Goal: Information Seeking & Learning: Learn about a topic

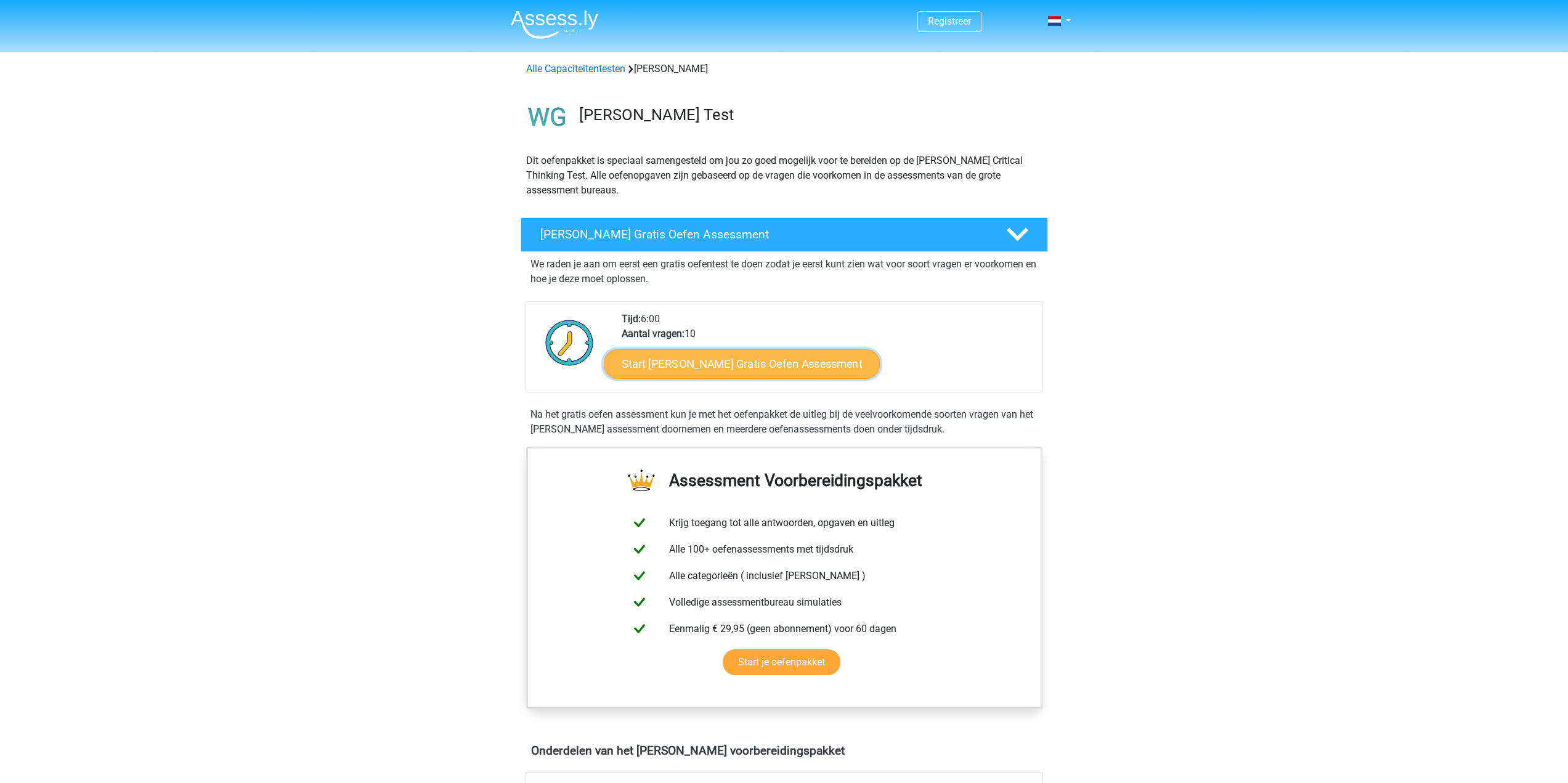
click at [721, 359] on link "Start Watson Glaser Gratis Oefen Assessment" at bounding box center [742, 364] width 276 height 29
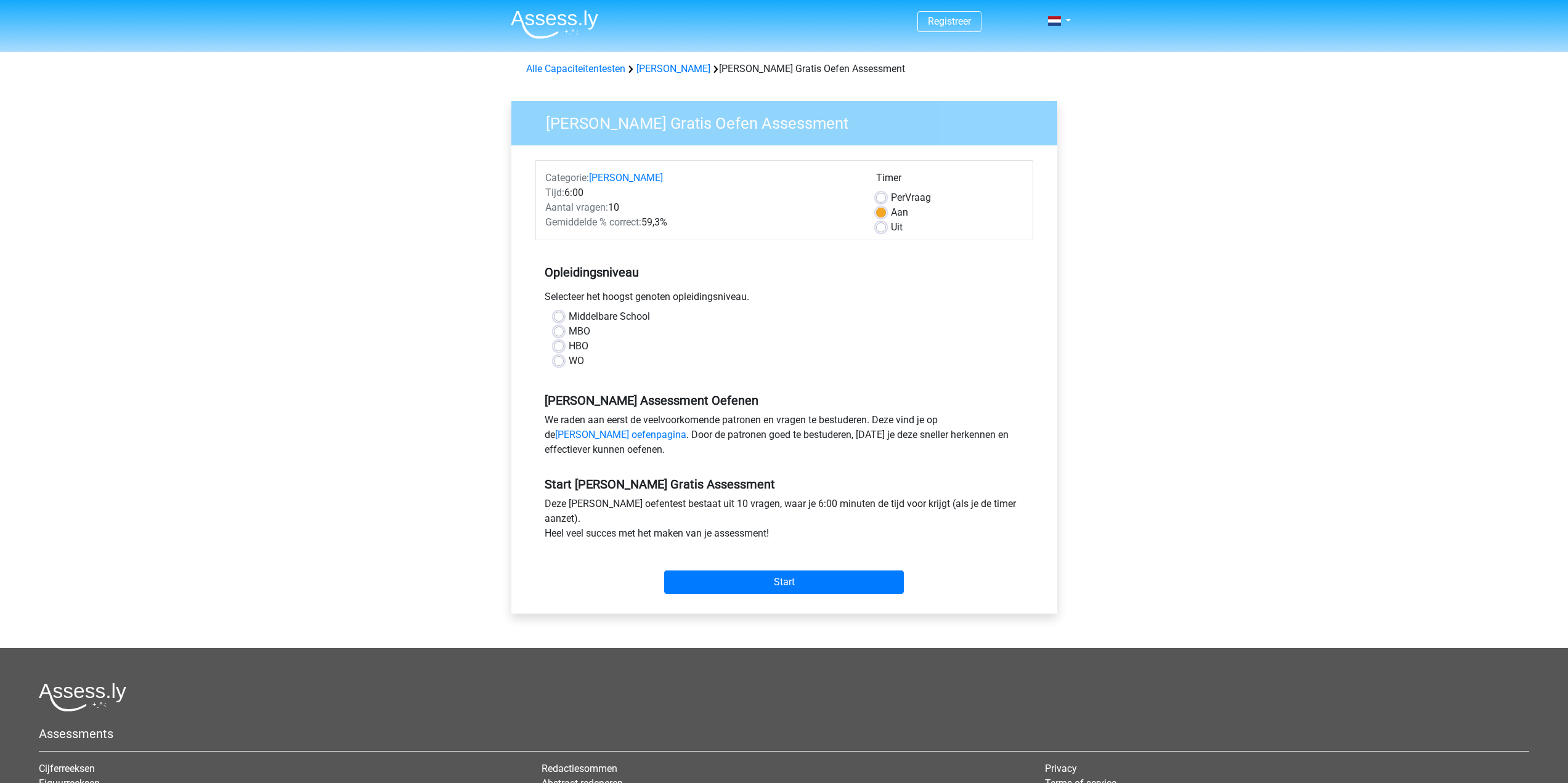
click at [569, 361] on label "WO" at bounding box center [576, 362] width 15 height 15
click at [555, 361] on input "WO" at bounding box center [558, 360] width 9 height 12
radio input "true"
click at [753, 585] on input "Start" at bounding box center [784, 582] width 239 height 24
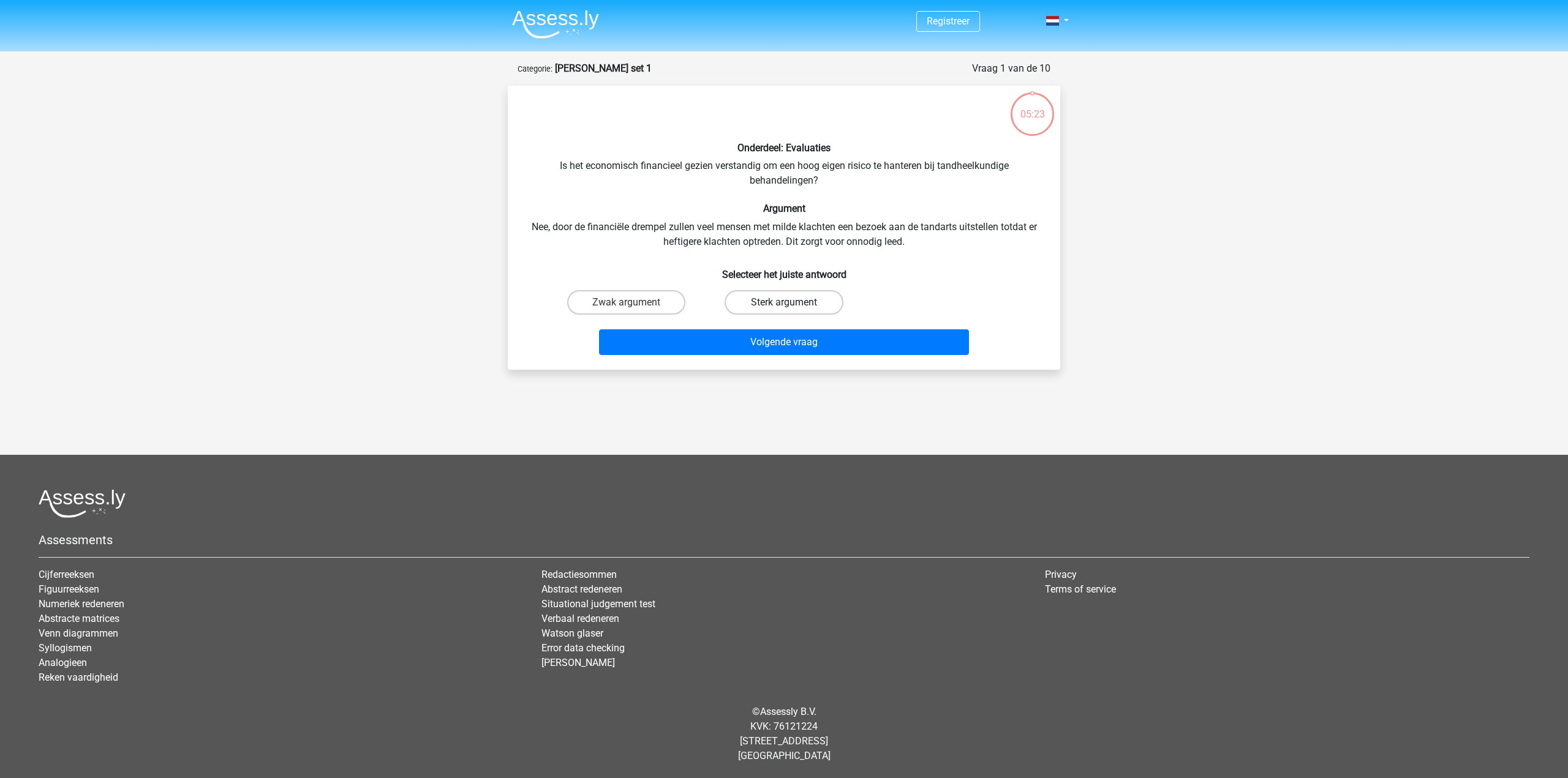
click at [745, 300] on label "Sterk argument" at bounding box center [784, 303] width 119 height 24
click at [784, 303] on input "Sterk argument" at bounding box center [788, 307] width 8 height 8
radio input "true"
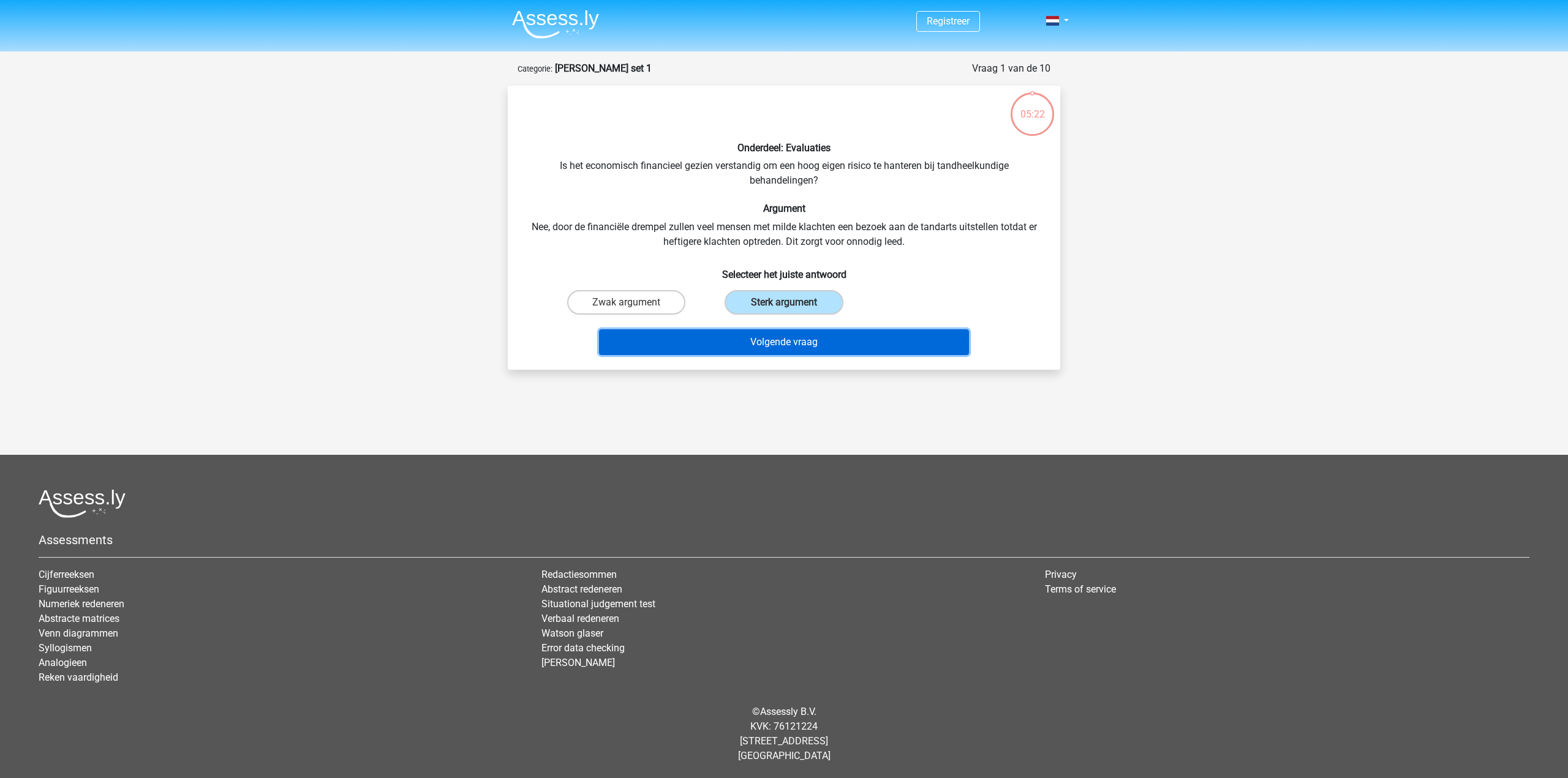
click at [752, 342] on button "Volgende vraag" at bounding box center [785, 341] width 371 height 25
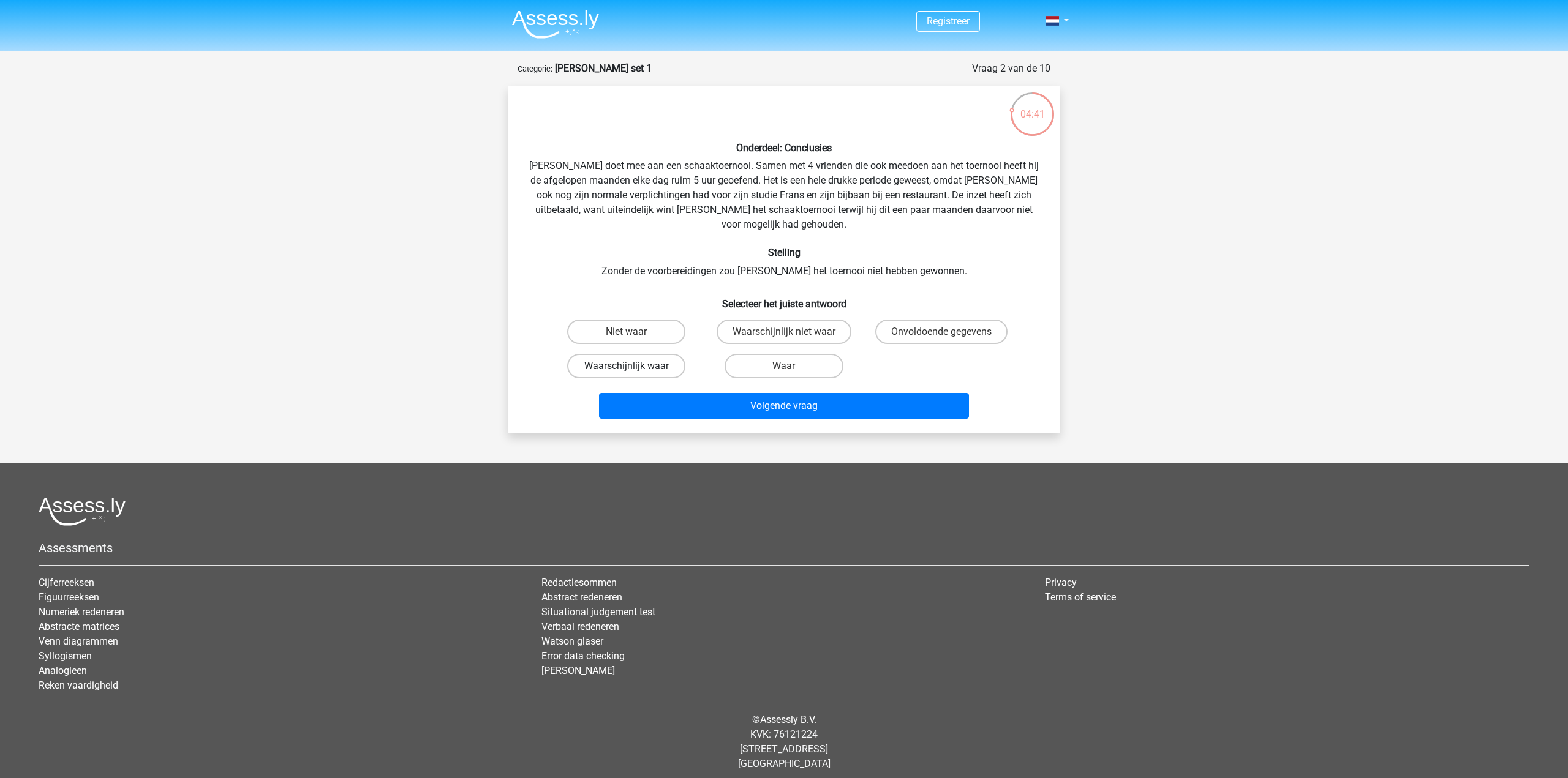
click at [673, 354] on label "Waarschijnlijk waar" at bounding box center [627, 366] width 119 height 24
click at [634, 366] on input "Waarschijnlijk waar" at bounding box center [631, 370] width 8 height 8
radio input "true"
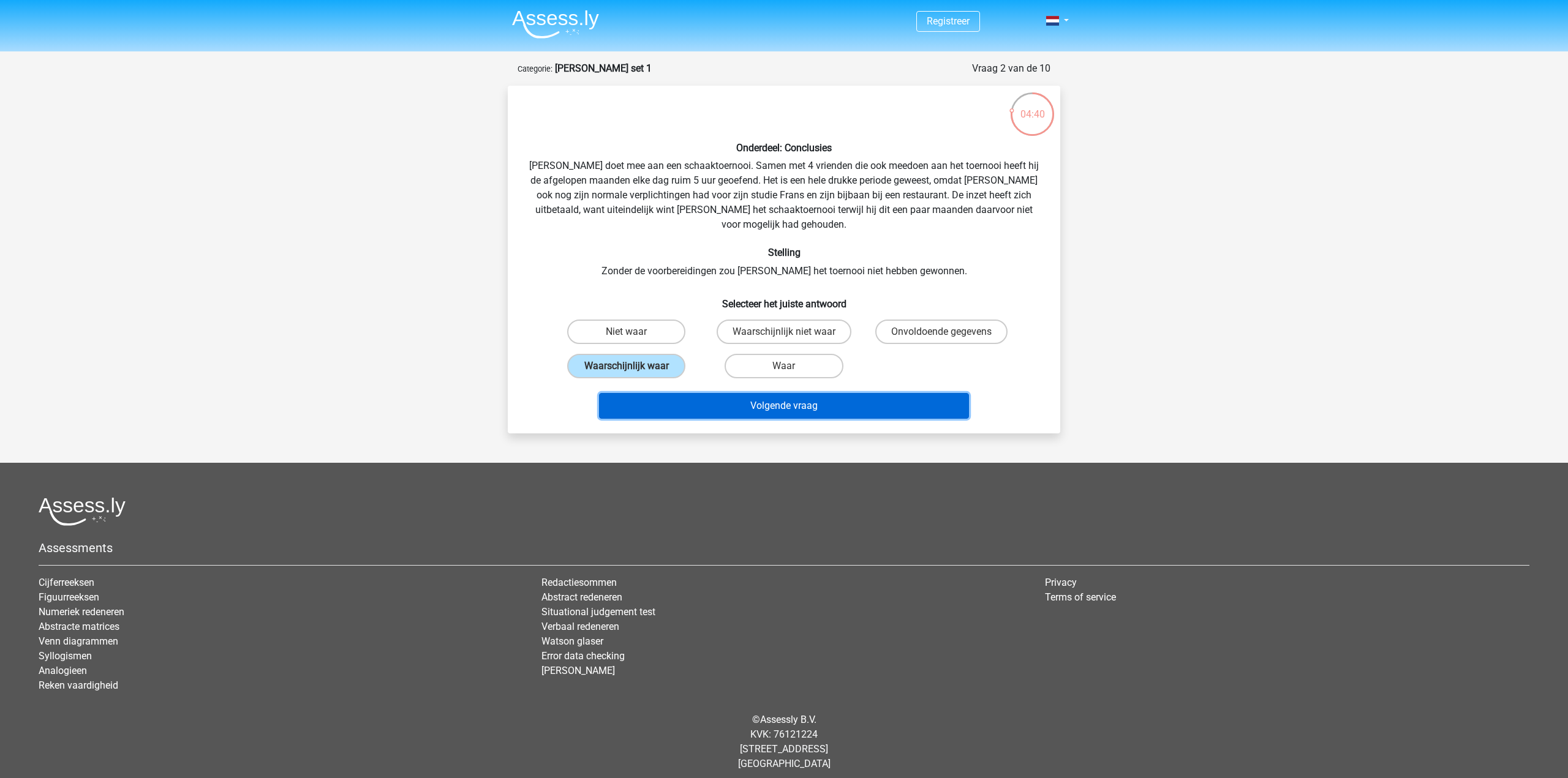
click at [697, 393] on button "Volgende vraag" at bounding box center [785, 405] width 371 height 25
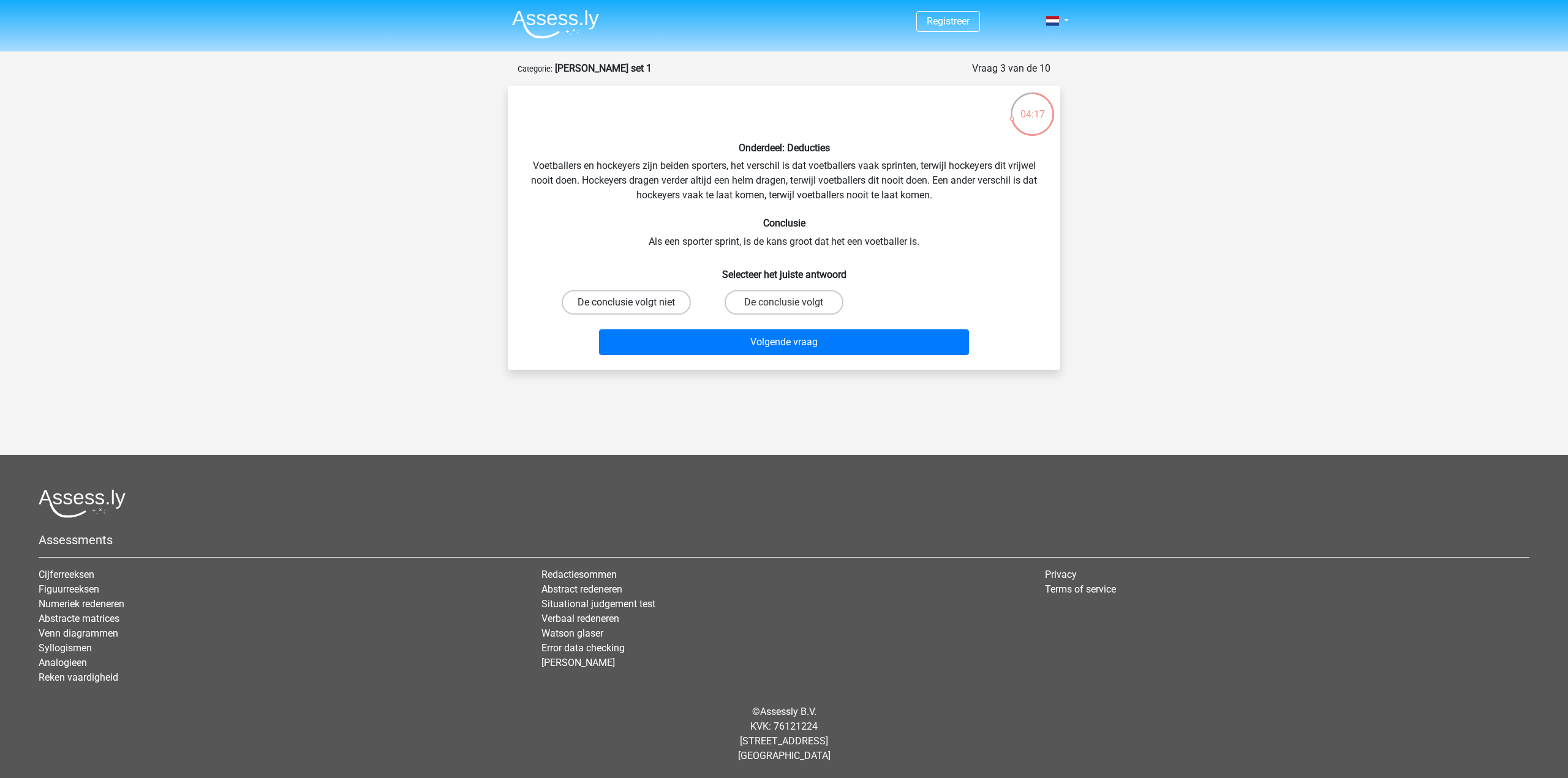
click at [671, 300] on label "De conclusie volgt niet" at bounding box center [626, 303] width 129 height 24
click at [634, 303] on input "De conclusie volgt niet" at bounding box center [631, 307] width 8 height 8
radio input "true"
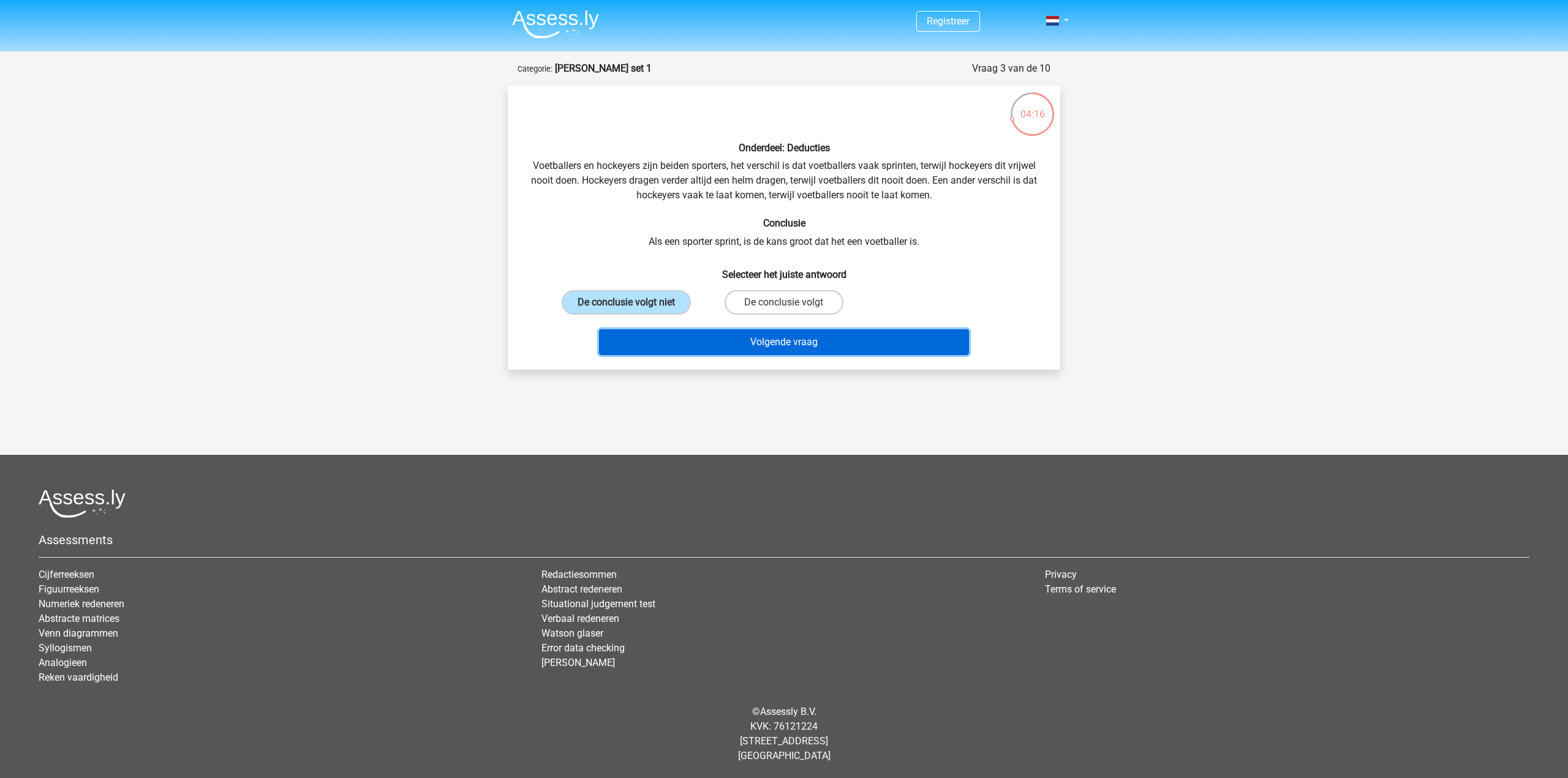
click at [715, 344] on button "Volgende vraag" at bounding box center [785, 341] width 371 height 25
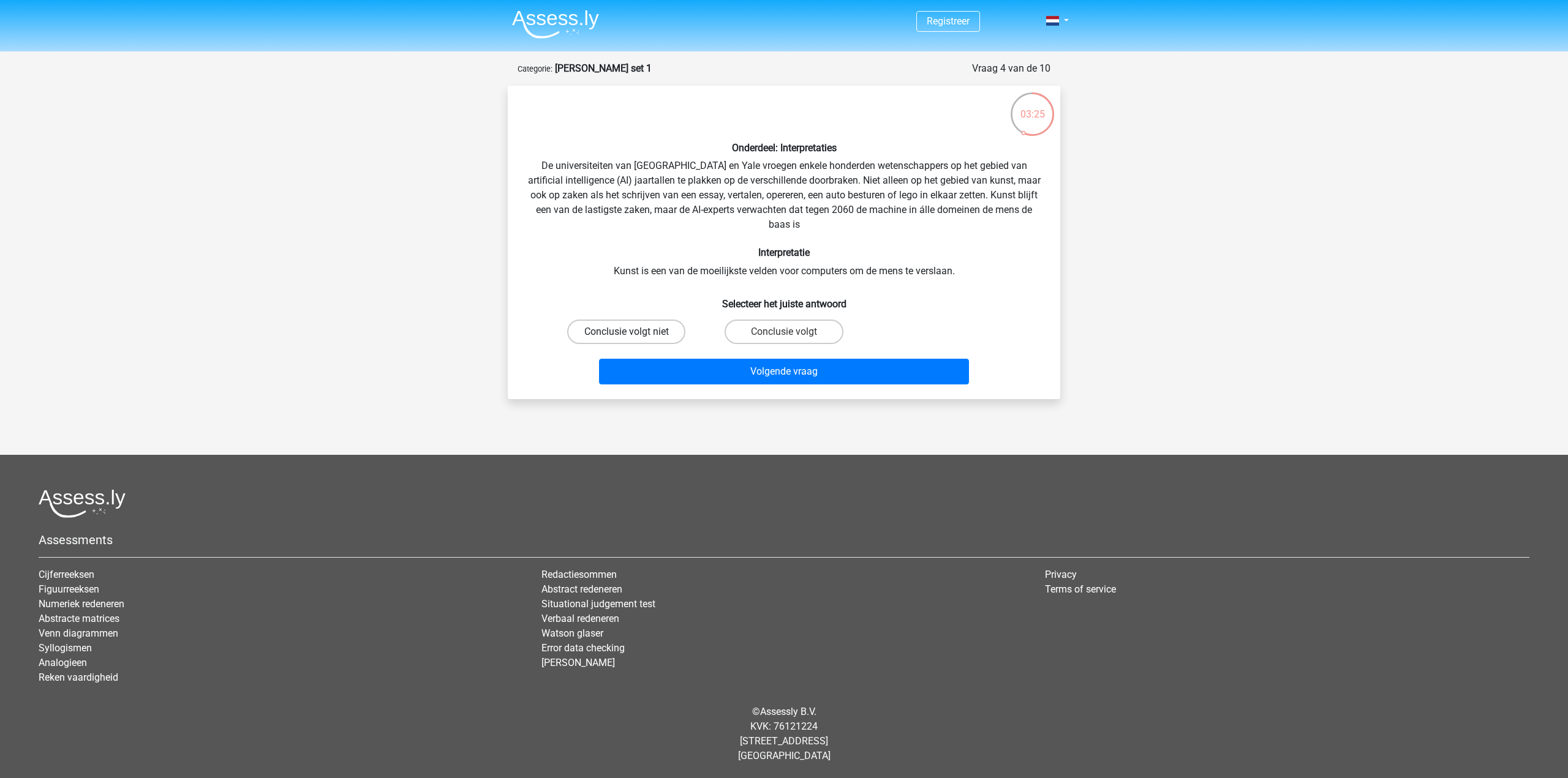
click at [660, 330] on label "Conclusie volgt niet" at bounding box center [627, 332] width 119 height 24
click at [634, 332] on input "Conclusie volgt niet" at bounding box center [631, 336] width 8 height 8
radio input "true"
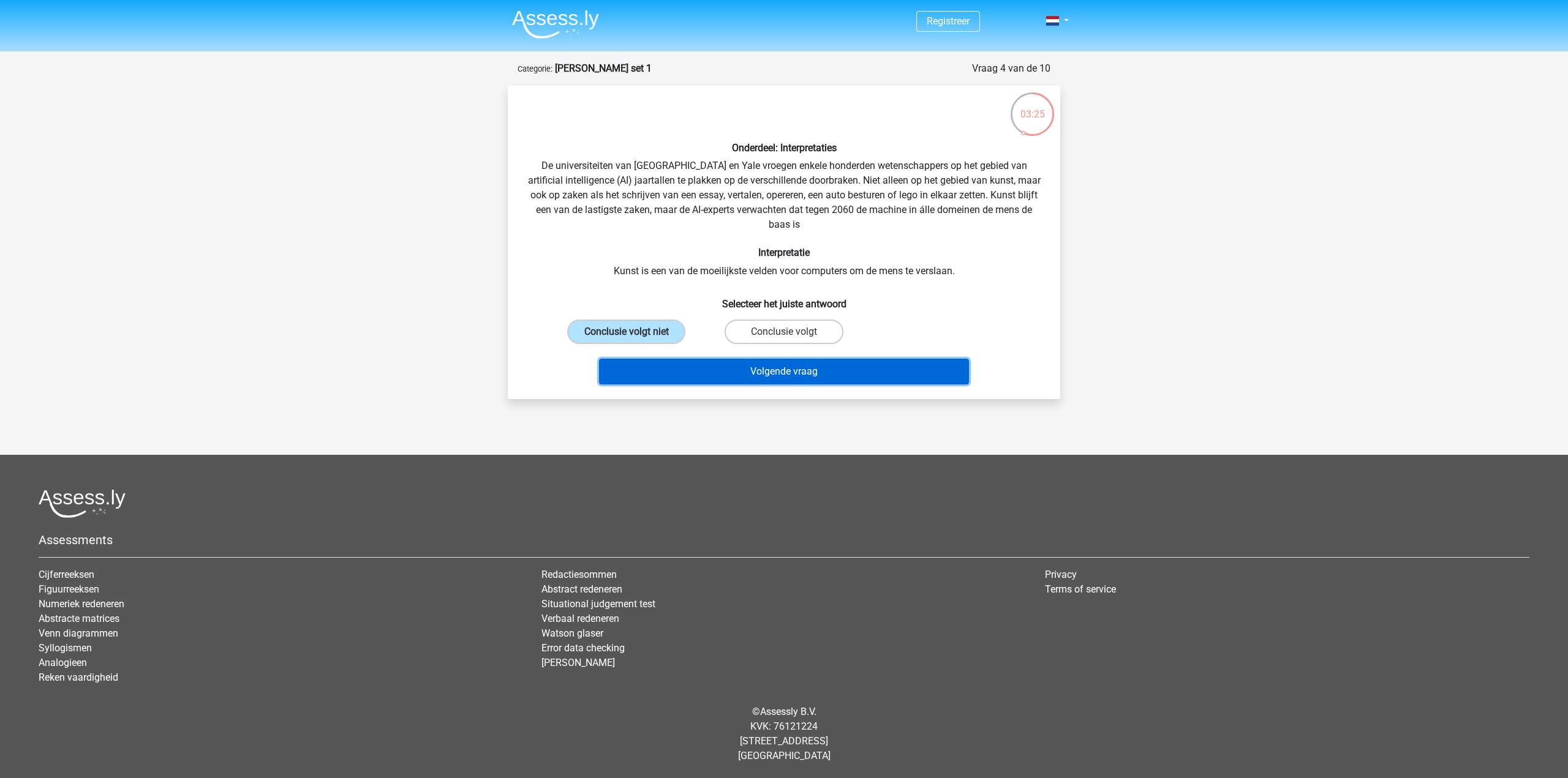
click at [702, 373] on button "Volgende vraag" at bounding box center [785, 371] width 371 height 25
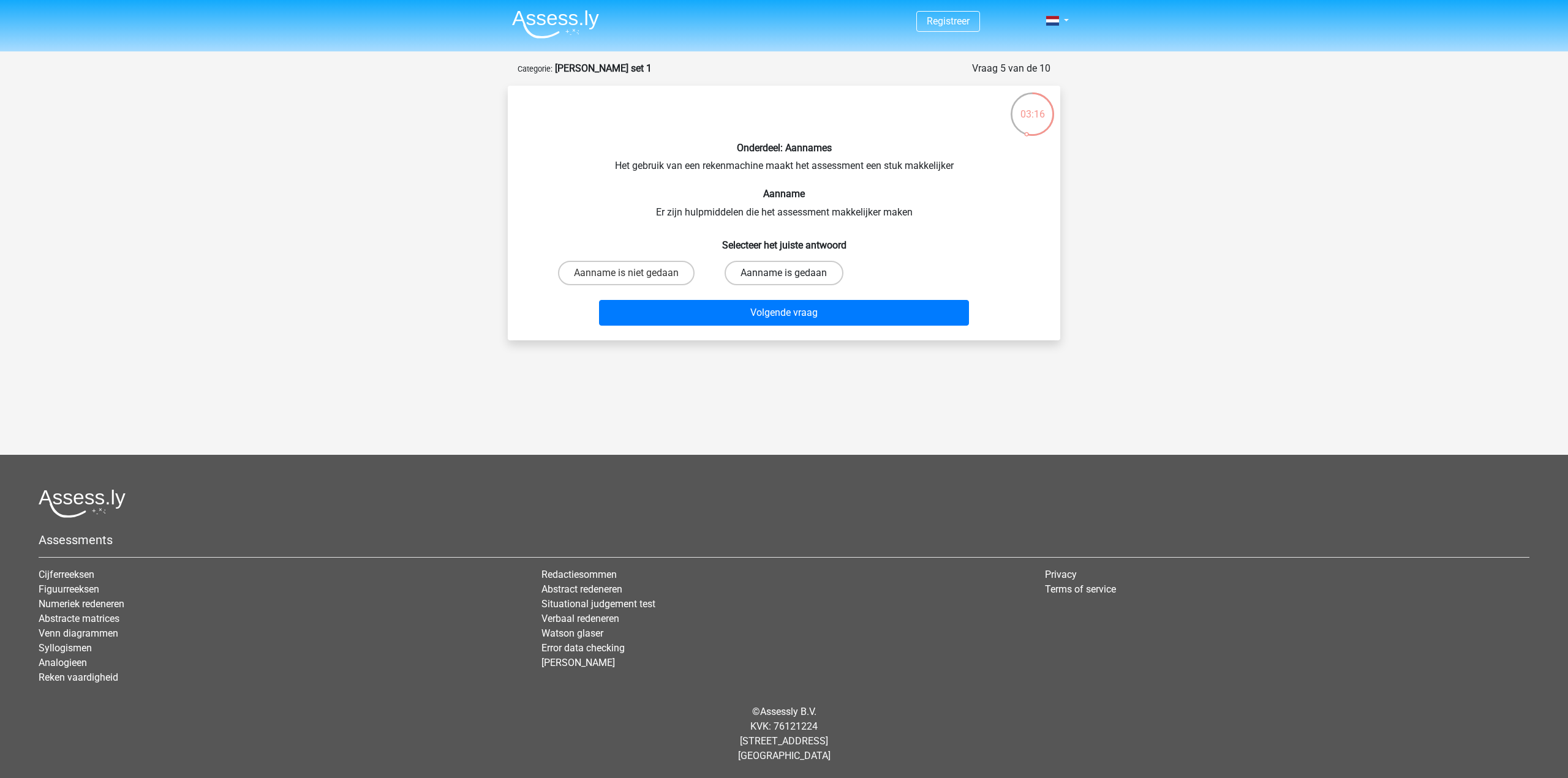
click at [758, 276] on label "Aanname is gedaan" at bounding box center [784, 273] width 119 height 24
click at [784, 276] on input "Aanname is gedaan" at bounding box center [788, 277] width 8 height 8
radio input "true"
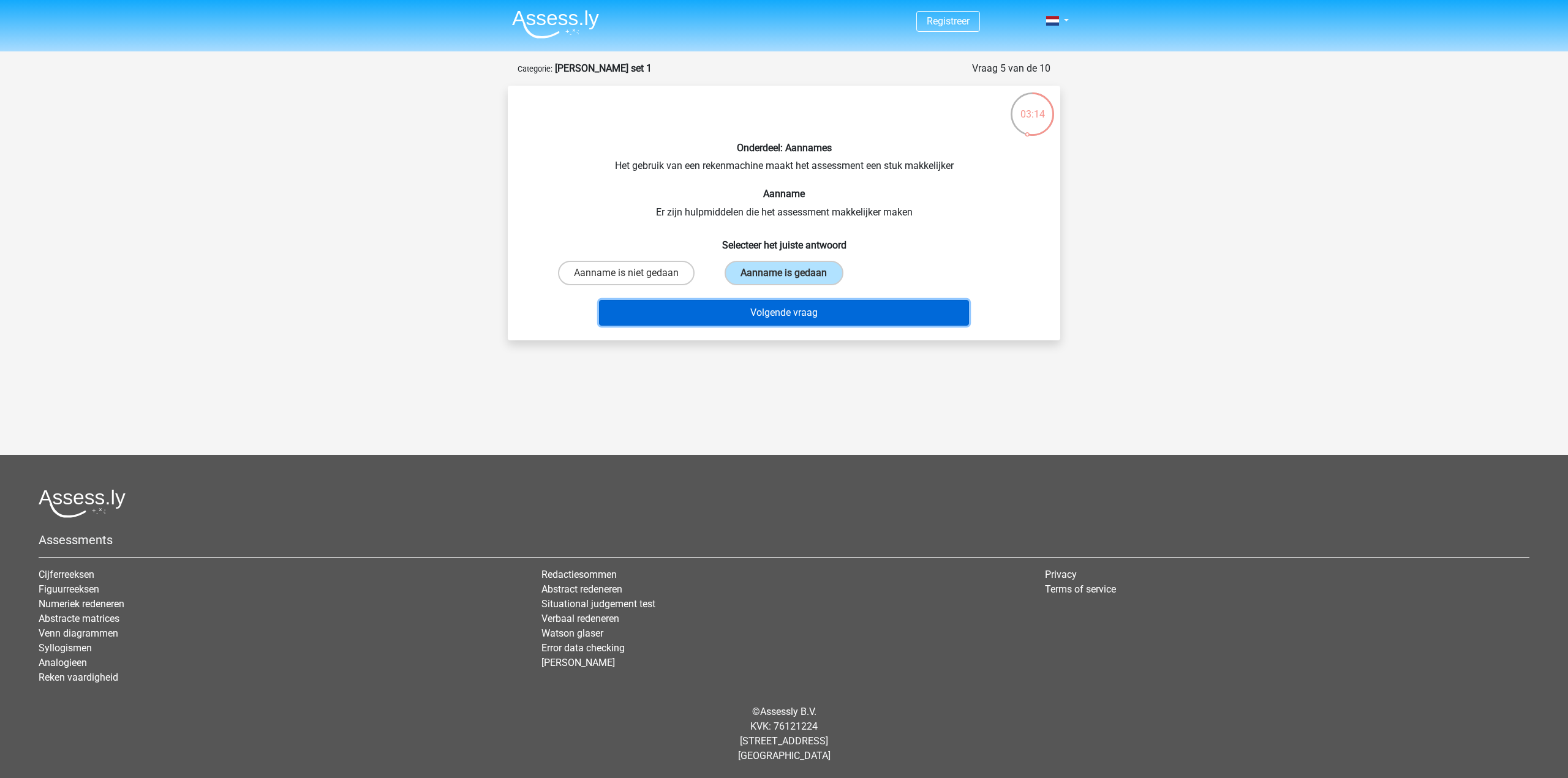
click at [744, 311] on button "Volgende vraag" at bounding box center [785, 312] width 371 height 25
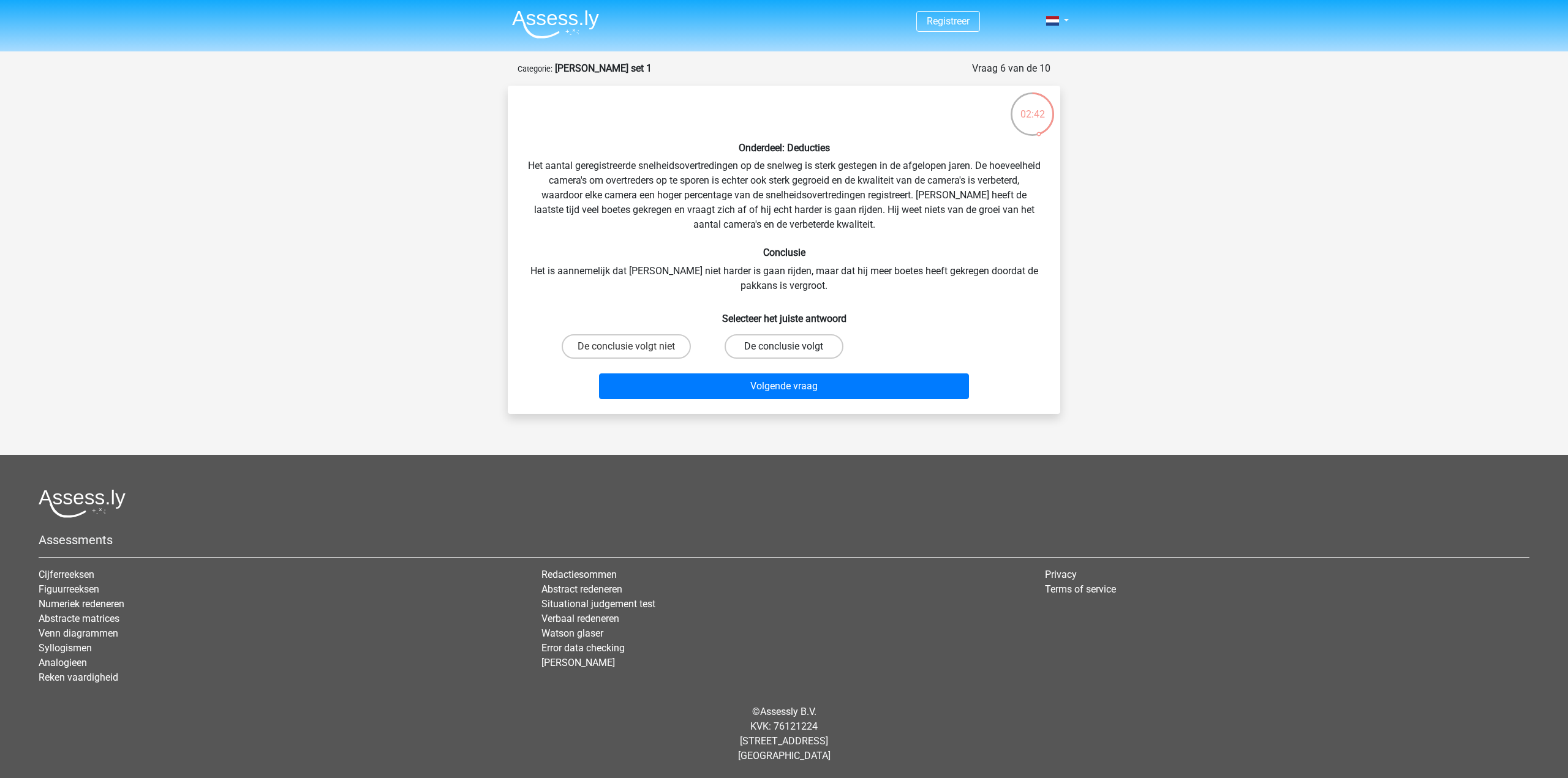
click at [767, 351] on label "De conclusie volgt" at bounding box center [784, 346] width 119 height 24
click at [784, 351] on input "De conclusie volgt" at bounding box center [788, 350] width 8 height 8
radio input "true"
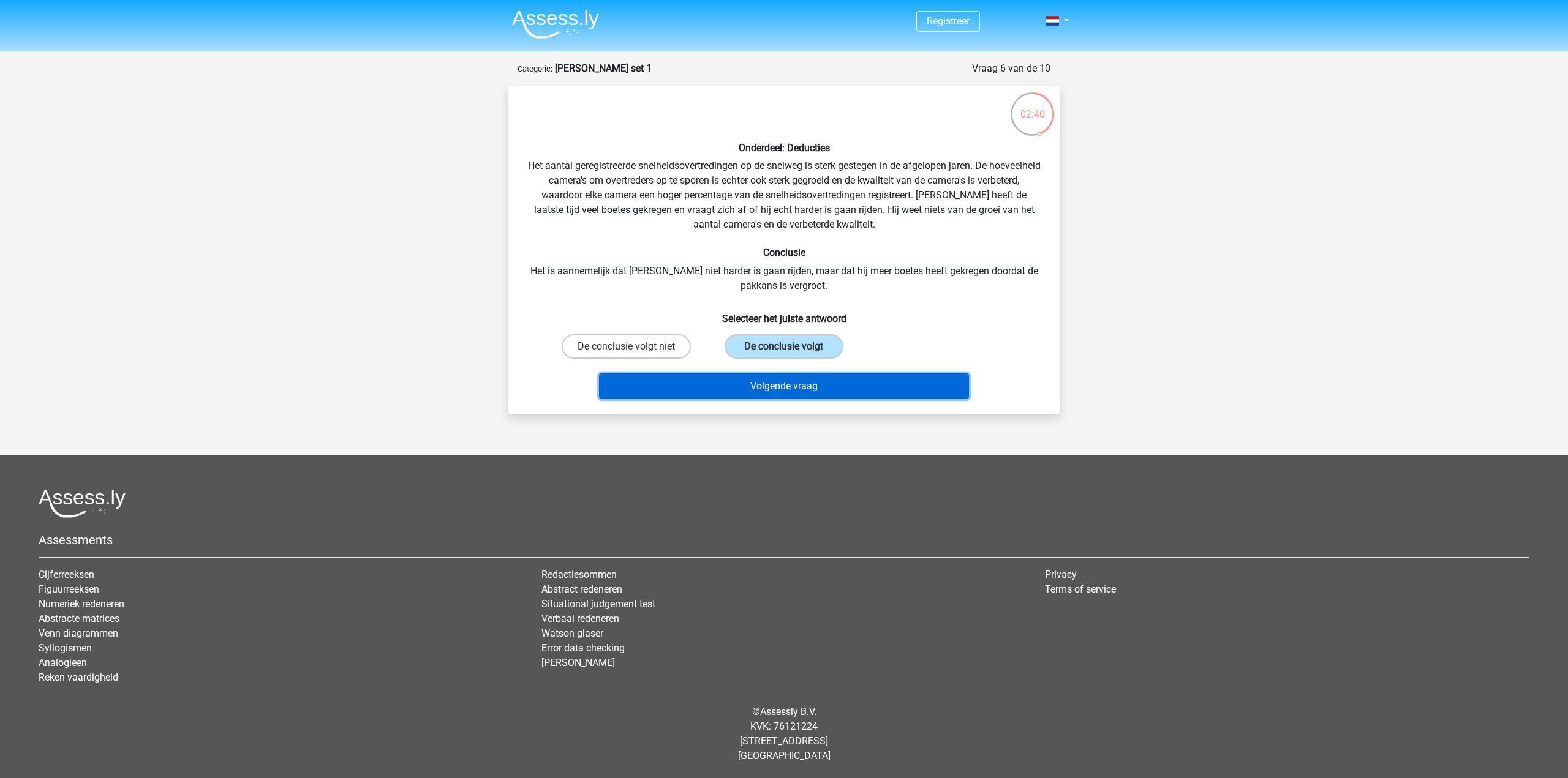
click at [756, 390] on button "Volgende vraag" at bounding box center [785, 386] width 371 height 25
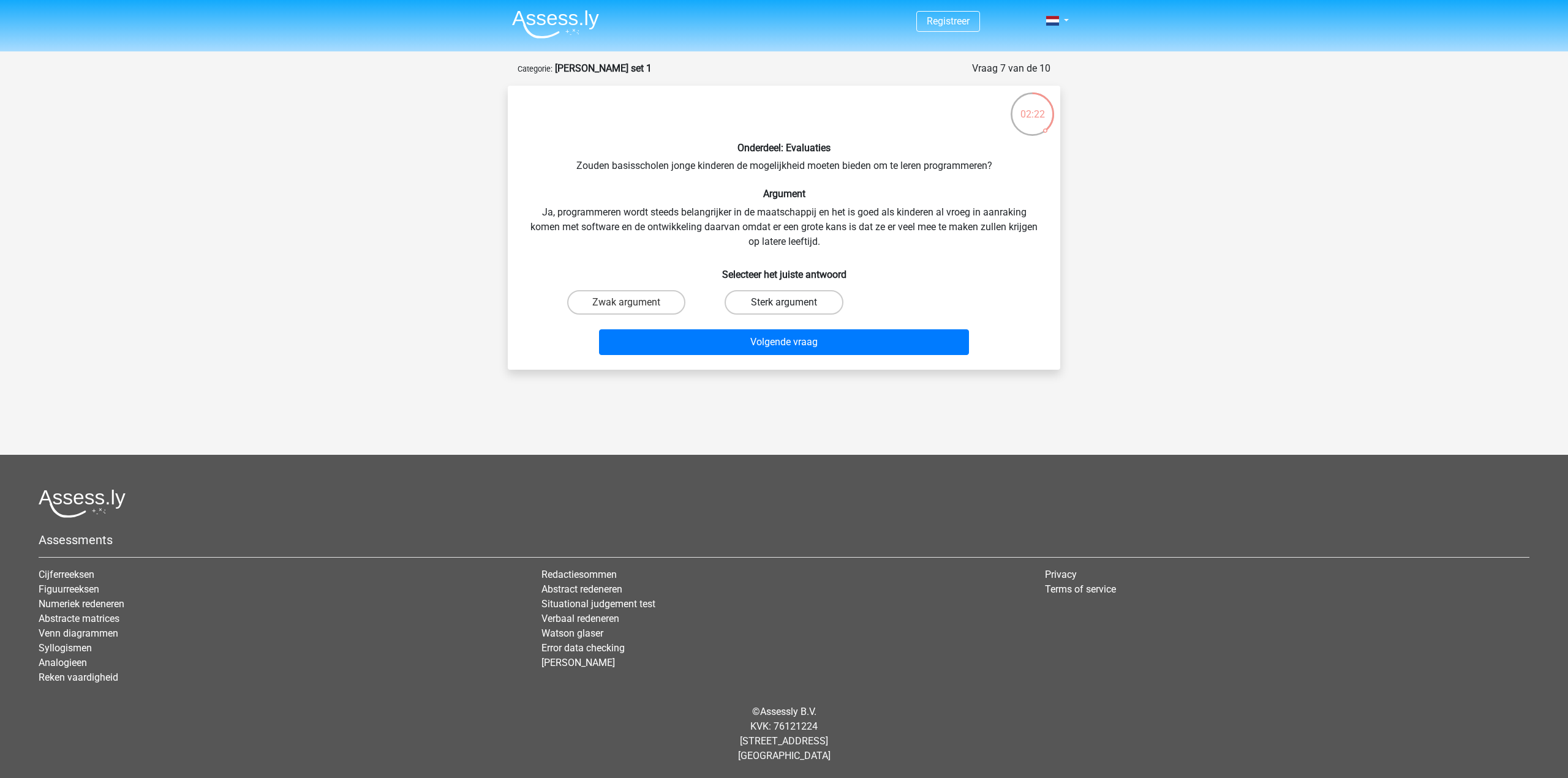
click at [755, 301] on label "Sterk argument" at bounding box center [784, 303] width 119 height 24
click at [784, 303] on input "Sterk argument" at bounding box center [788, 307] width 8 height 8
radio input "true"
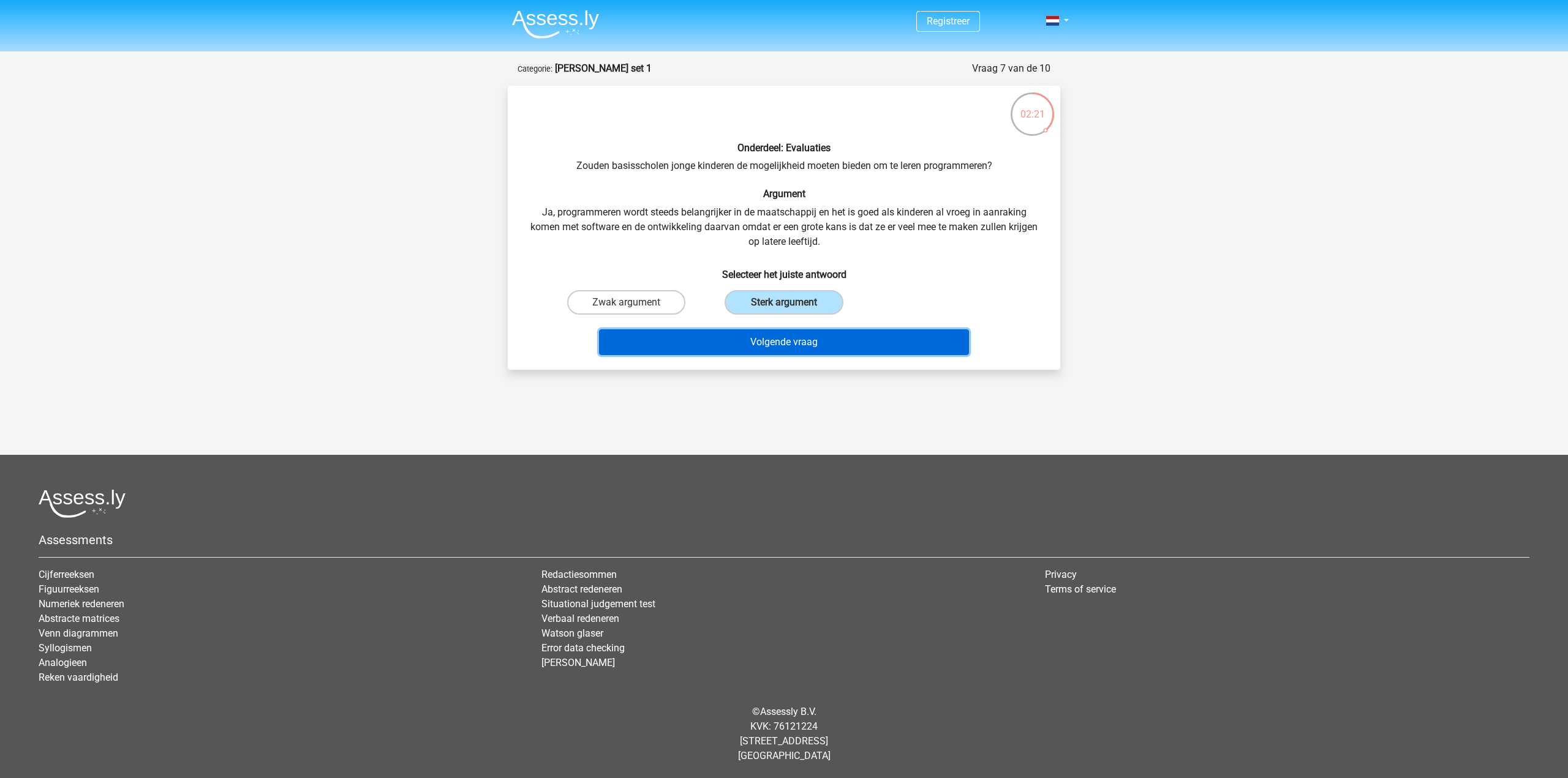
click at [756, 349] on button "Volgende vraag" at bounding box center [785, 341] width 371 height 25
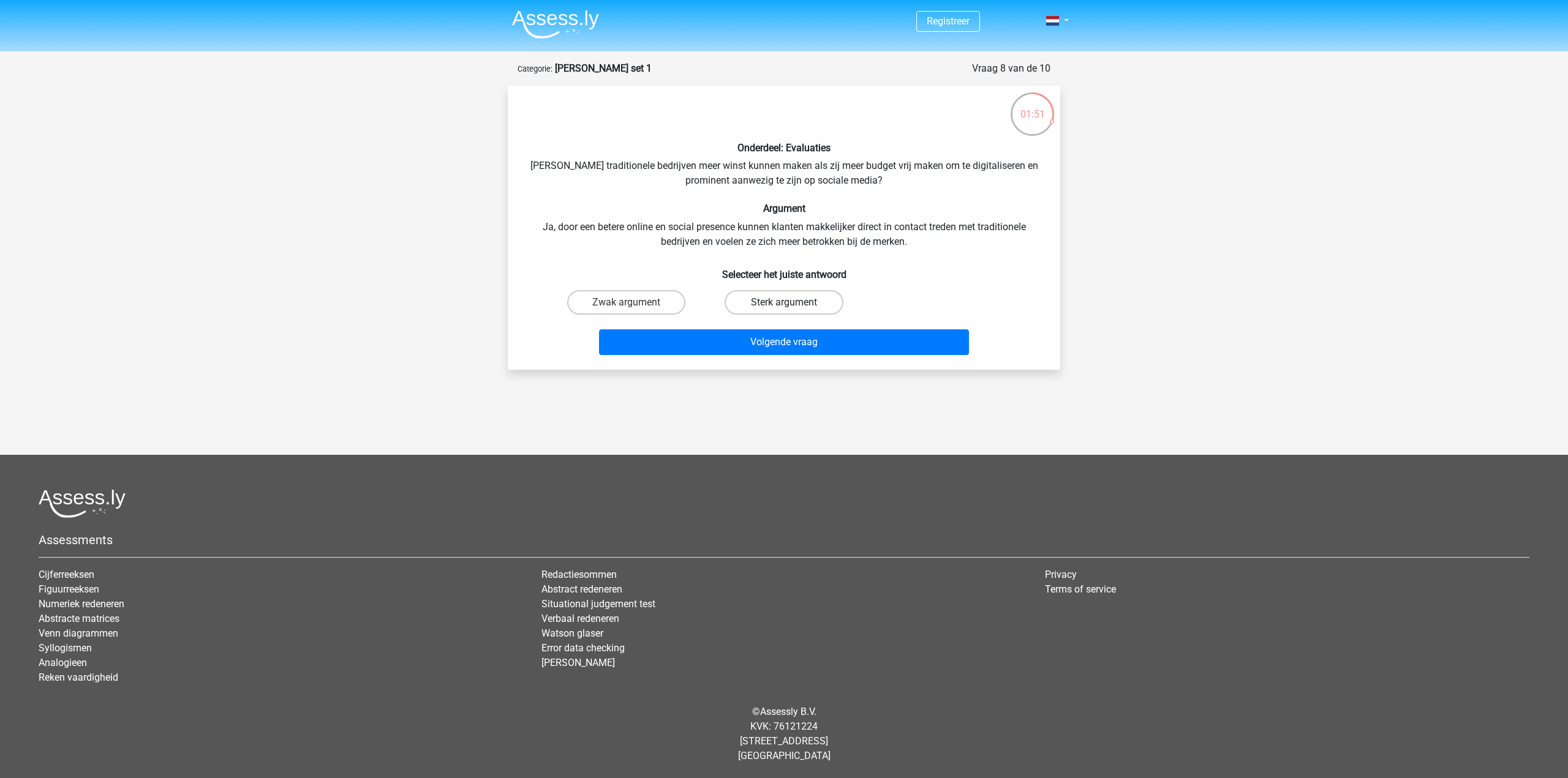
click at [742, 304] on label "Sterk argument" at bounding box center [784, 303] width 119 height 24
click at [784, 304] on input "Sterk argument" at bounding box center [788, 307] width 8 height 8
radio input "true"
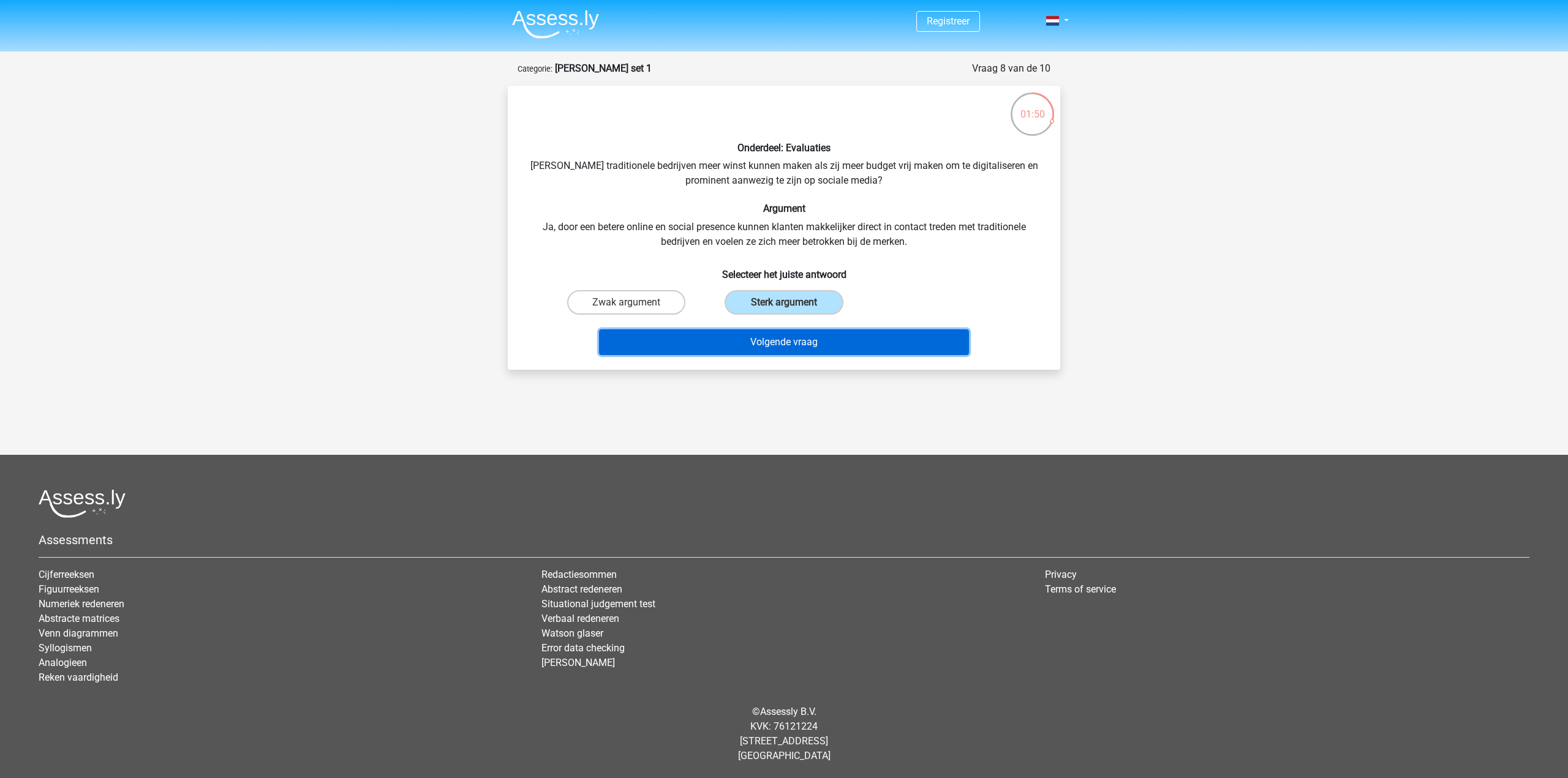
click at [740, 339] on button "Volgende vraag" at bounding box center [785, 341] width 371 height 25
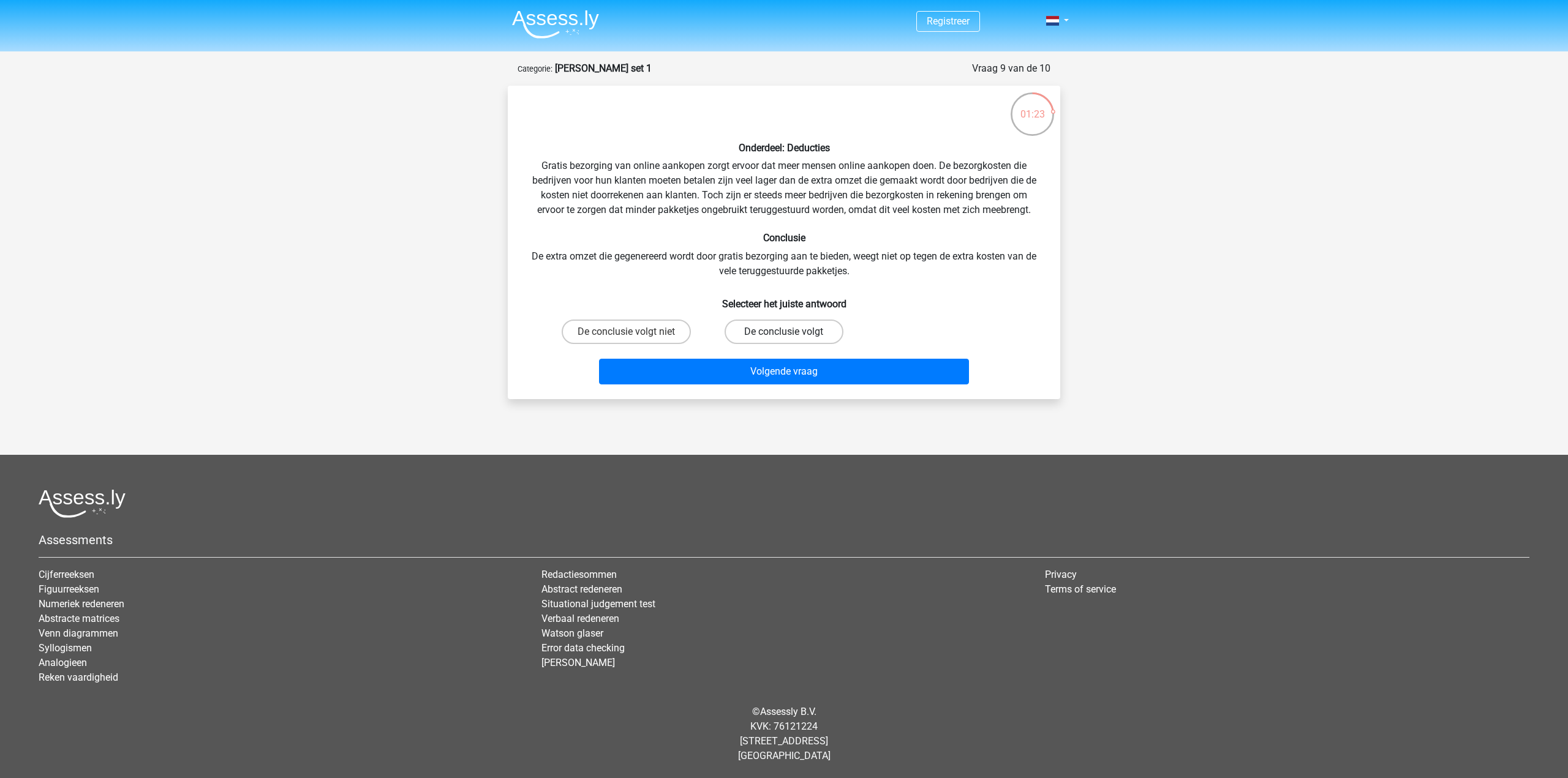
click at [754, 327] on label "De conclusie volgt" at bounding box center [784, 332] width 119 height 24
click at [784, 332] on input "De conclusie volgt" at bounding box center [788, 336] width 8 height 8
radio input "true"
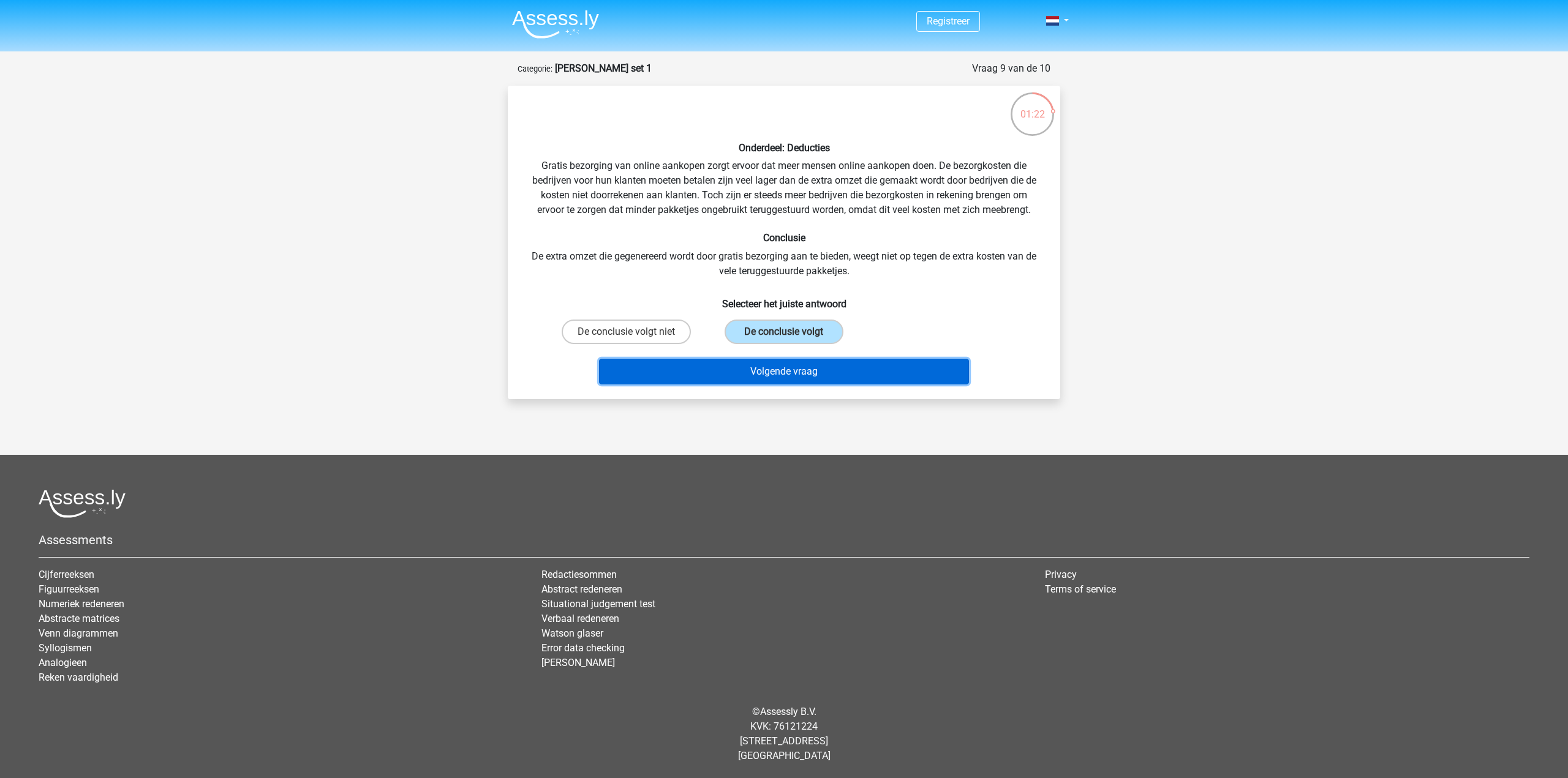
click at [757, 373] on button "Volgende vraag" at bounding box center [785, 371] width 371 height 25
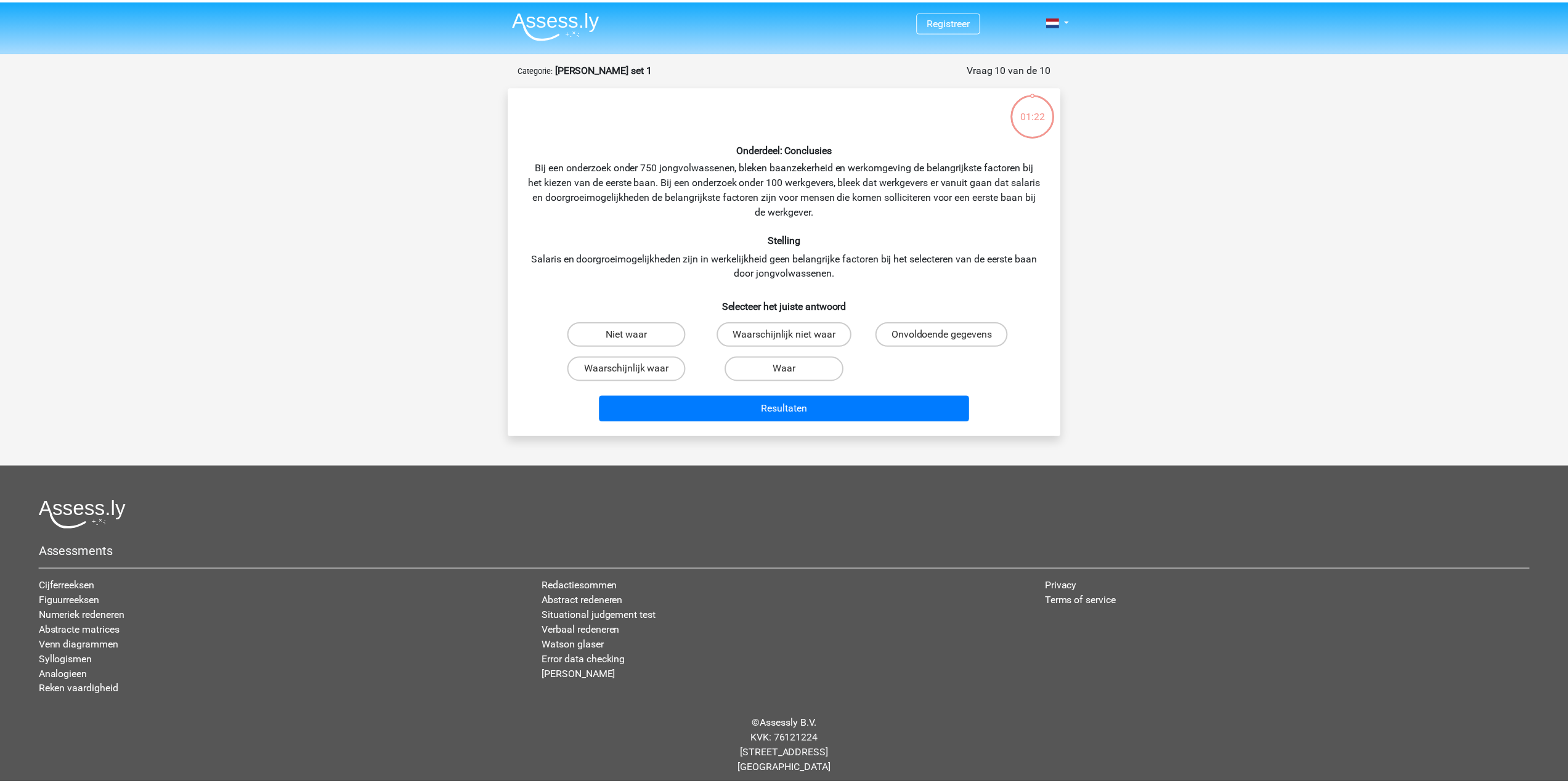
scroll to position [8, 0]
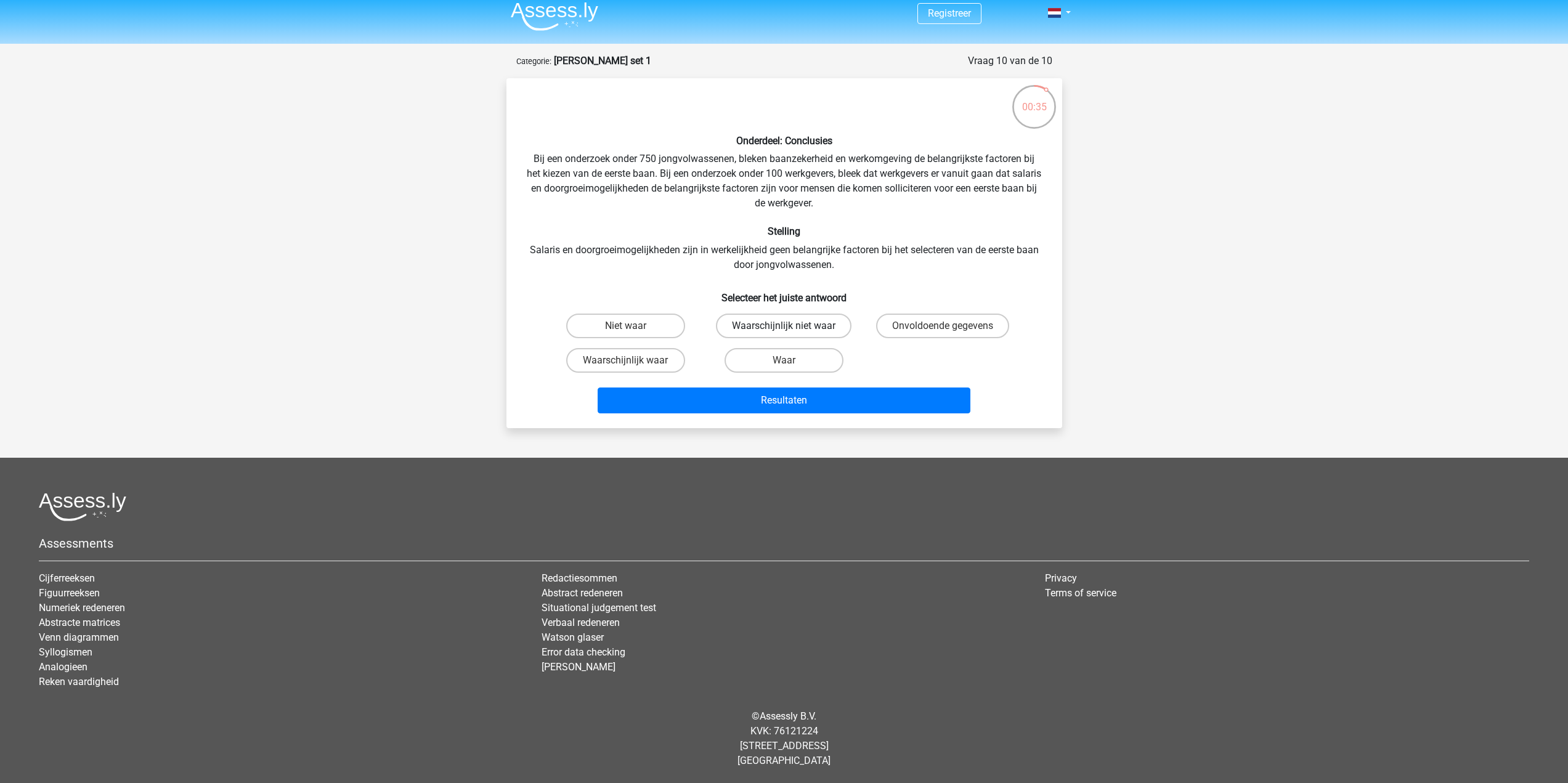
click at [780, 329] on label "Waarschijnlijk niet waar" at bounding box center [783, 326] width 135 height 25
click at [784, 329] on input "Waarschijnlijk niet waar" at bounding box center [787, 329] width 8 height 8
radio input "true"
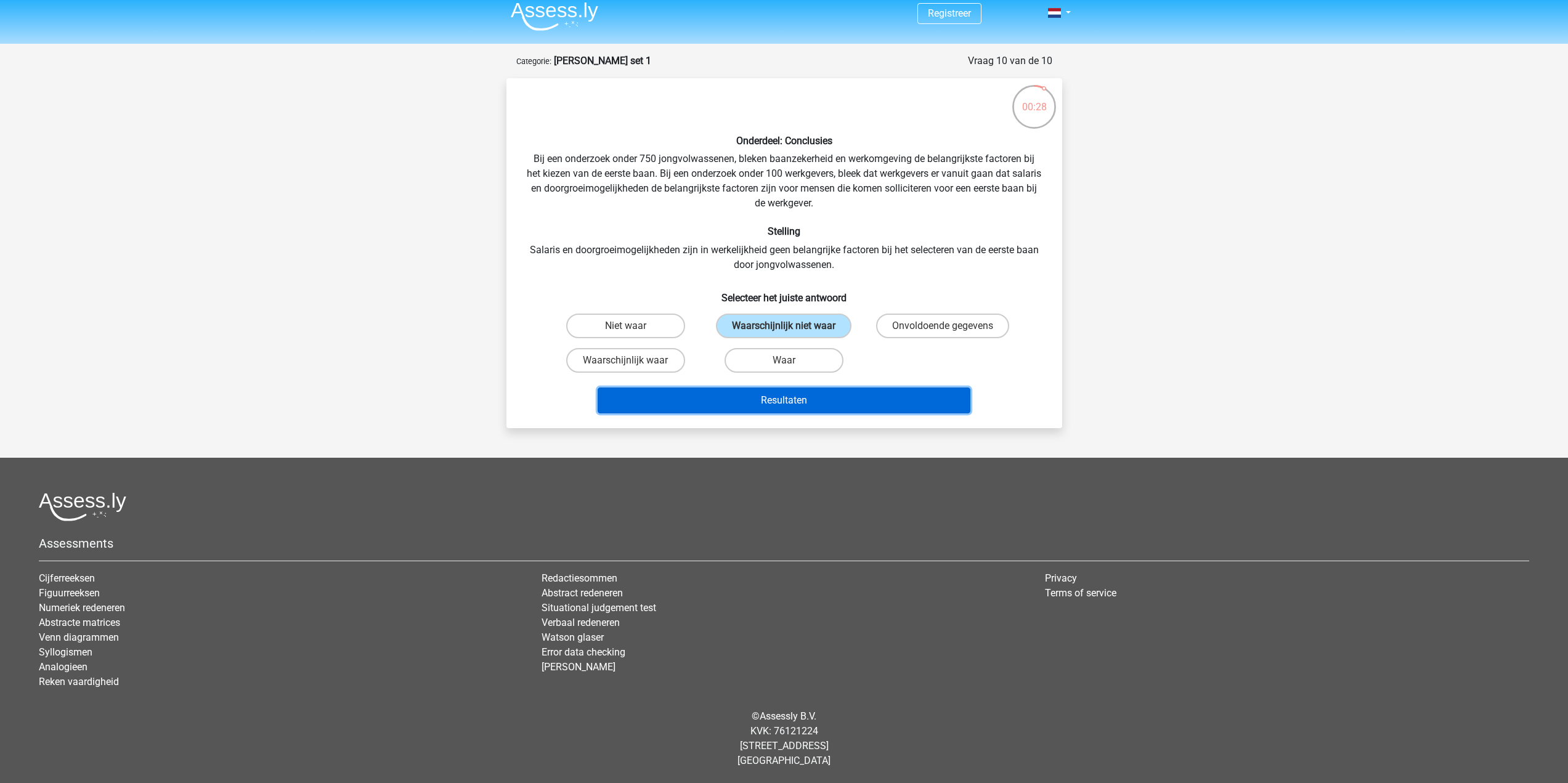
click at [773, 401] on button "Resultaten" at bounding box center [784, 400] width 373 height 26
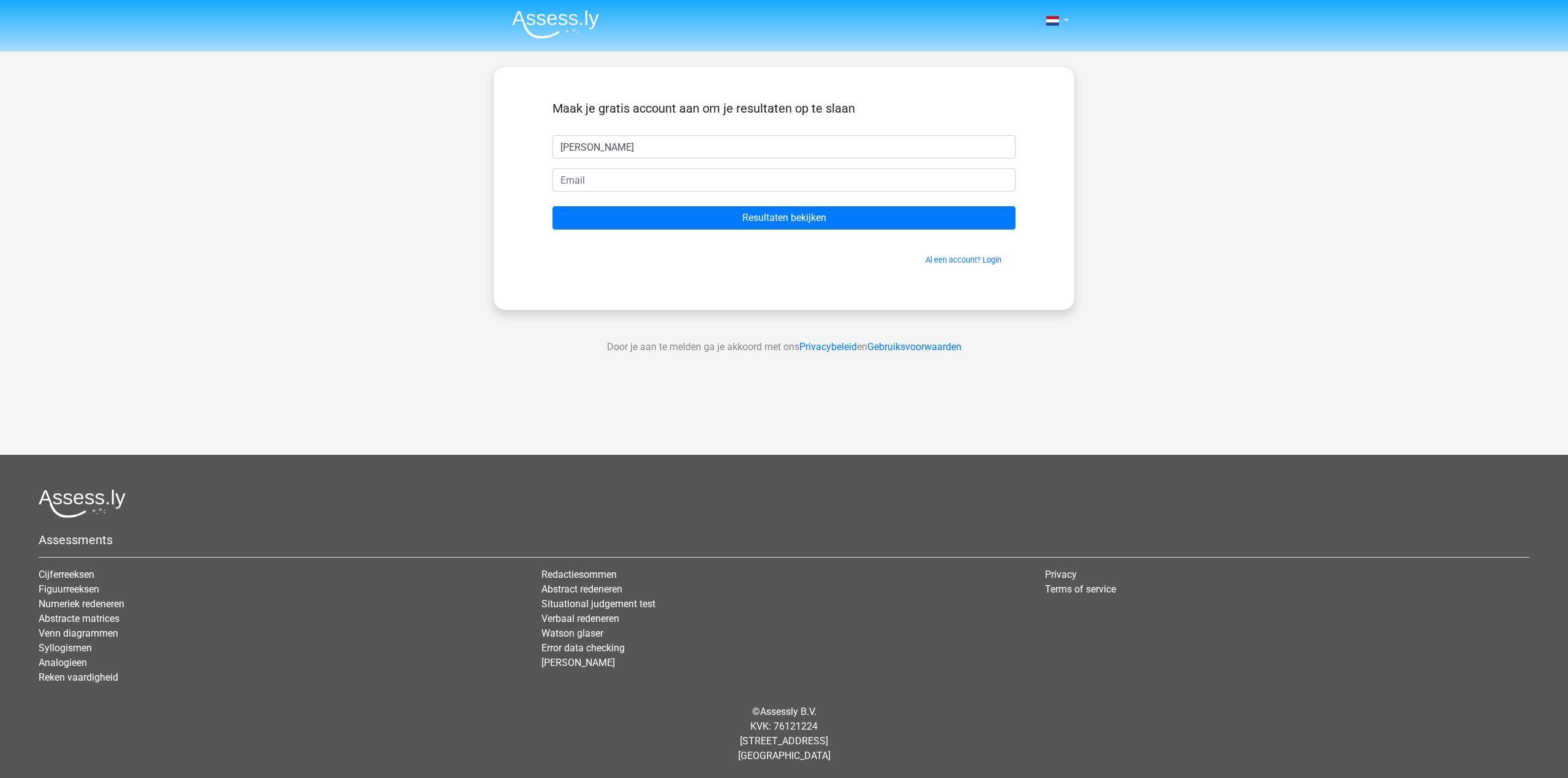
type input "[PERSON_NAME]"
click at [752, 183] on input "email" at bounding box center [784, 180] width 463 height 24
type input "berendbotje@live.nl"
drag, startPoint x: 655, startPoint y: 151, endPoint x: 545, endPoint y: 151, distance: 110.0
click at [545, 151] on div "Berend" at bounding box center [784, 147] width 482 height 24
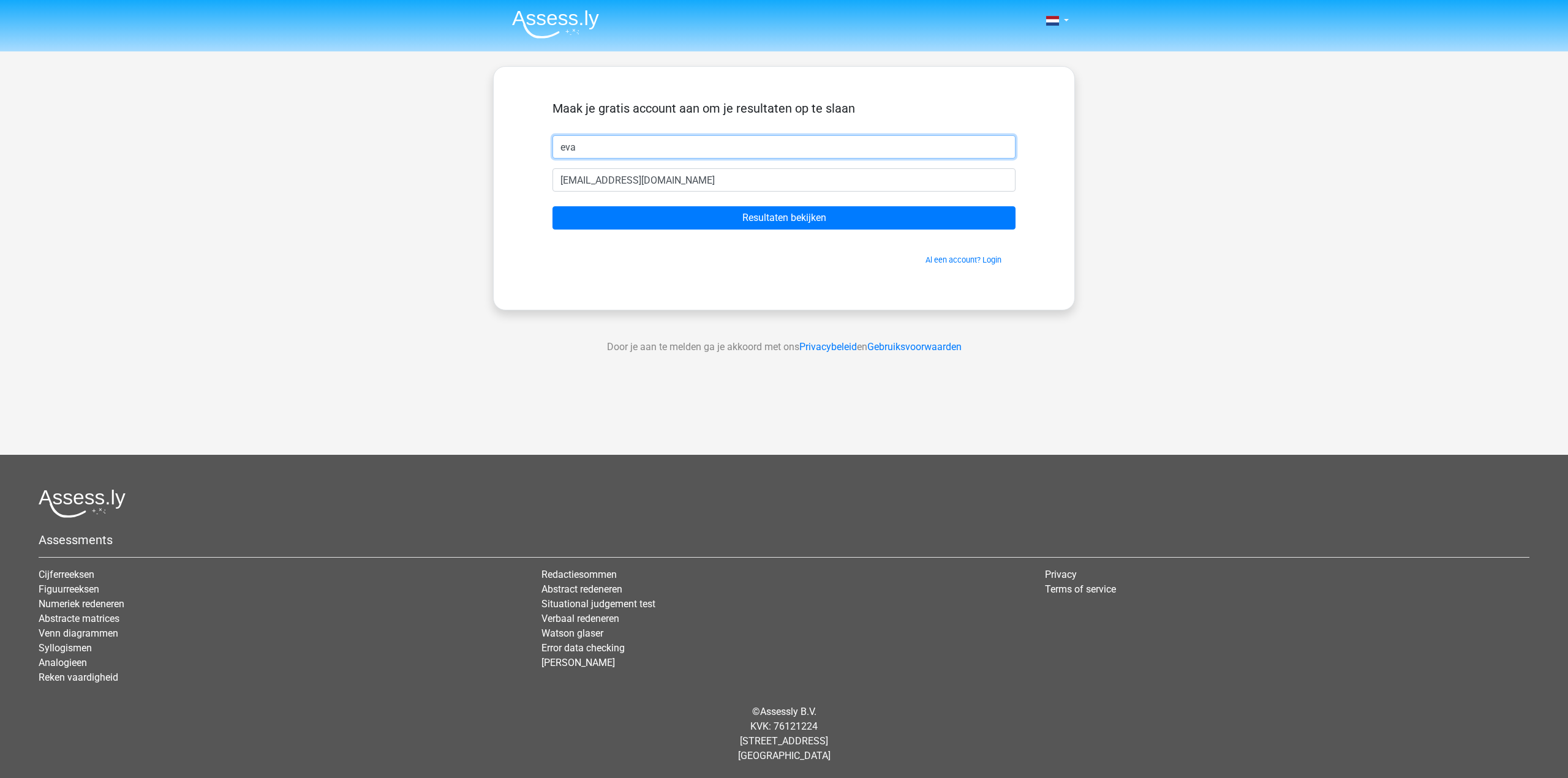
type input "eva"
drag, startPoint x: 684, startPoint y: 183, endPoint x: 553, endPoint y: 167, distance: 132.0
click at [553, 167] on form "Maak je gratis account aan om je resultaten op te slaan eva berendbotje@live.nl…" at bounding box center [784, 183] width 463 height 165
type input "[EMAIL_ADDRESS][DOMAIN_NAME]"
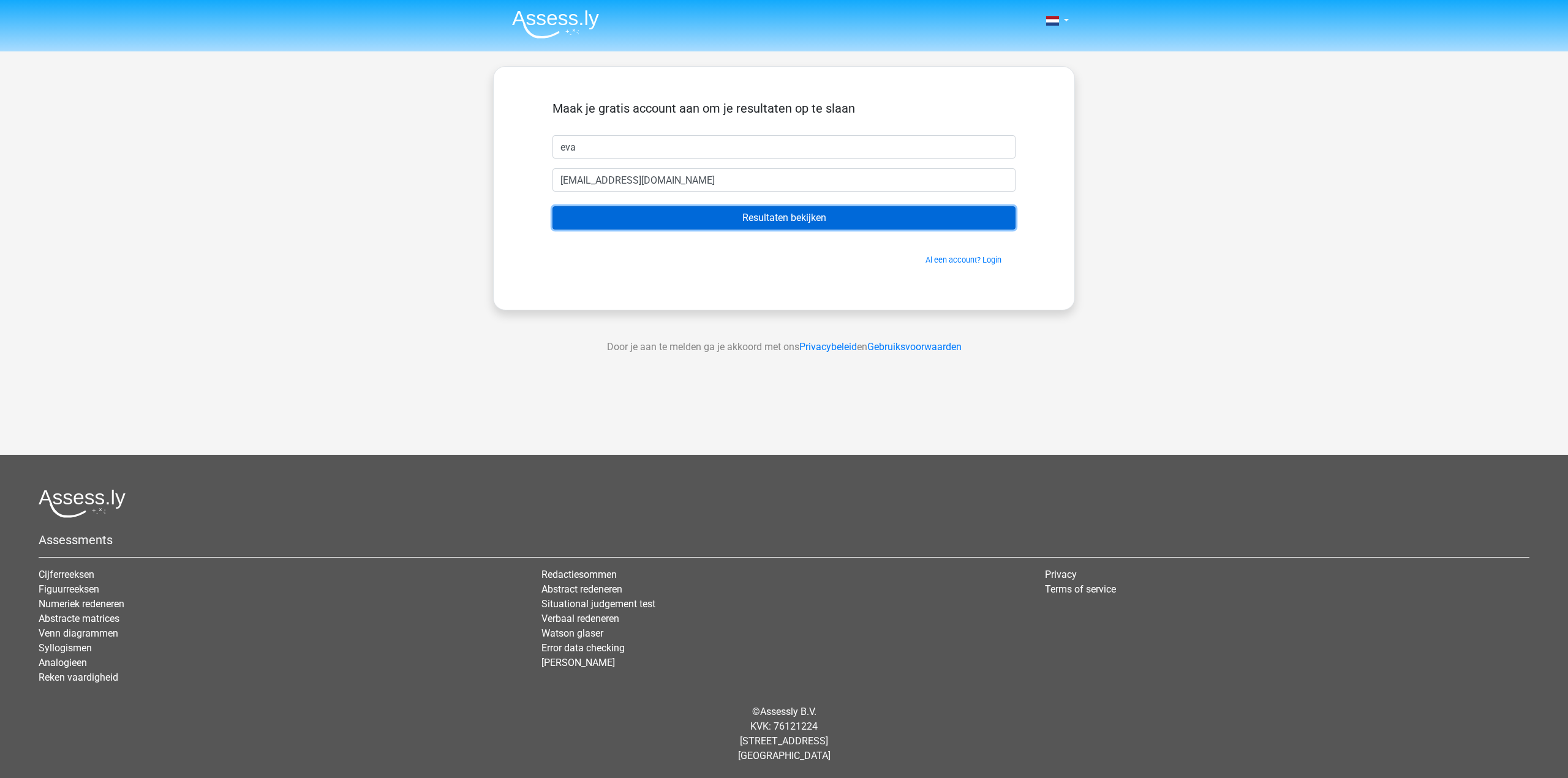
click at [822, 220] on input "Resultaten bekijken" at bounding box center [784, 217] width 463 height 24
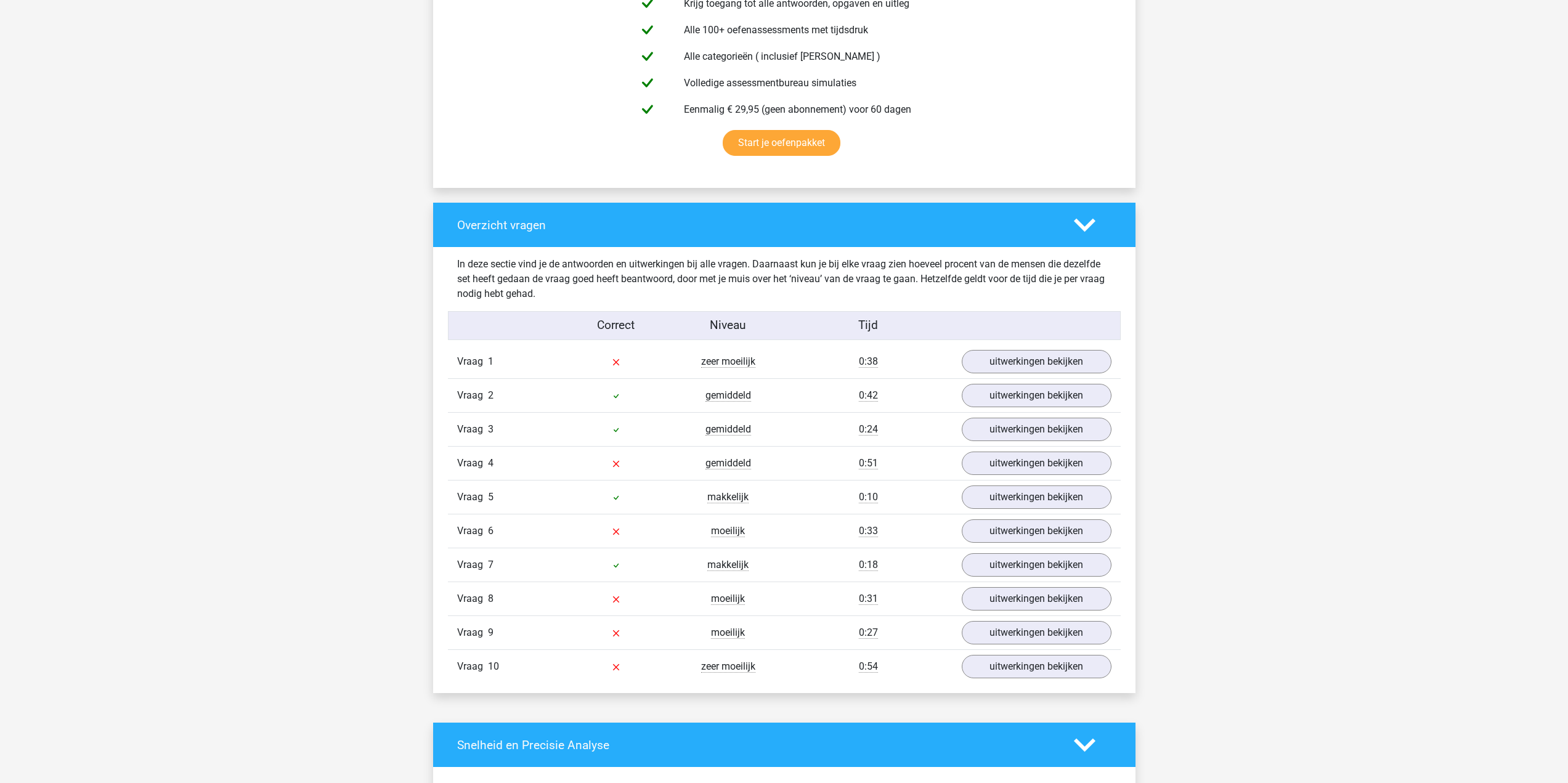
scroll to position [739, 0]
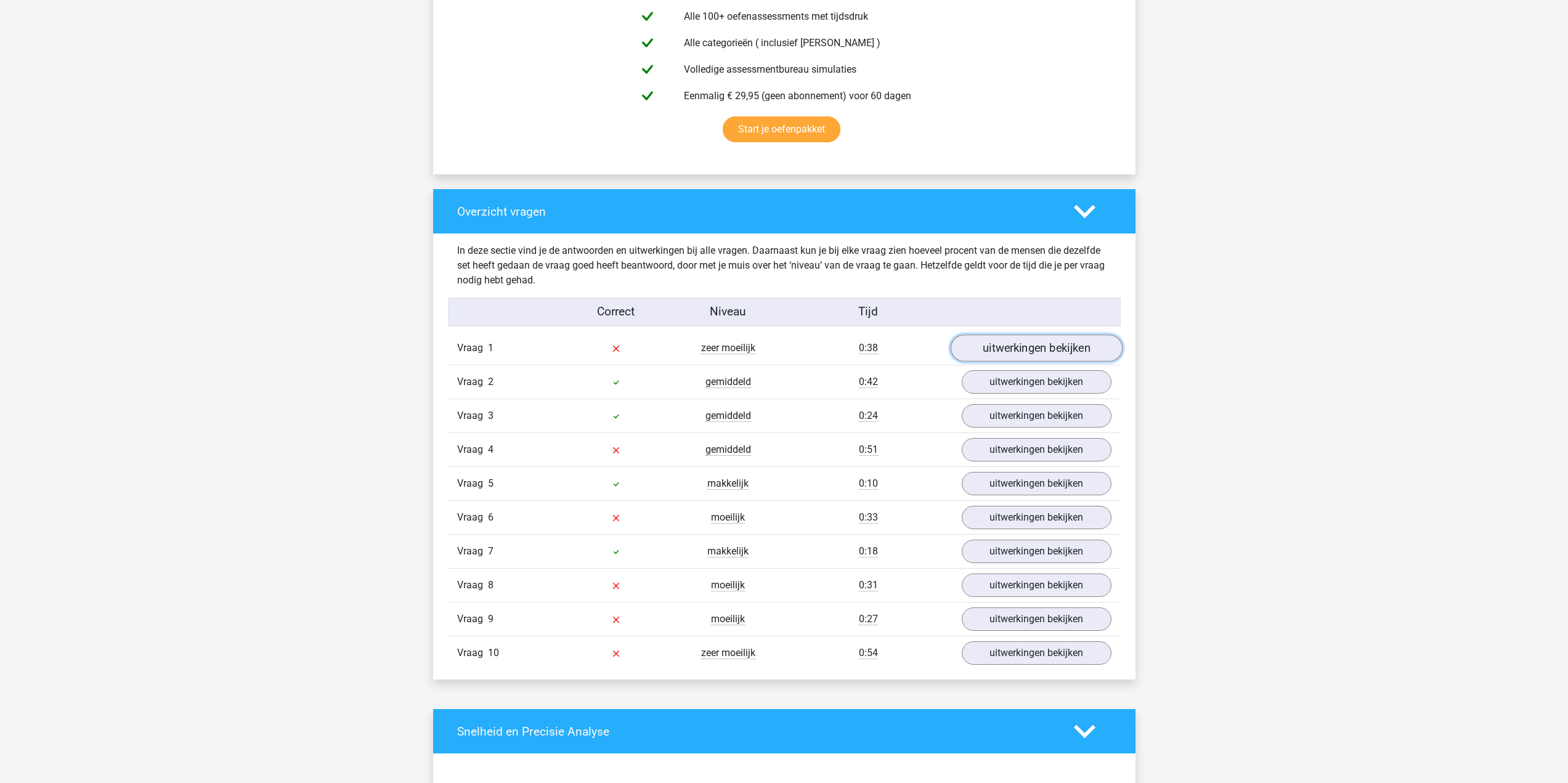
click at [1009, 351] on link "uitwerkingen bekijken" at bounding box center [1036, 347] width 172 height 27
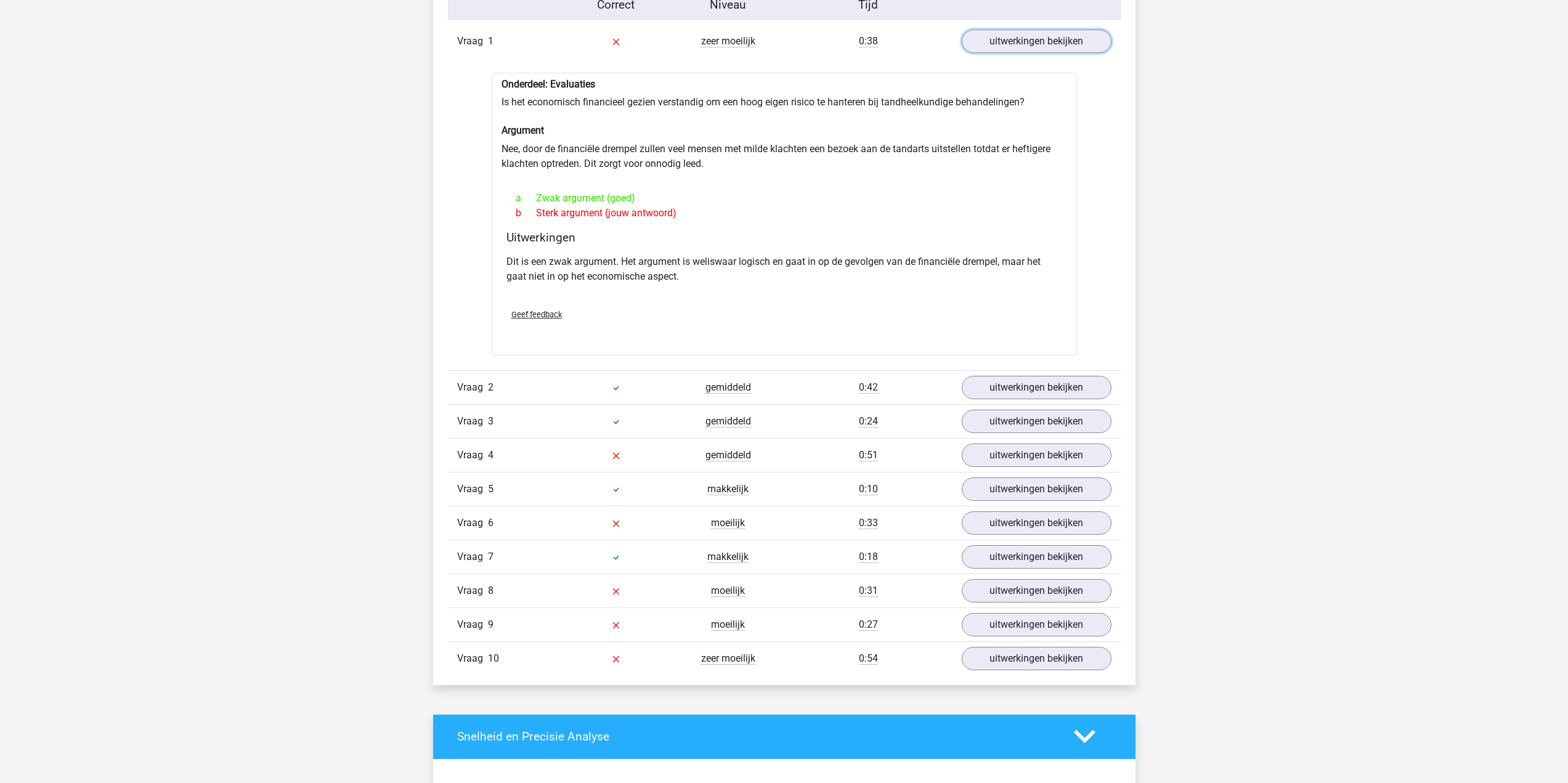
scroll to position [1048, 0]
click at [1020, 459] on link "uitwerkingen bekijken" at bounding box center [1036, 454] width 172 height 27
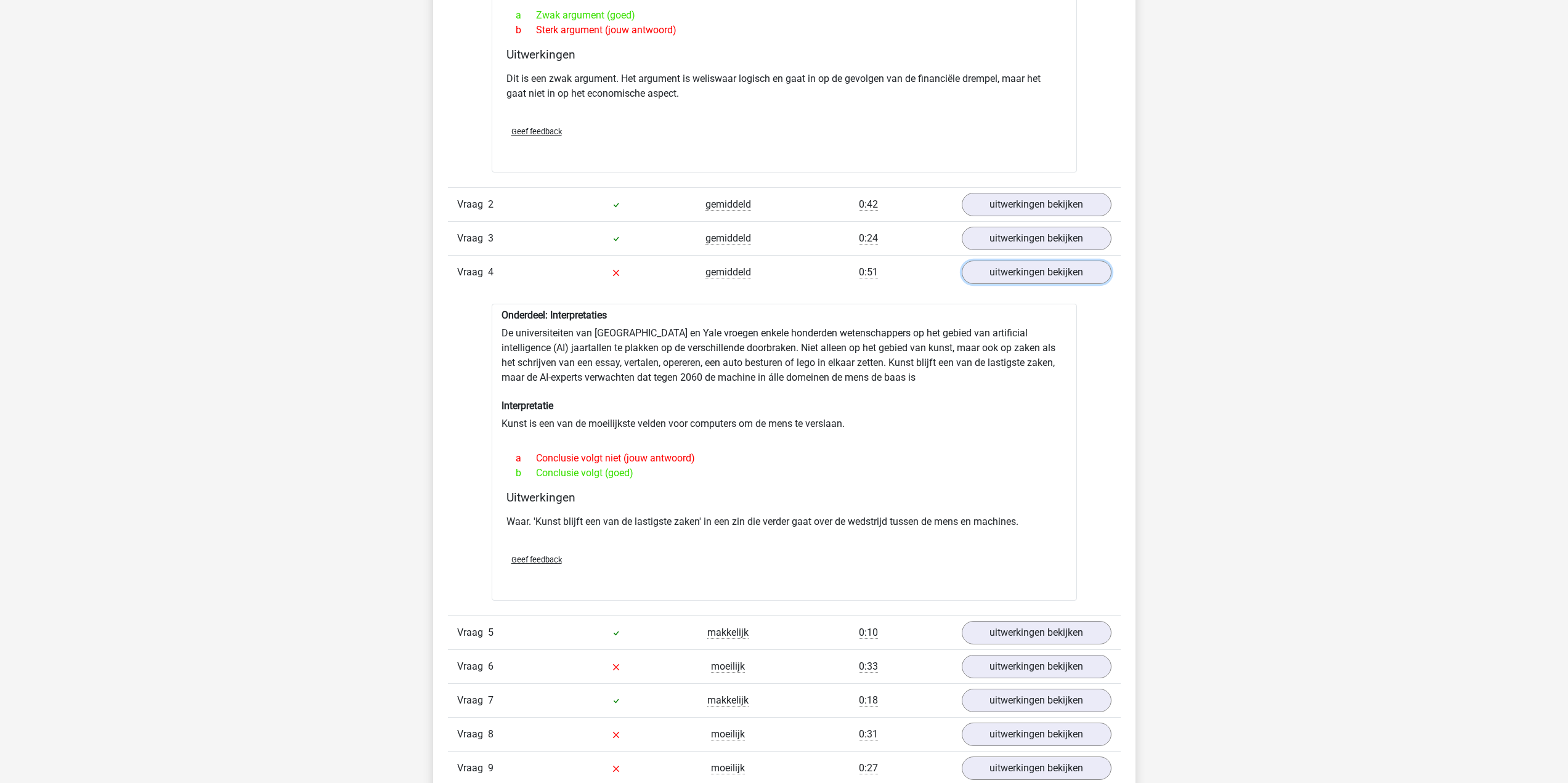
scroll to position [1417, 0]
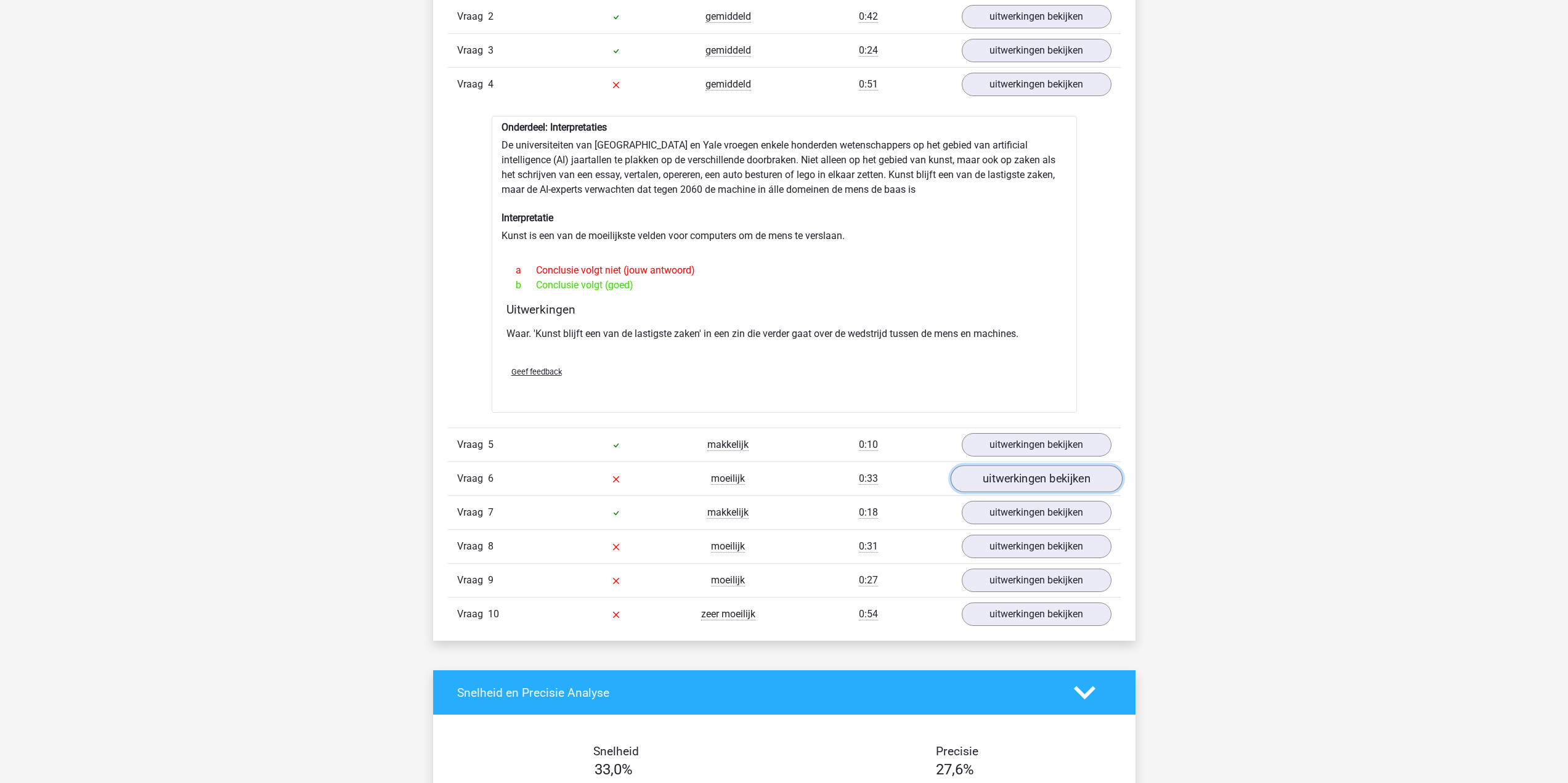
click at [1012, 480] on link "uitwerkingen bekijken" at bounding box center [1036, 478] width 172 height 27
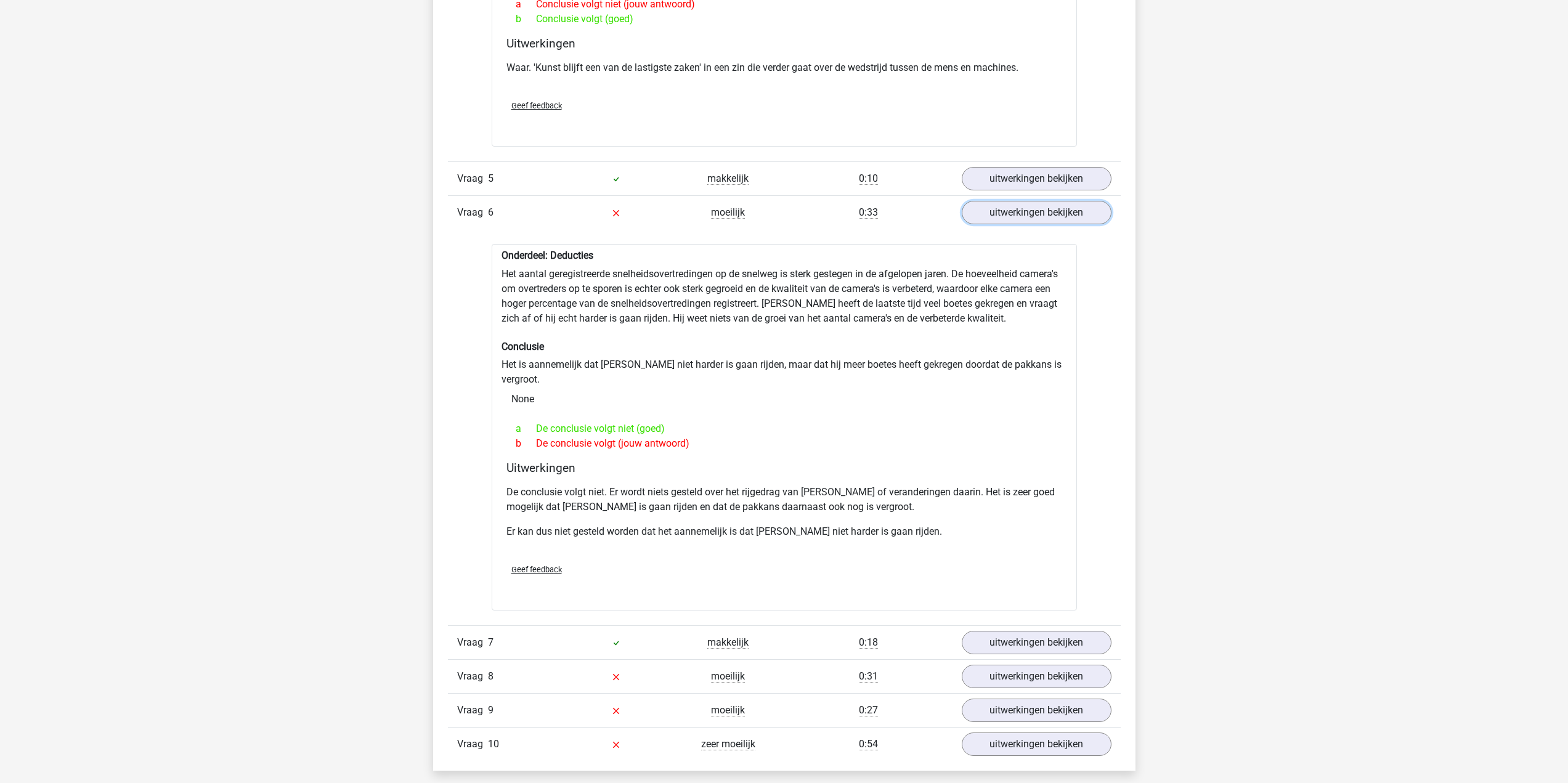
scroll to position [1726, 0]
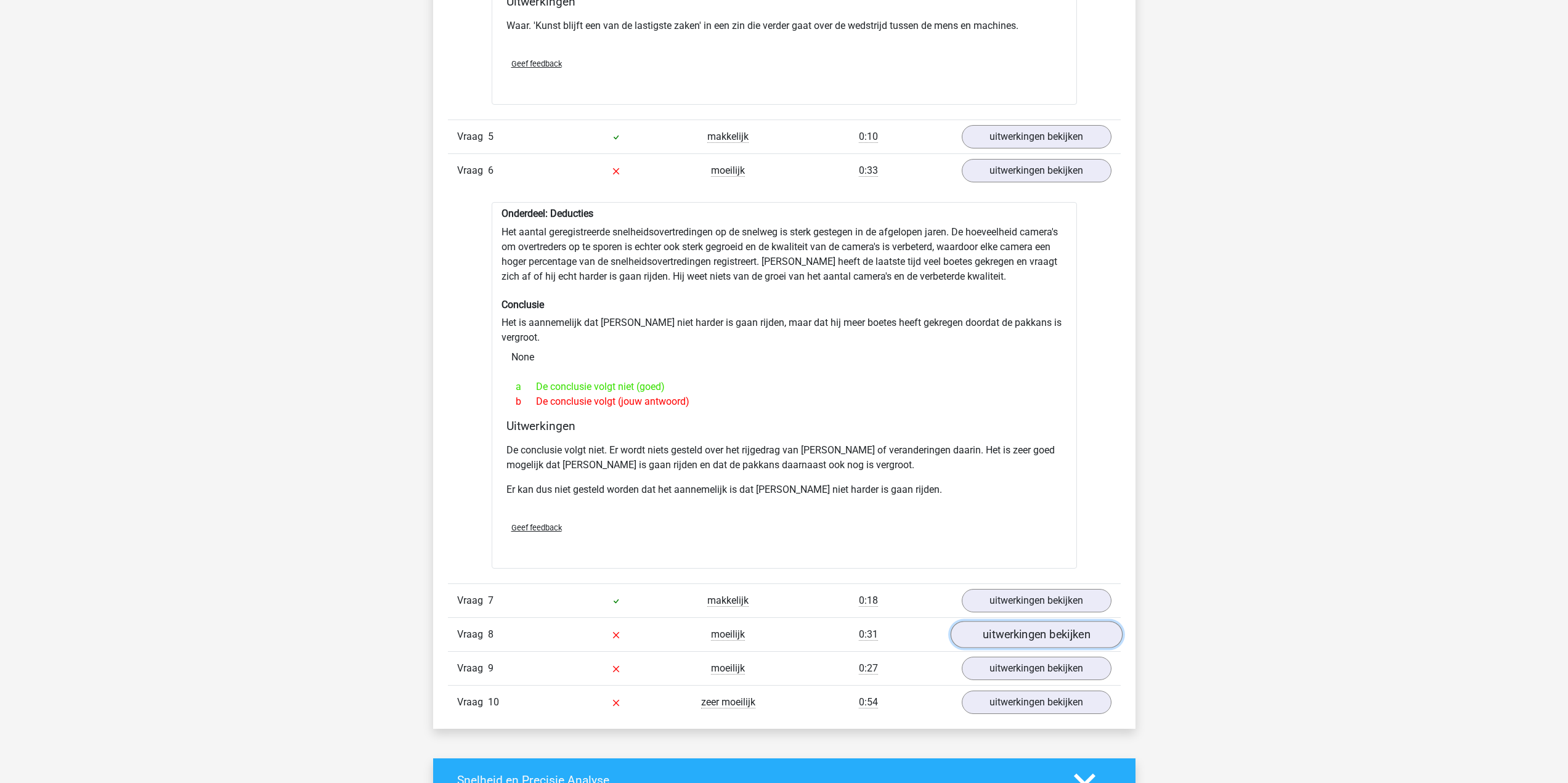
click at [1046, 624] on link "uitwerkingen bekijken" at bounding box center [1036, 634] width 172 height 27
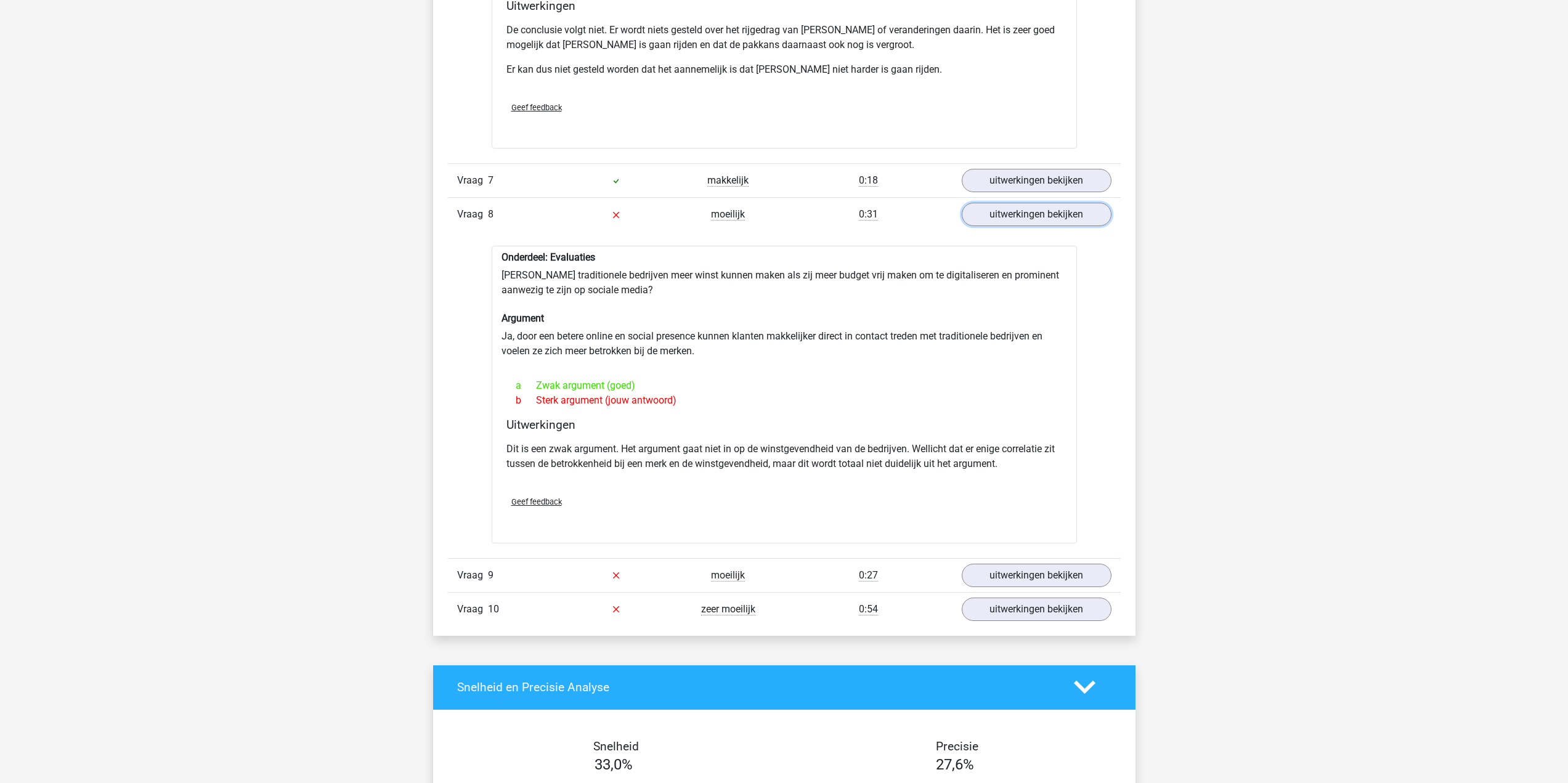
scroll to position [2218, 0]
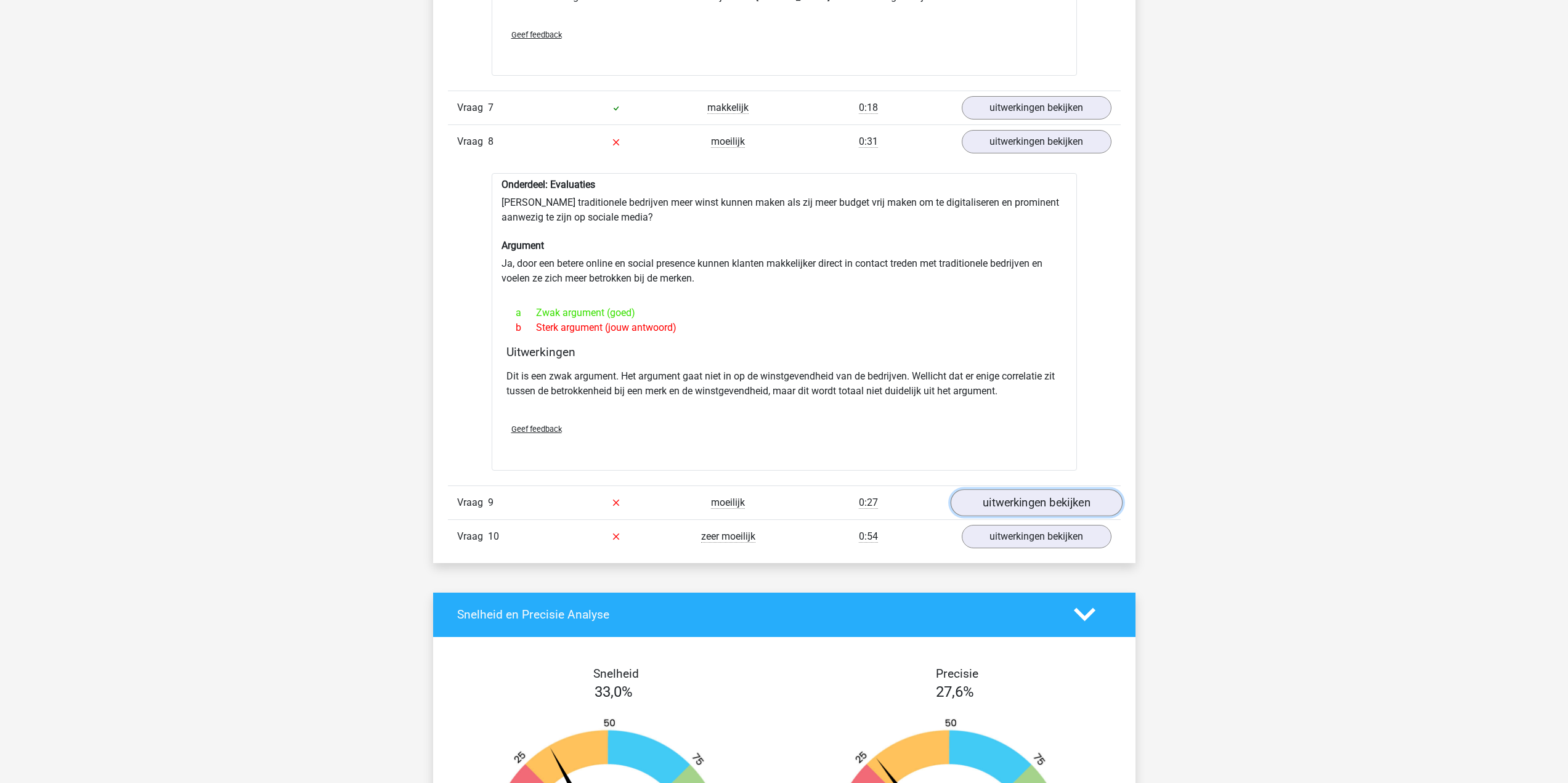
click at [1026, 489] on link "uitwerkingen bekijken" at bounding box center [1036, 503] width 172 height 27
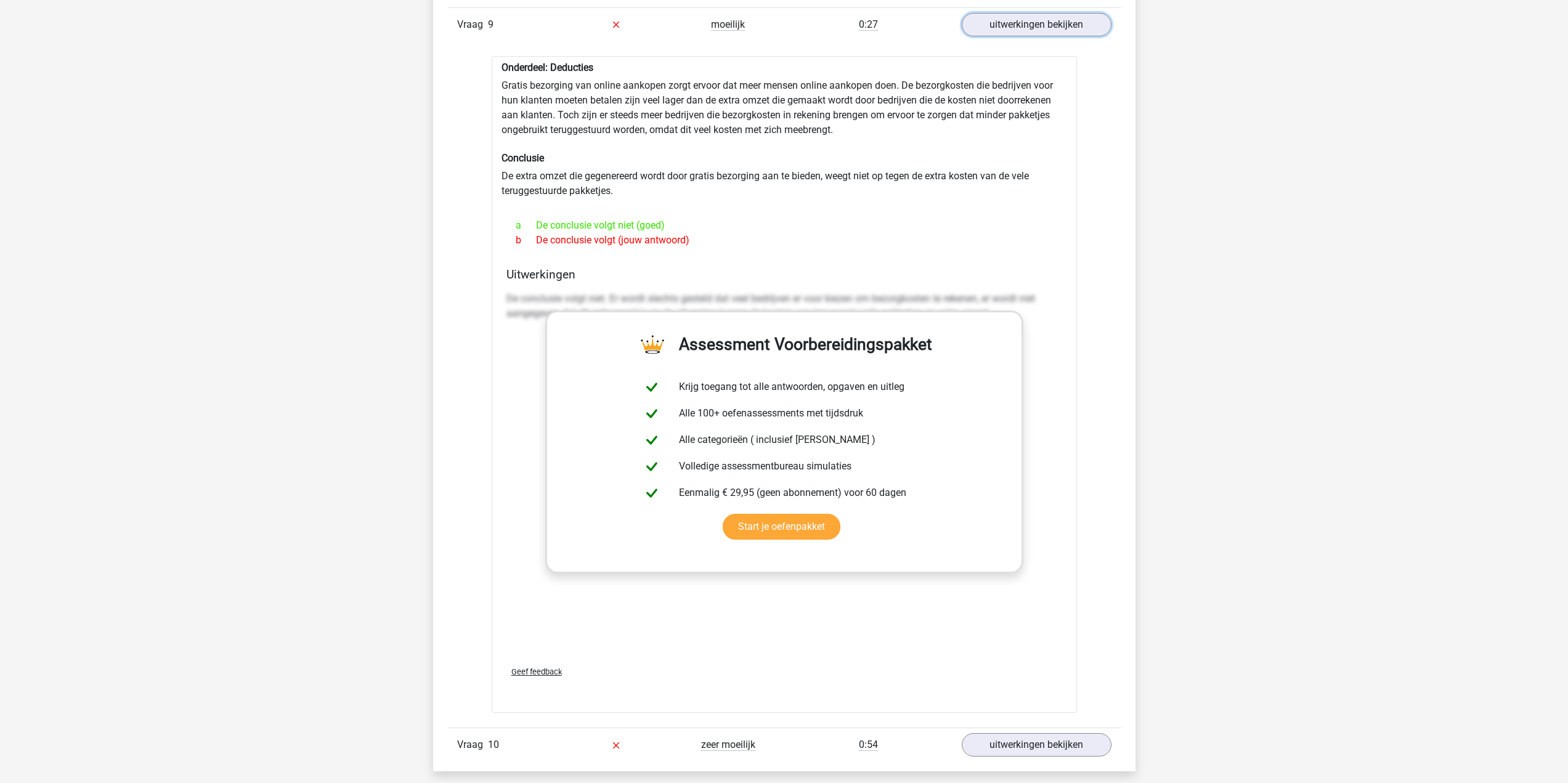
scroll to position [2712, 0]
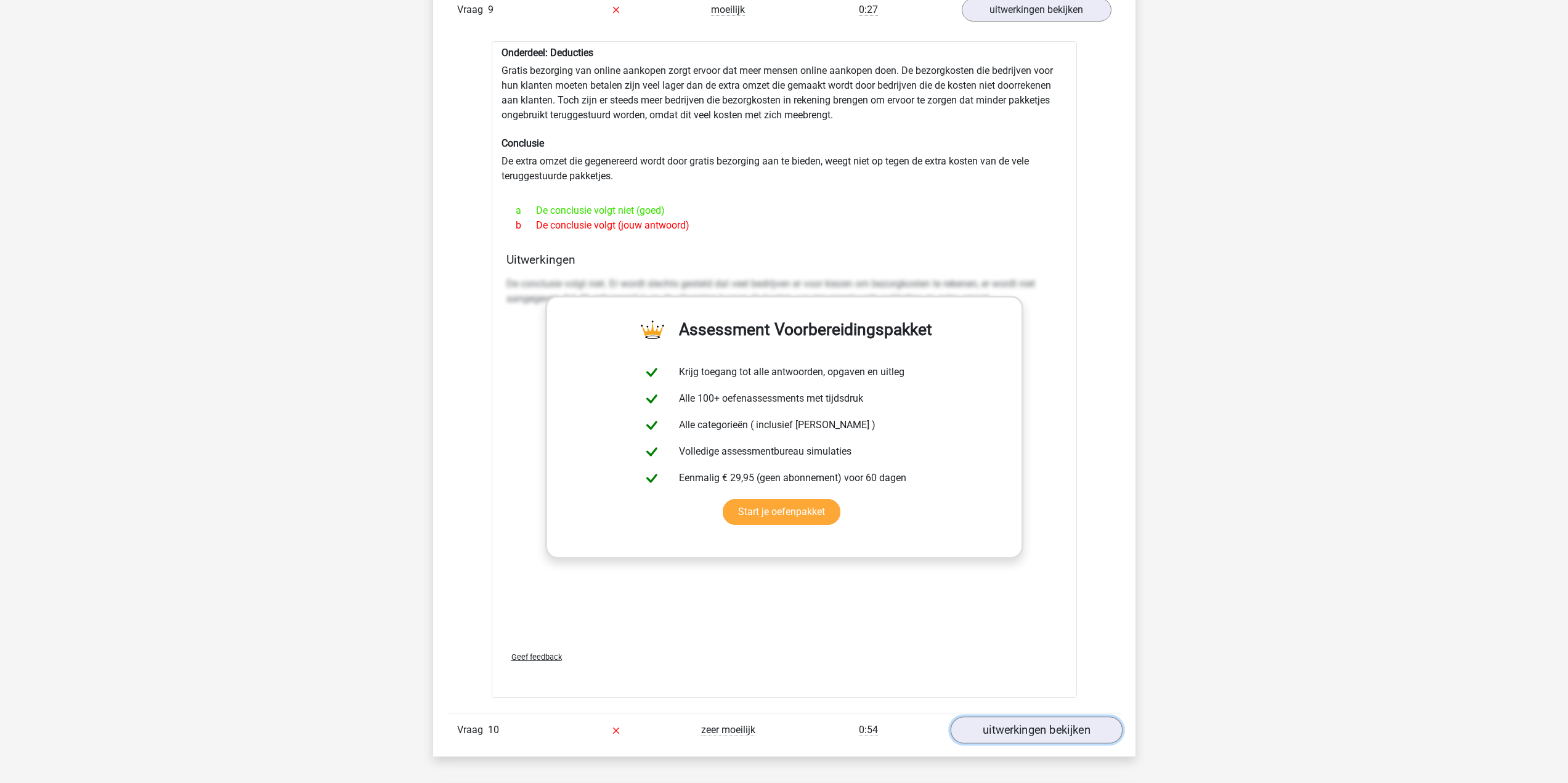
click at [1043, 720] on link "uitwerkingen bekijken" at bounding box center [1036, 730] width 172 height 27
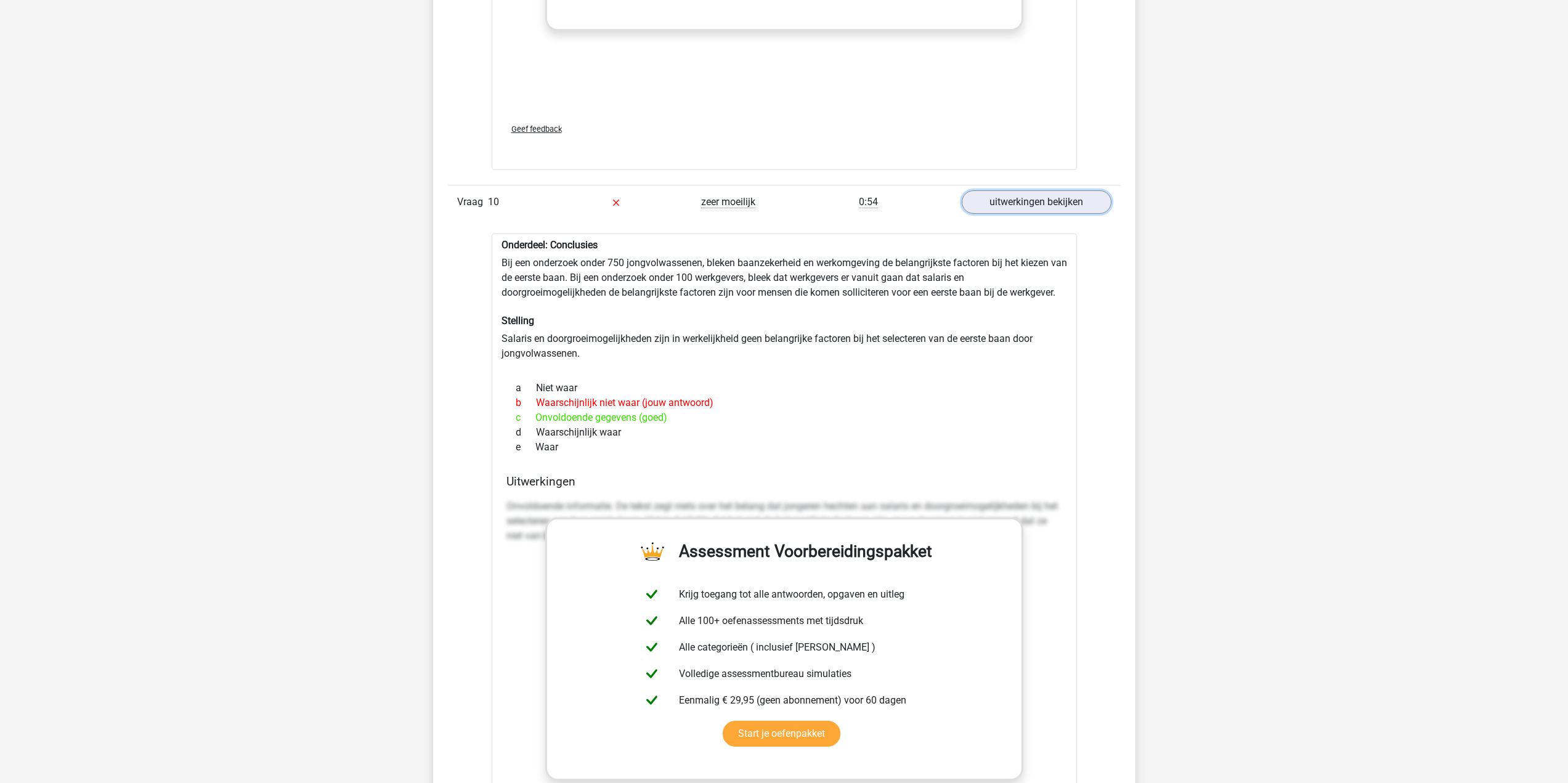
scroll to position [3266, 0]
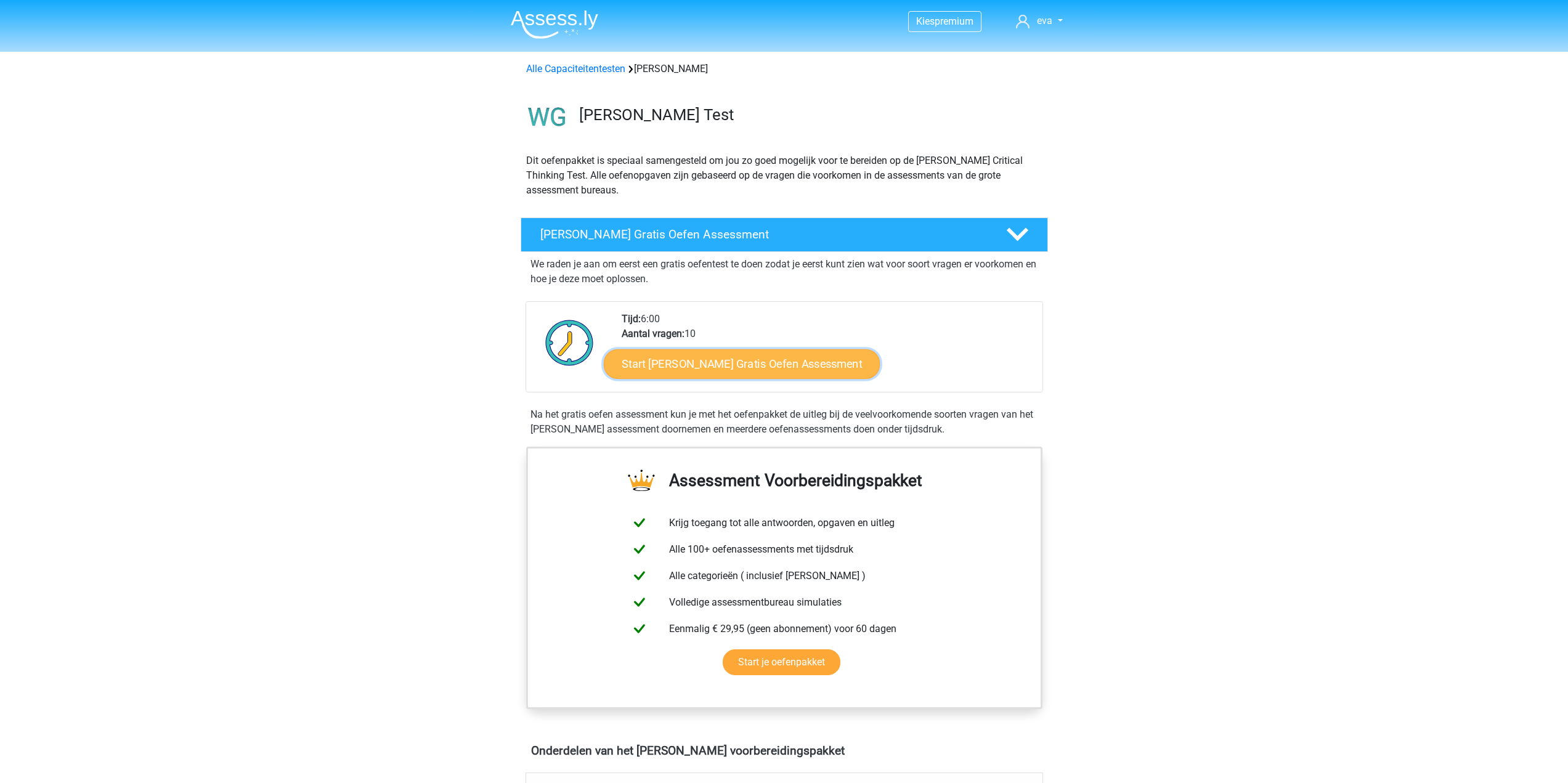
click at [680, 363] on link "Start Watson Glaser Gratis Oefen Assessment" at bounding box center [742, 364] width 276 height 29
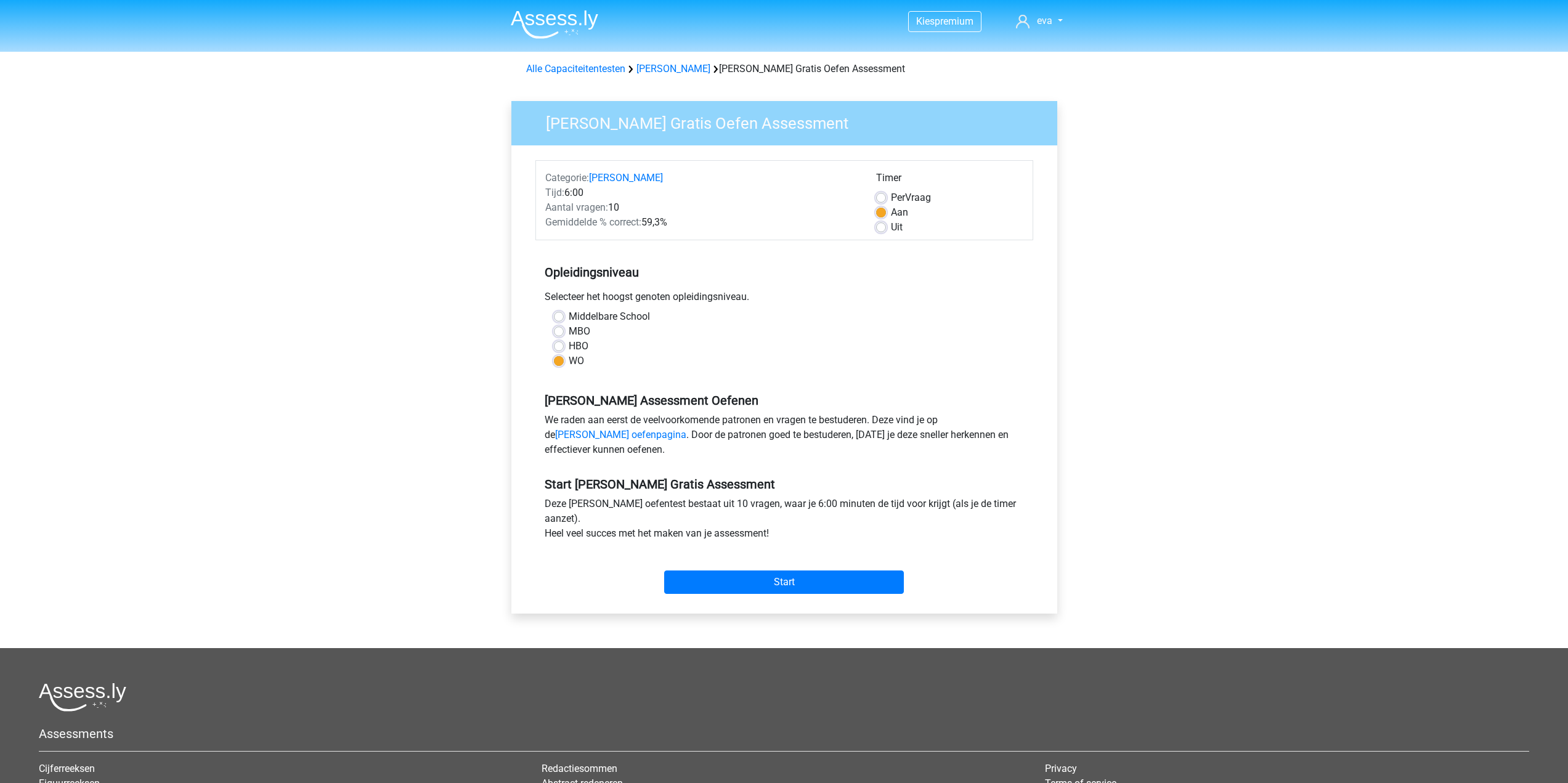
click at [569, 313] on label "Middelbare School" at bounding box center [609, 317] width 81 height 15
click at [556, 313] on input "Middelbare School" at bounding box center [558, 315] width 9 height 12
radio input "true"
click at [569, 358] on label "WO" at bounding box center [576, 362] width 15 height 15
click at [558, 358] on input "WO" at bounding box center [558, 360] width 9 height 12
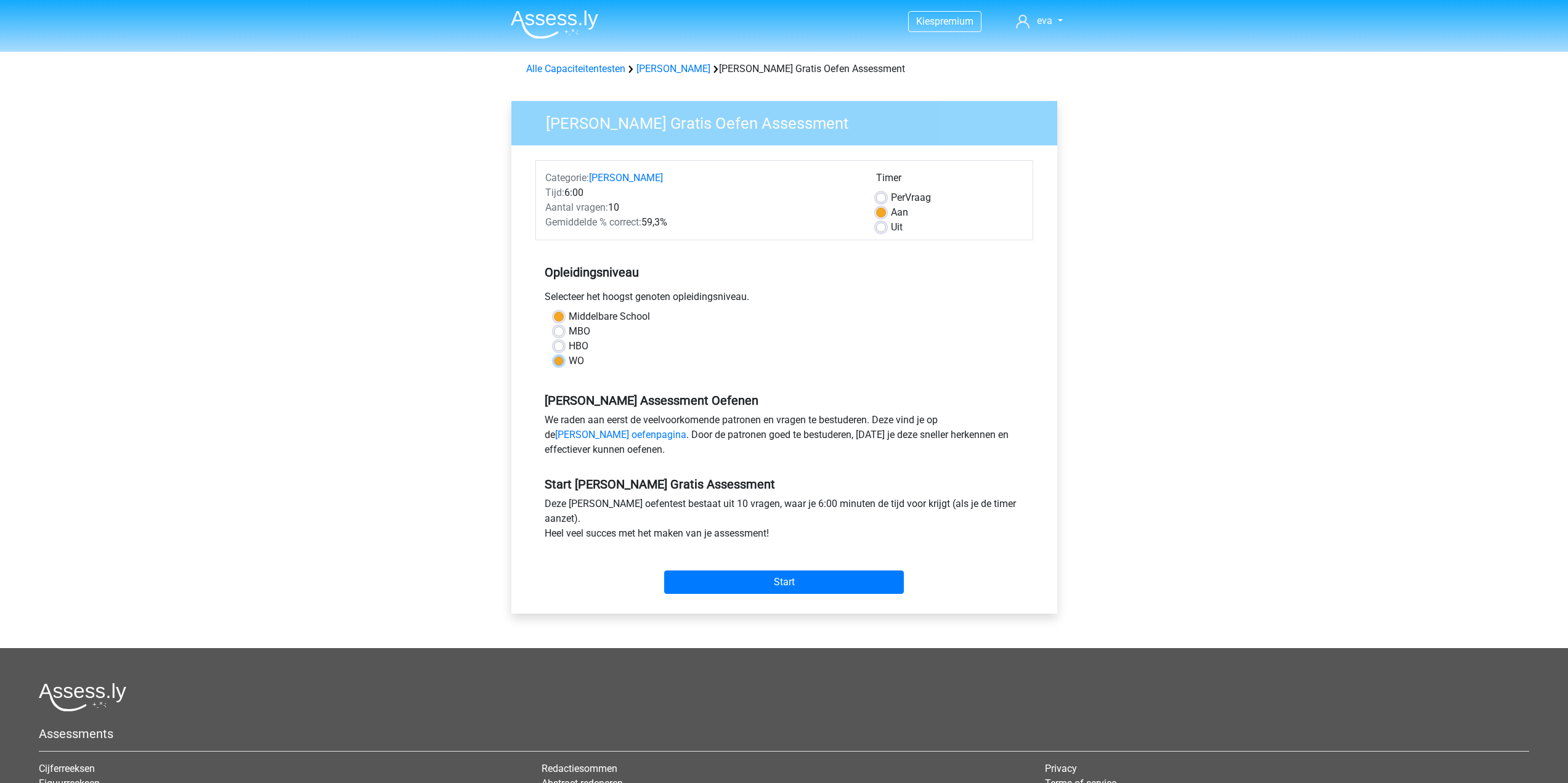
radio input "true"
click at [569, 315] on label "Middelbare School" at bounding box center [609, 317] width 81 height 15
click at [556, 315] on input "Middelbare School" at bounding box center [558, 315] width 9 height 12
radio input "true"
click at [569, 361] on label "WO" at bounding box center [576, 362] width 15 height 15
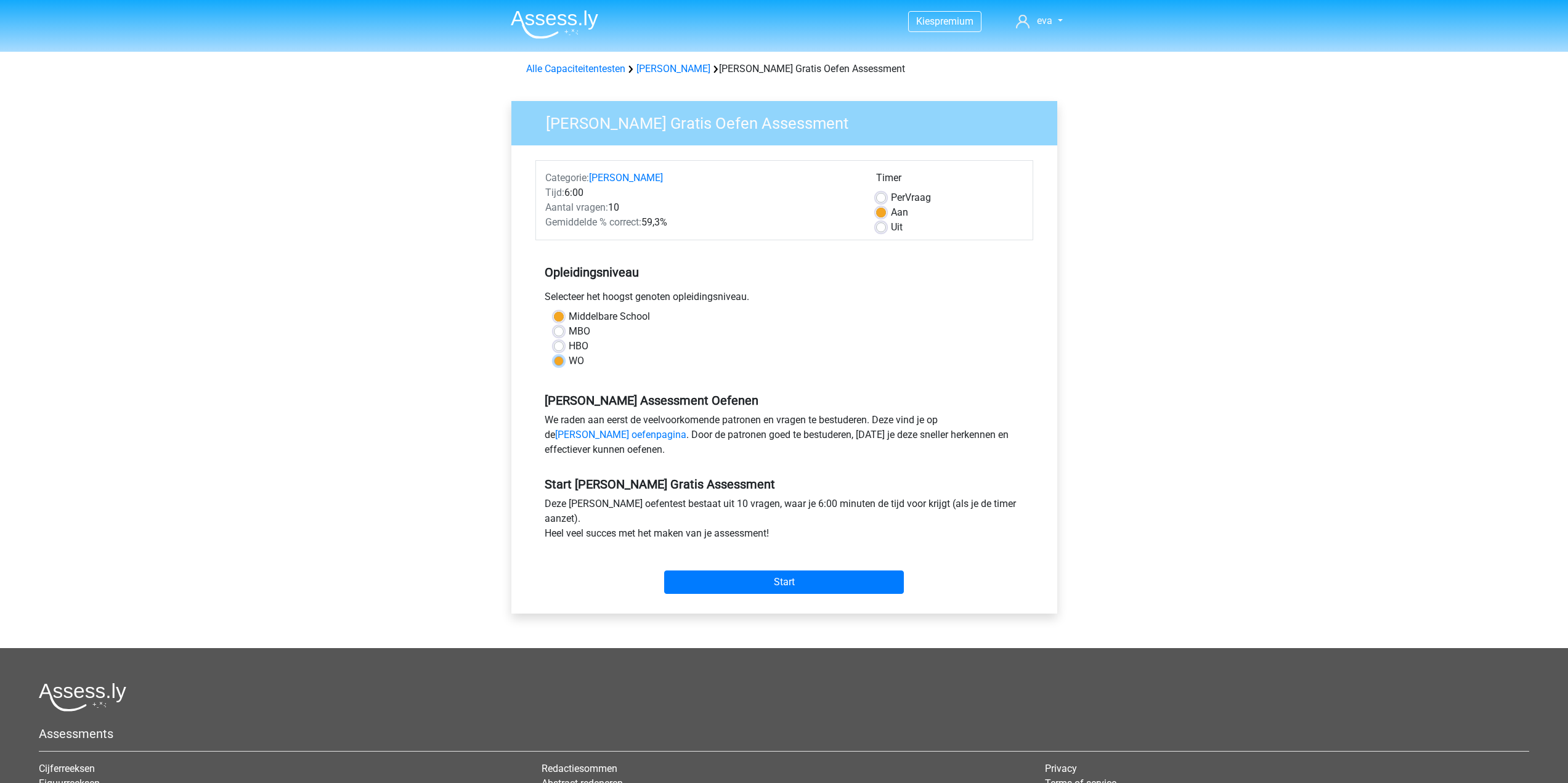
click at [557, 361] on input "WO" at bounding box center [558, 360] width 9 height 12
radio input "true"
click at [754, 575] on input "Start" at bounding box center [784, 582] width 239 height 24
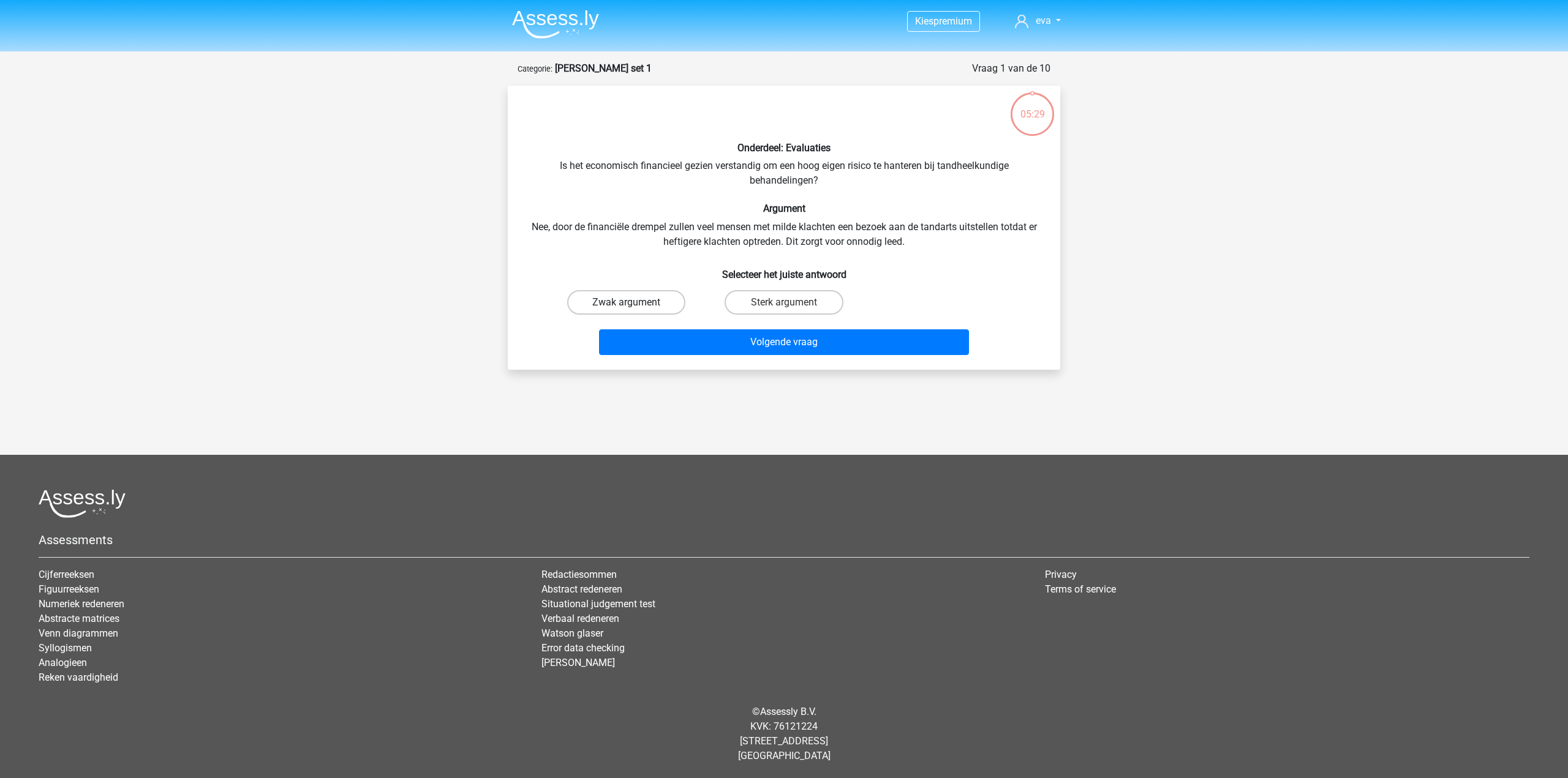
click at [651, 306] on label "Zwak argument" at bounding box center [627, 303] width 119 height 24
click at [634, 306] on input "Zwak argument" at bounding box center [631, 307] width 8 height 8
radio input "true"
click at [708, 344] on button "Volgende vraag" at bounding box center [785, 341] width 371 height 25
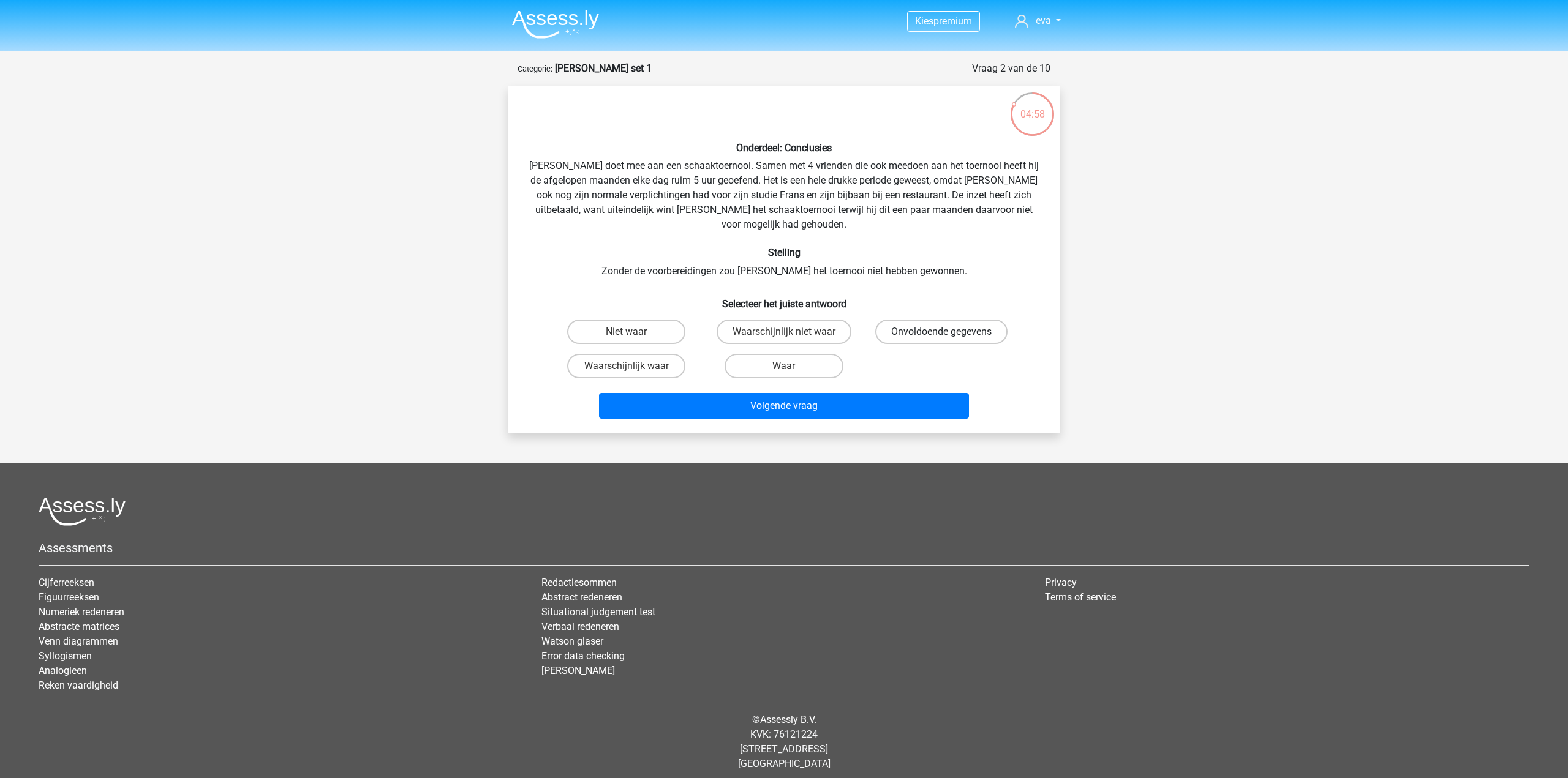
click at [922, 320] on label "Onvoldoende gegevens" at bounding box center [941, 332] width 133 height 24
click at [941, 332] on input "Onvoldoende gegevens" at bounding box center [945, 336] width 8 height 8
radio input "true"
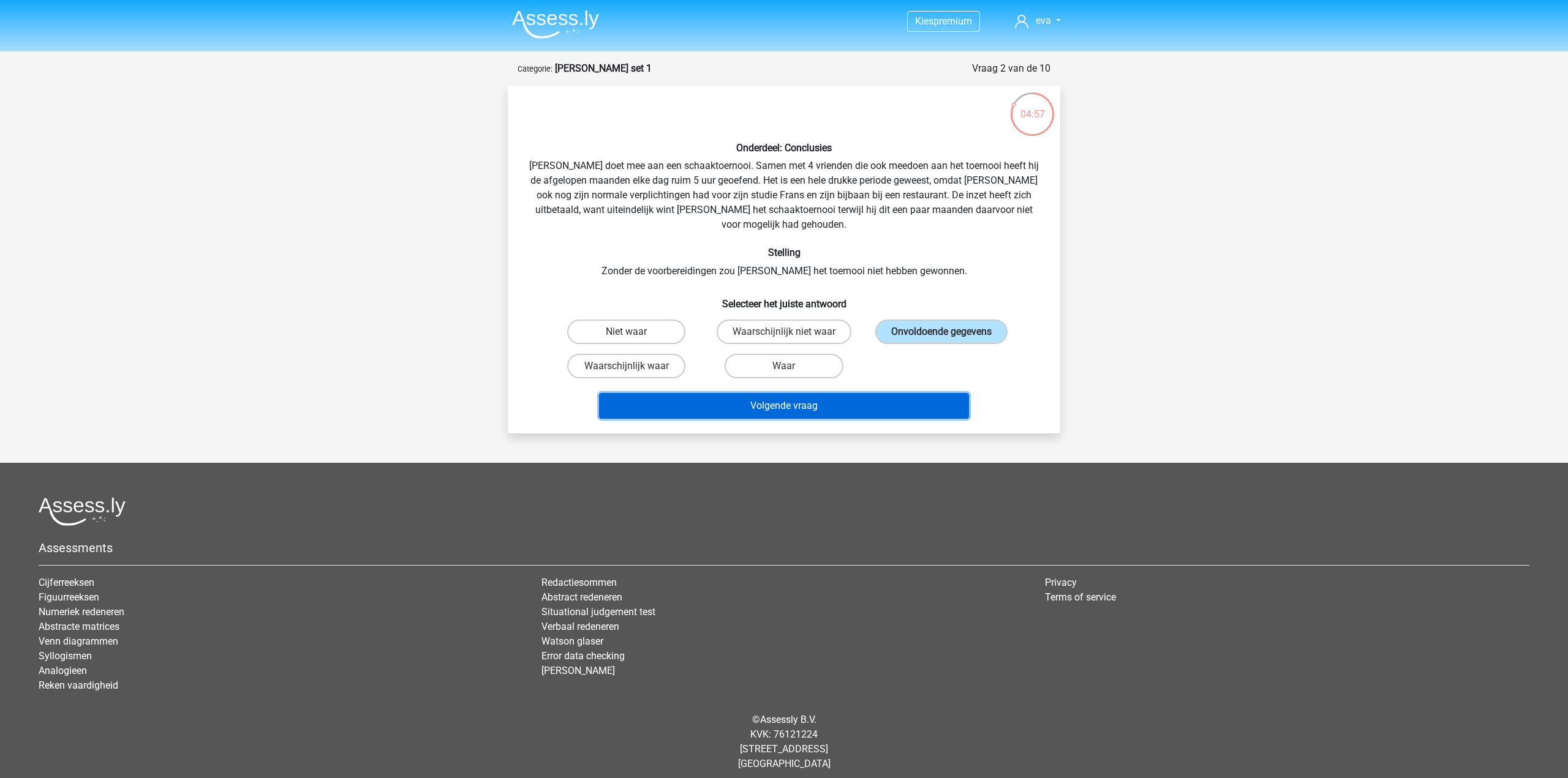
click at [863, 393] on button "Volgende vraag" at bounding box center [785, 405] width 371 height 25
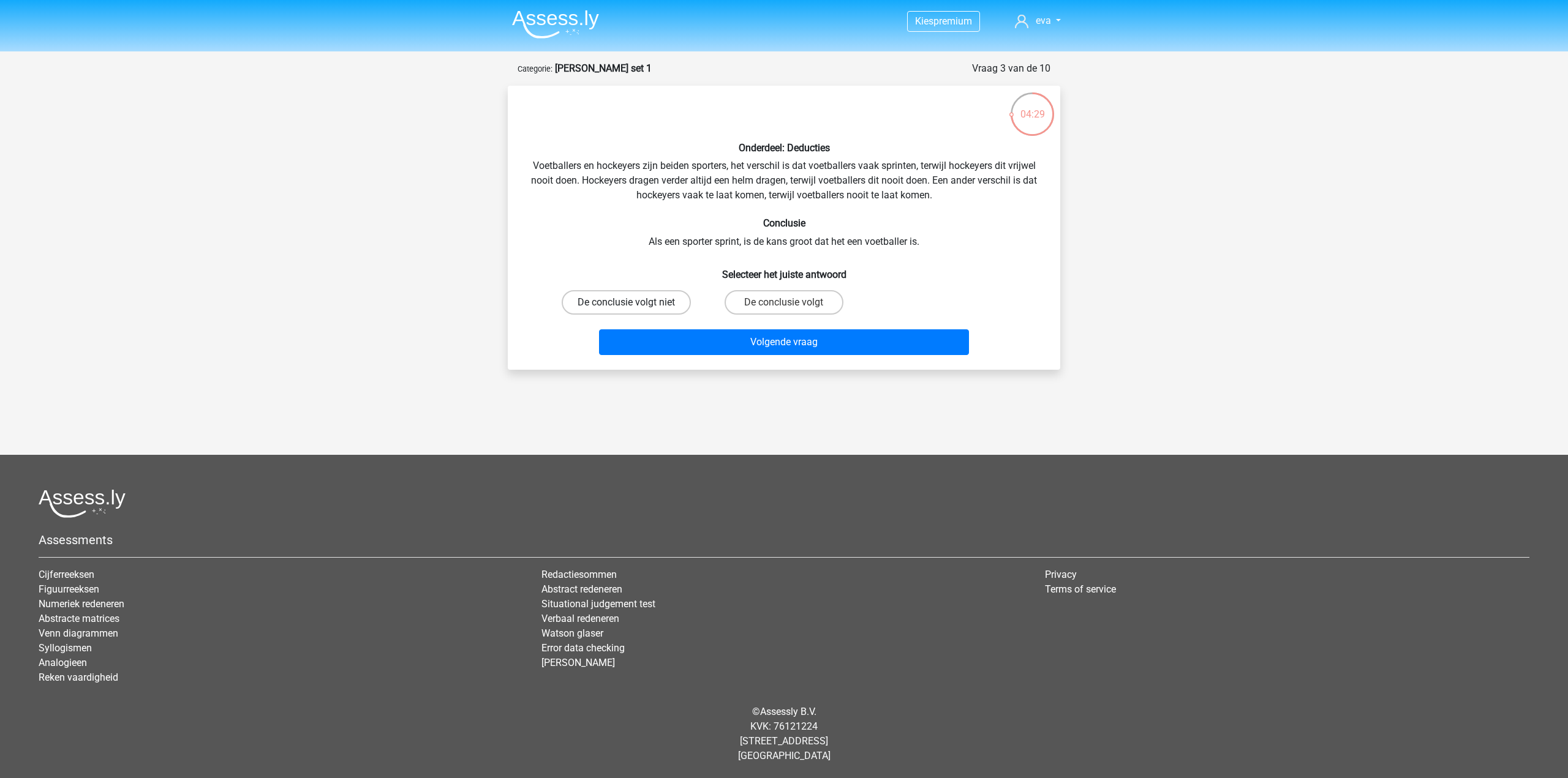
click at [660, 305] on label "De conclusie volgt niet" at bounding box center [626, 303] width 129 height 24
click at [634, 305] on input "De conclusie volgt niet" at bounding box center [631, 307] width 8 height 8
radio input "true"
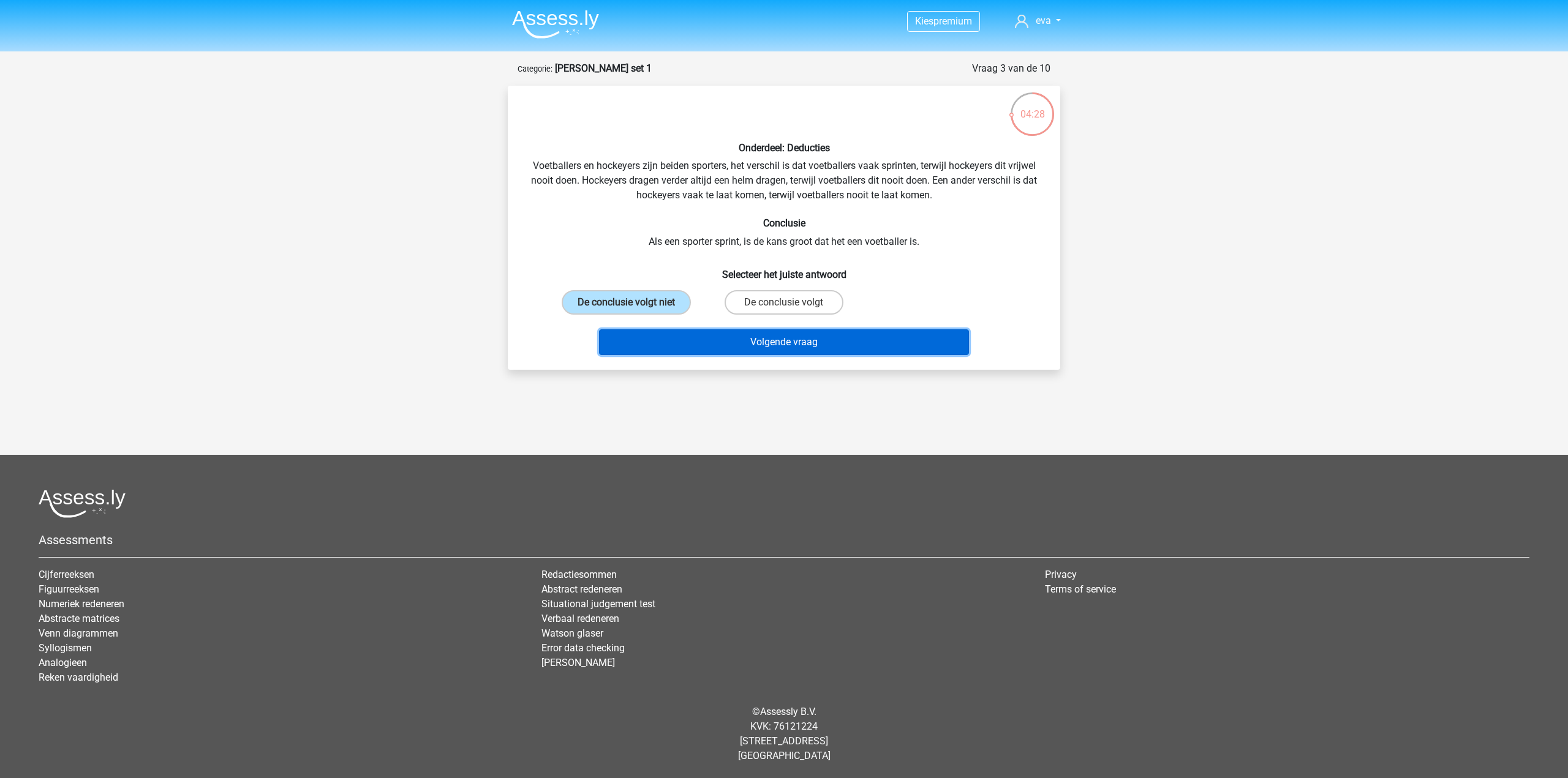
click at [690, 340] on button "Volgende vraag" at bounding box center [785, 341] width 371 height 25
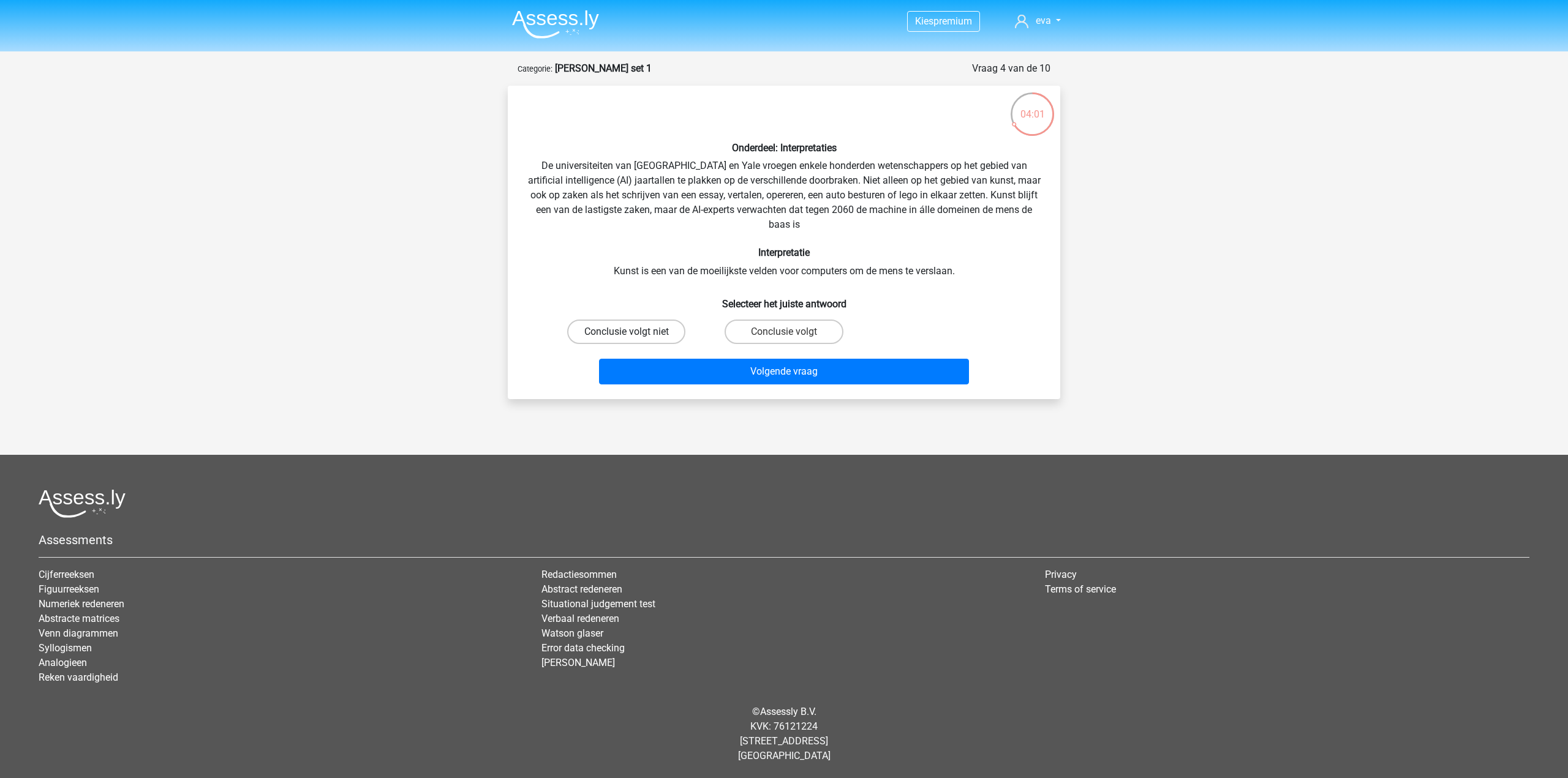
click at [662, 338] on label "Conclusie volgt niet" at bounding box center [627, 332] width 119 height 24
click at [634, 338] on input "Conclusie volgt niet" at bounding box center [631, 336] width 8 height 8
radio input "true"
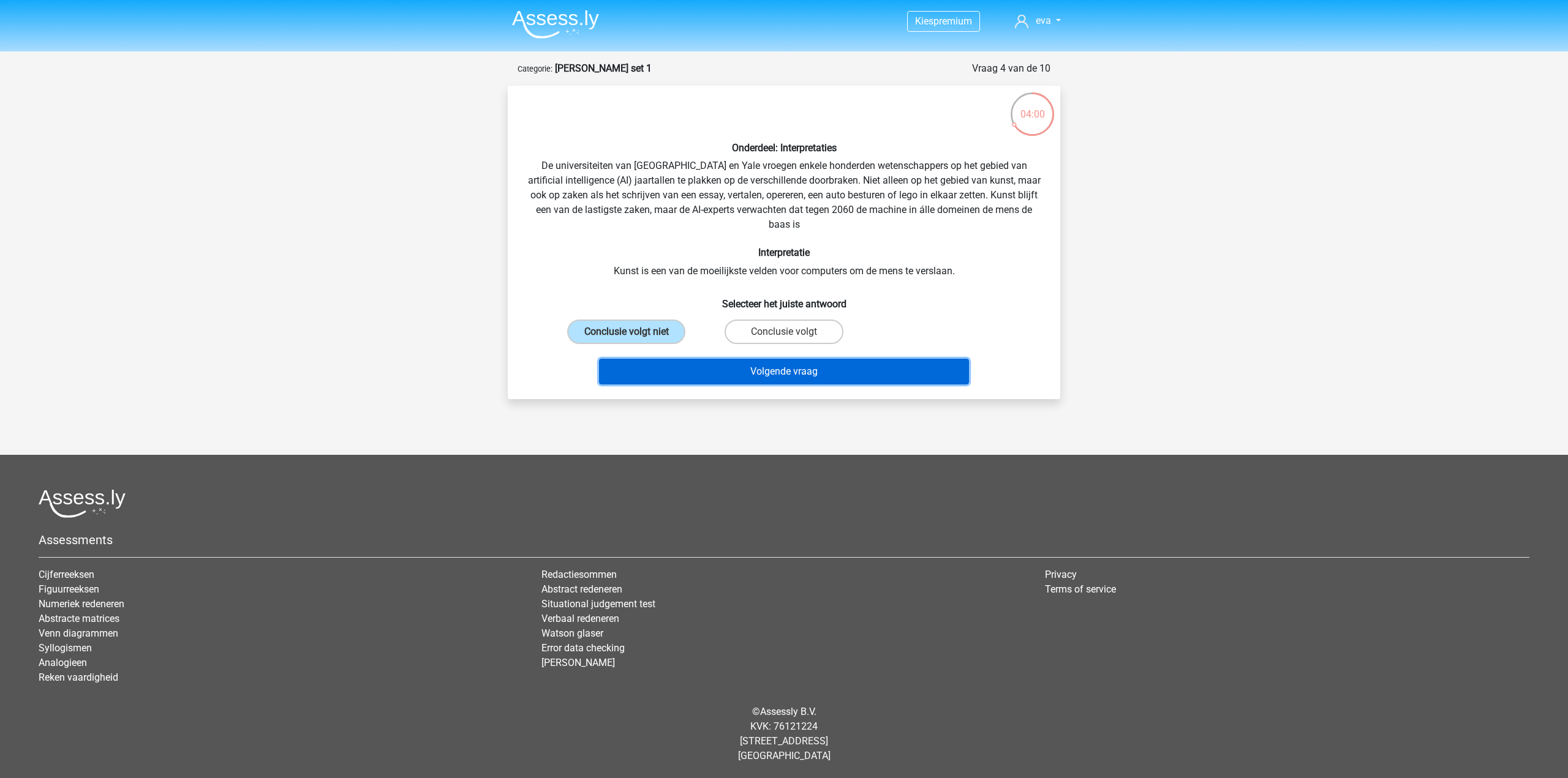
click at [720, 370] on button "Volgende vraag" at bounding box center [785, 371] width 371 height 25
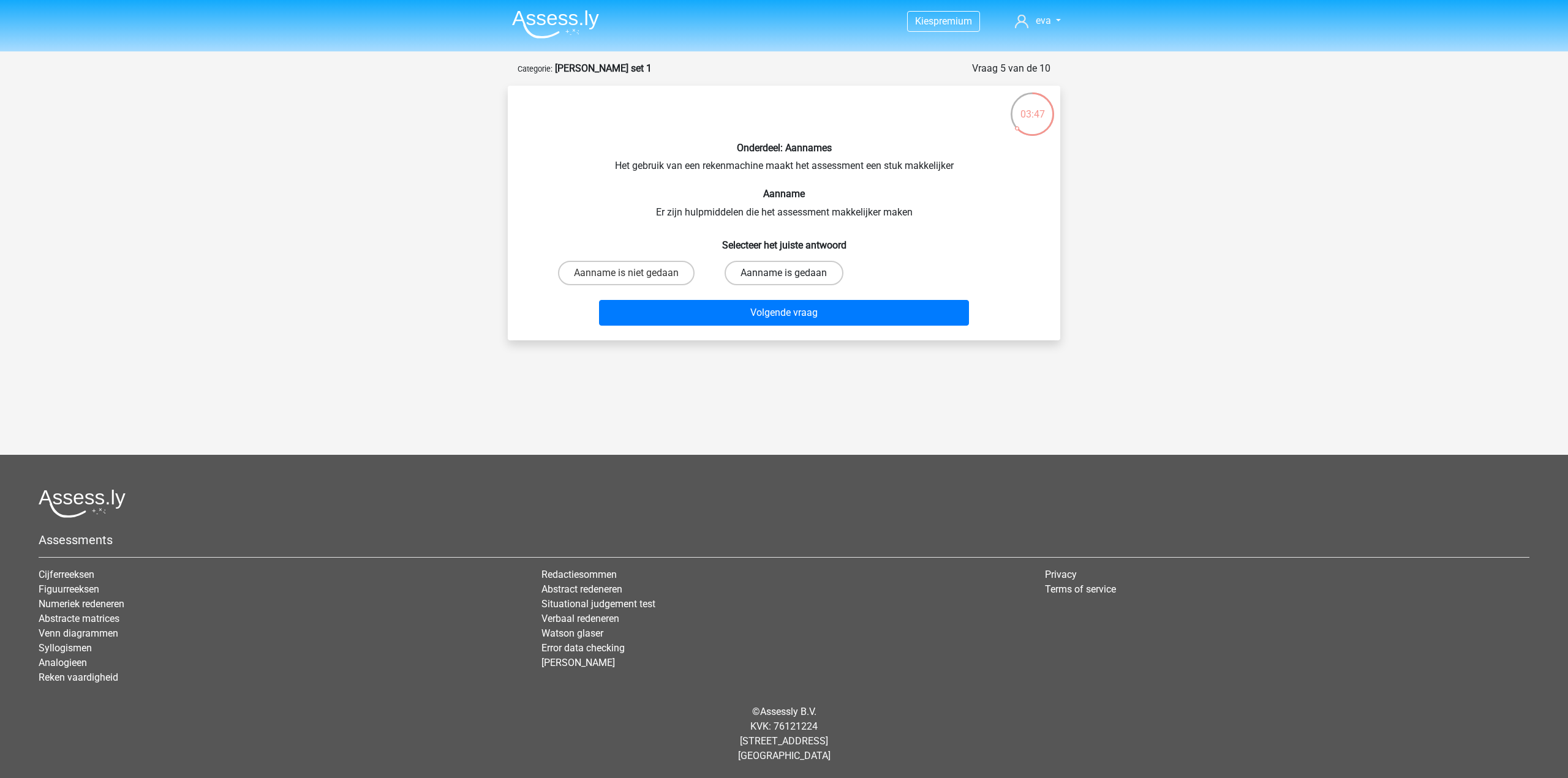
click at [807, 279] on label "Aanname is gedaan" at bounding box center [784, 273] width 119 height 24
click at [792, 279] on input "Aanname is gedaan" at bounding box center [788, 277] width 8 height 8
radio input "true"
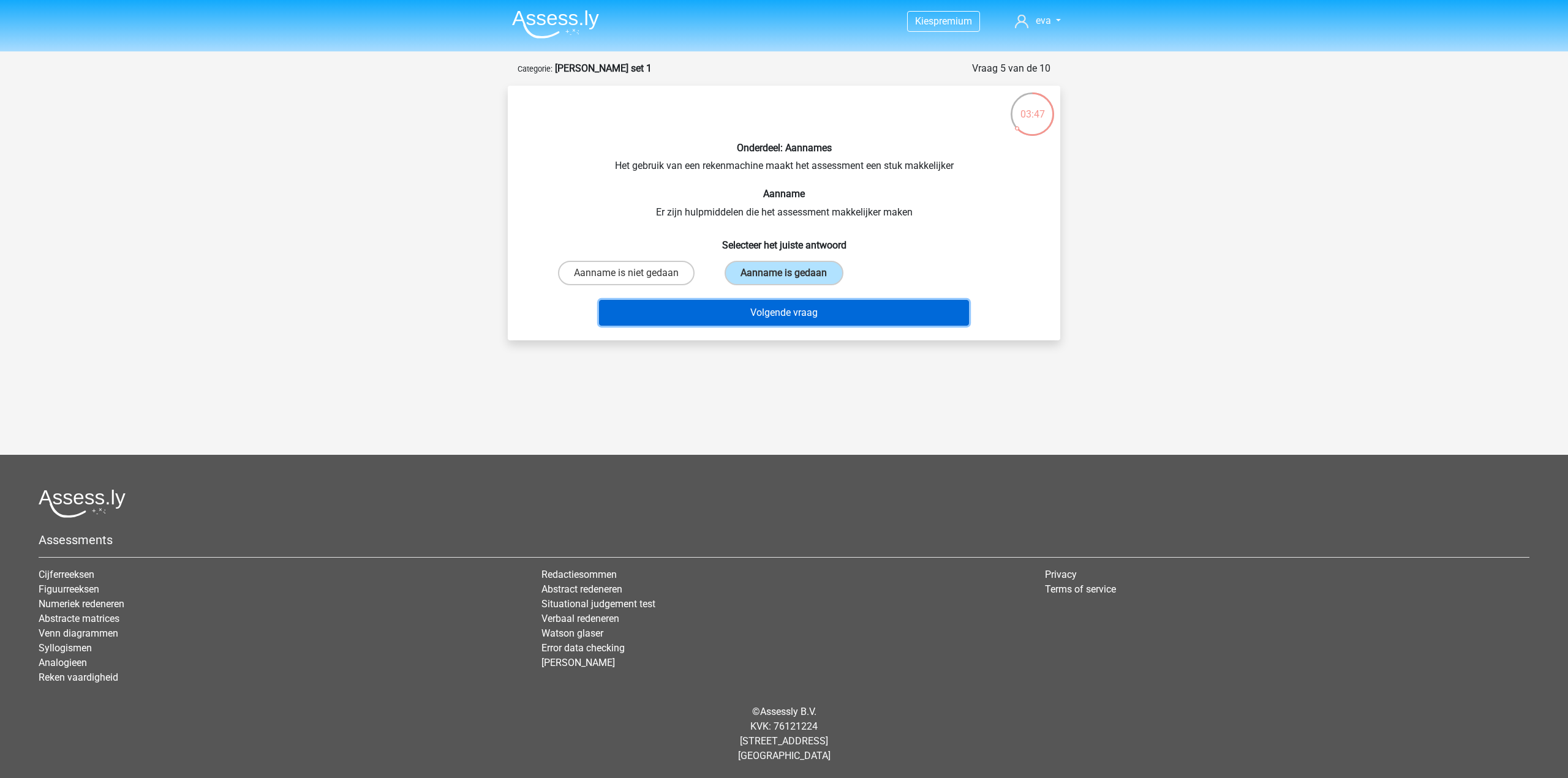
click at [807, 306] on button "Volgende vraag" at bounding box center [785, 312] width 371 height 25
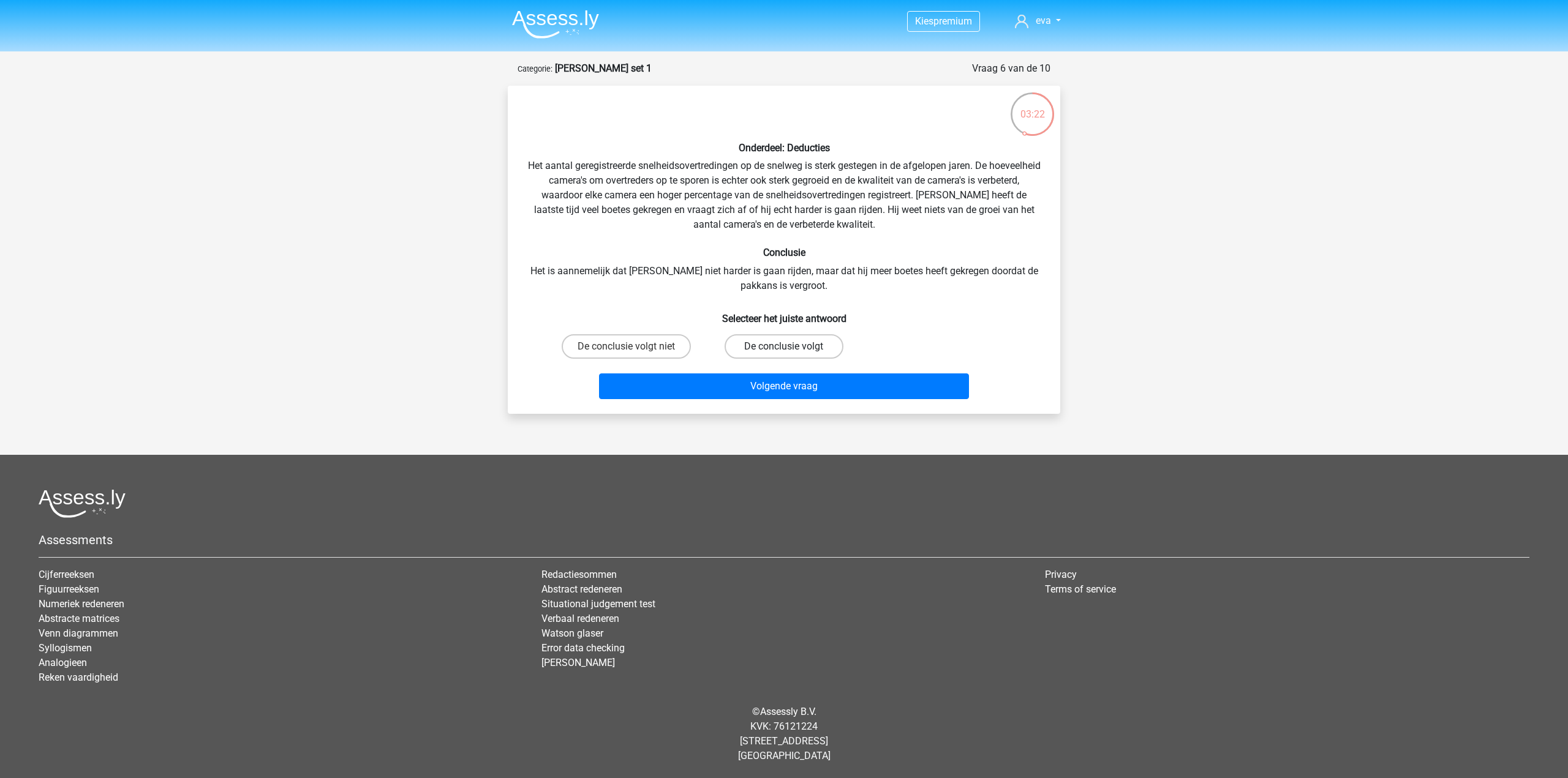
click at [771, 343] on label "De conclusie volgt" at bounding box center [784, 346] width 119 height 24
click at [784, 346] on input "De conclusie volgt" at bounding box center [788, 350] width 8 height 8
radio input "true"
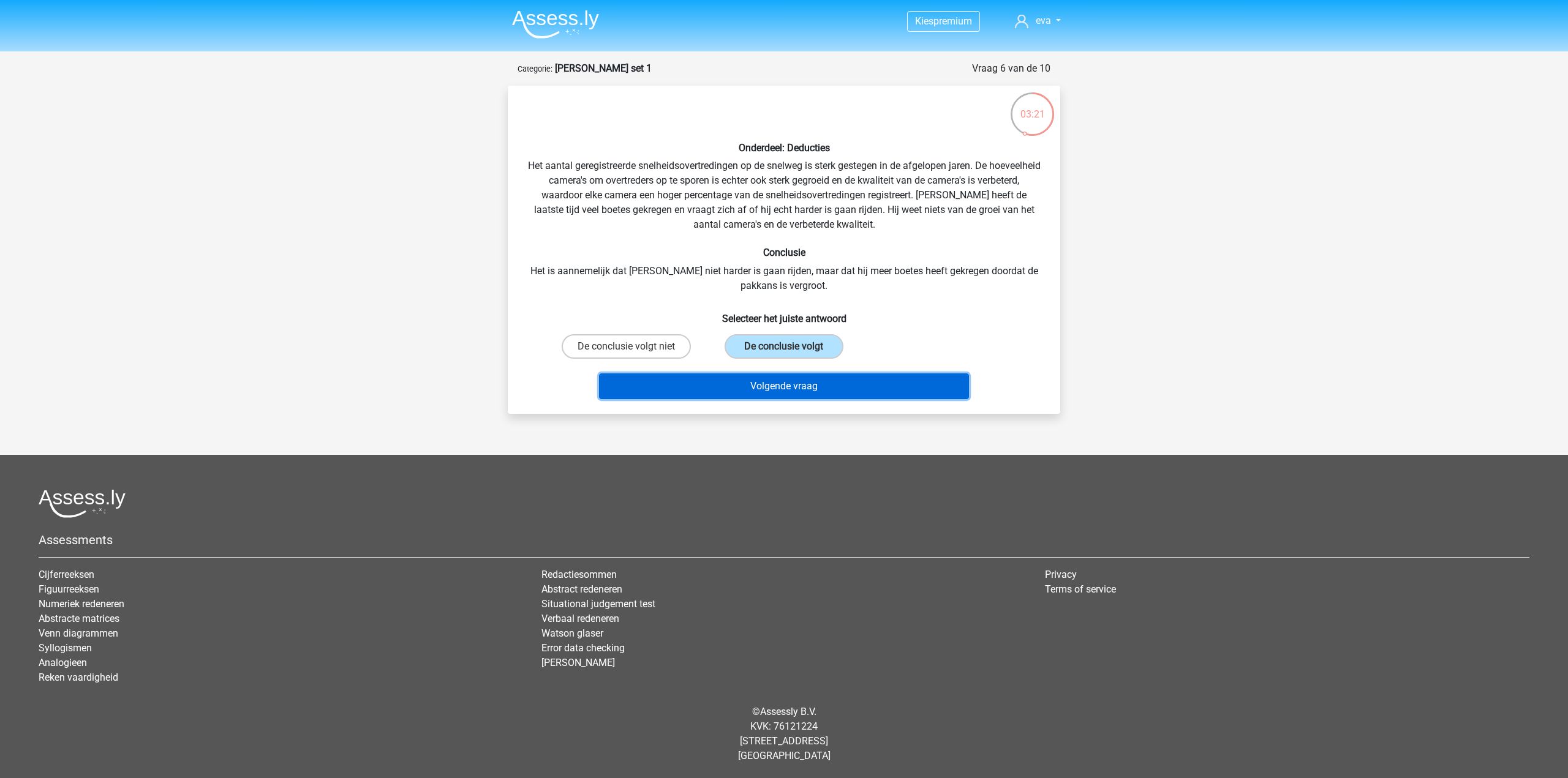
click at [791, 378] on button "Volgende vraag" at bounding box center [785, 386] width 371 height 25
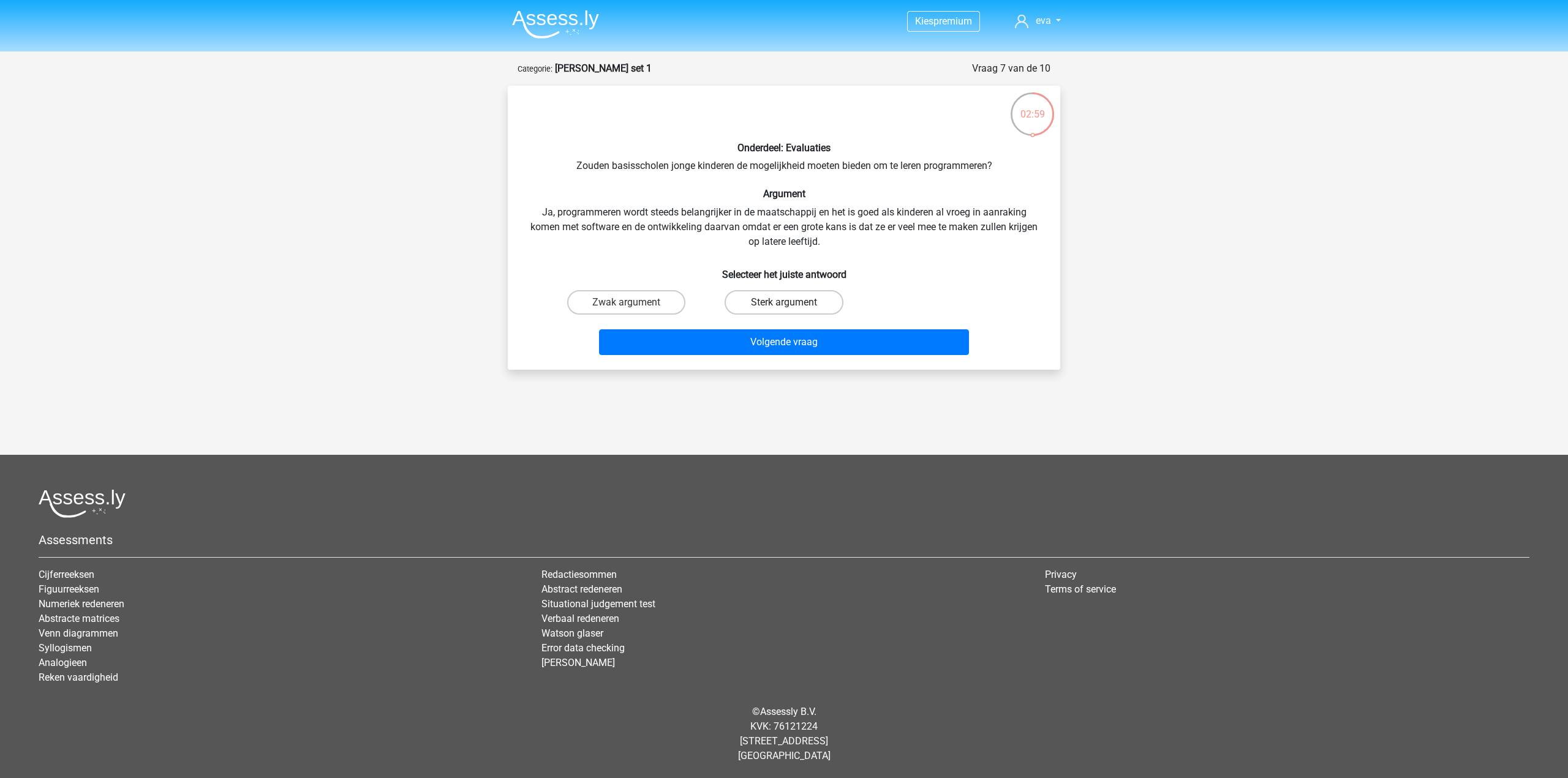
click at [810, 303] on label "Sterk argument" at bounding box center [784, 303] width 119 height 24
click at [792, 303] on input "Sterk argument" at bounding box center [788, 307] width 8 height 8
radio input "true"
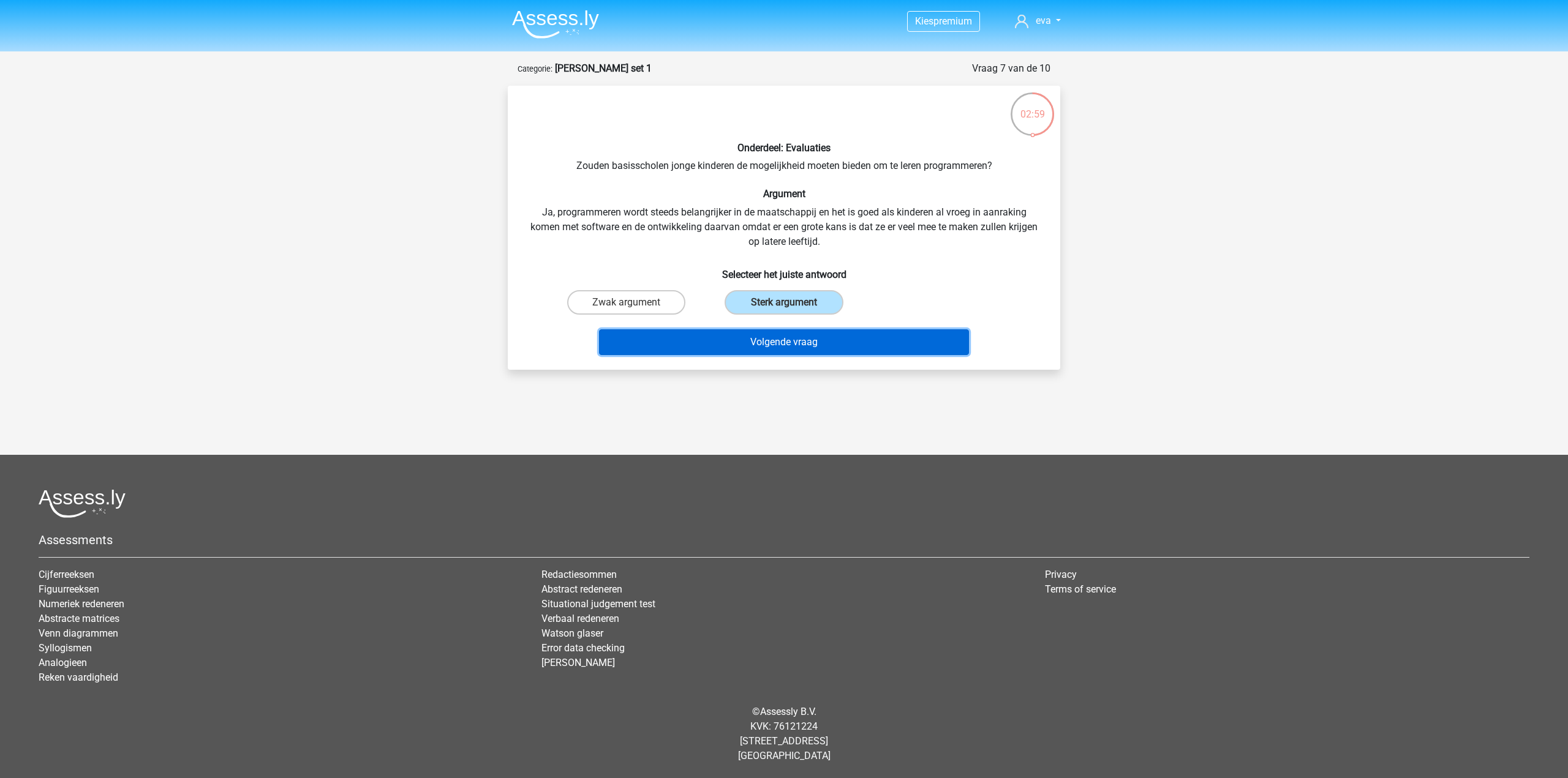
click at [814, 334] on button "Volgende vraag" at bounding box center [785, 341] width 371 height 25
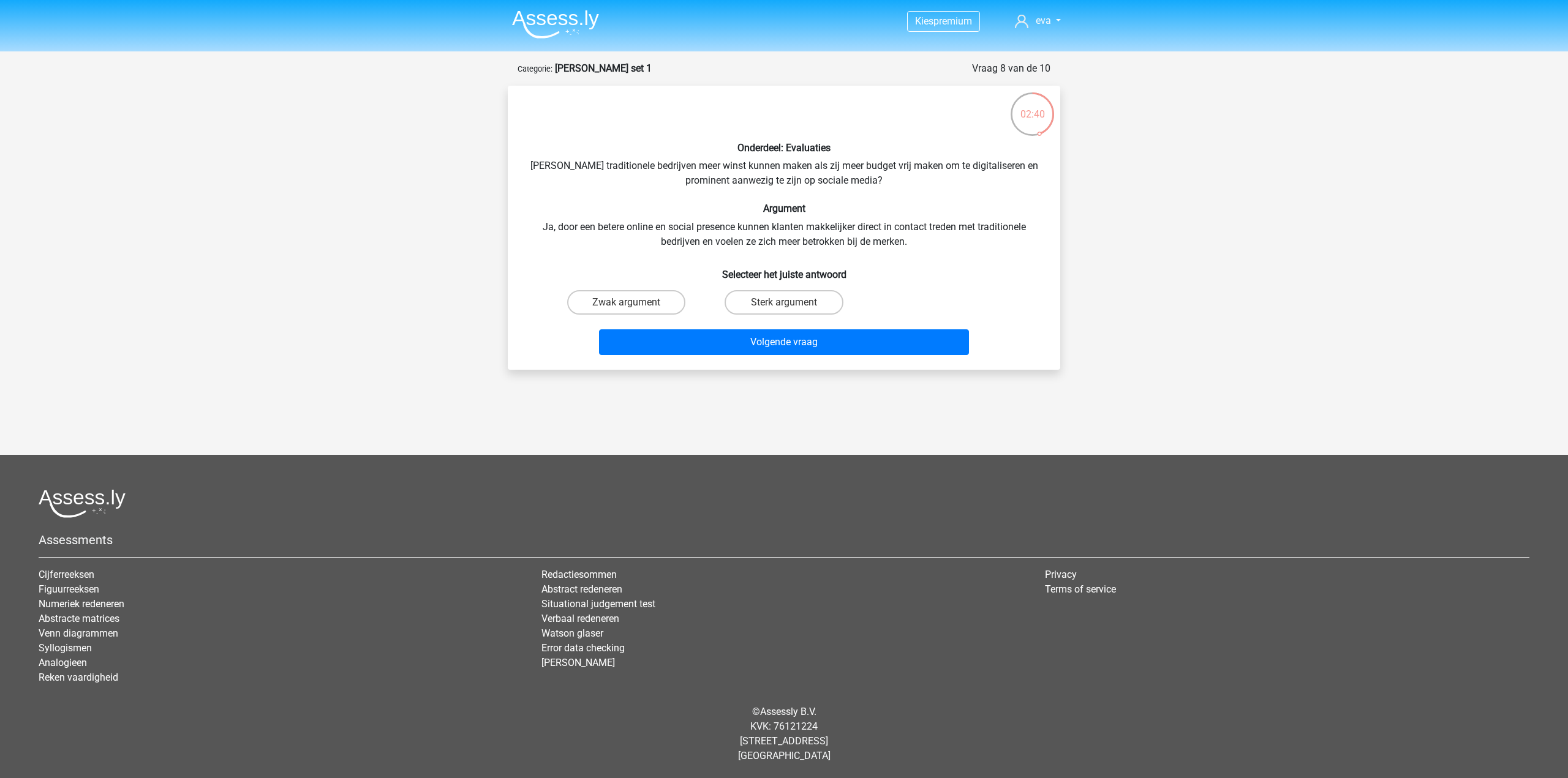
drag, startPoint x: 818, startPoint y: 297, endPoint x: 828, endPoint y: 326, distance: 30.7
click at [819, 297] on label "Sterk argument" at bounding box center [784, 303] width 119 height 24
click at [792, 303] on input "Sterk argument" at bounding box center [788, 307] width 8 height 8
radio input "true"
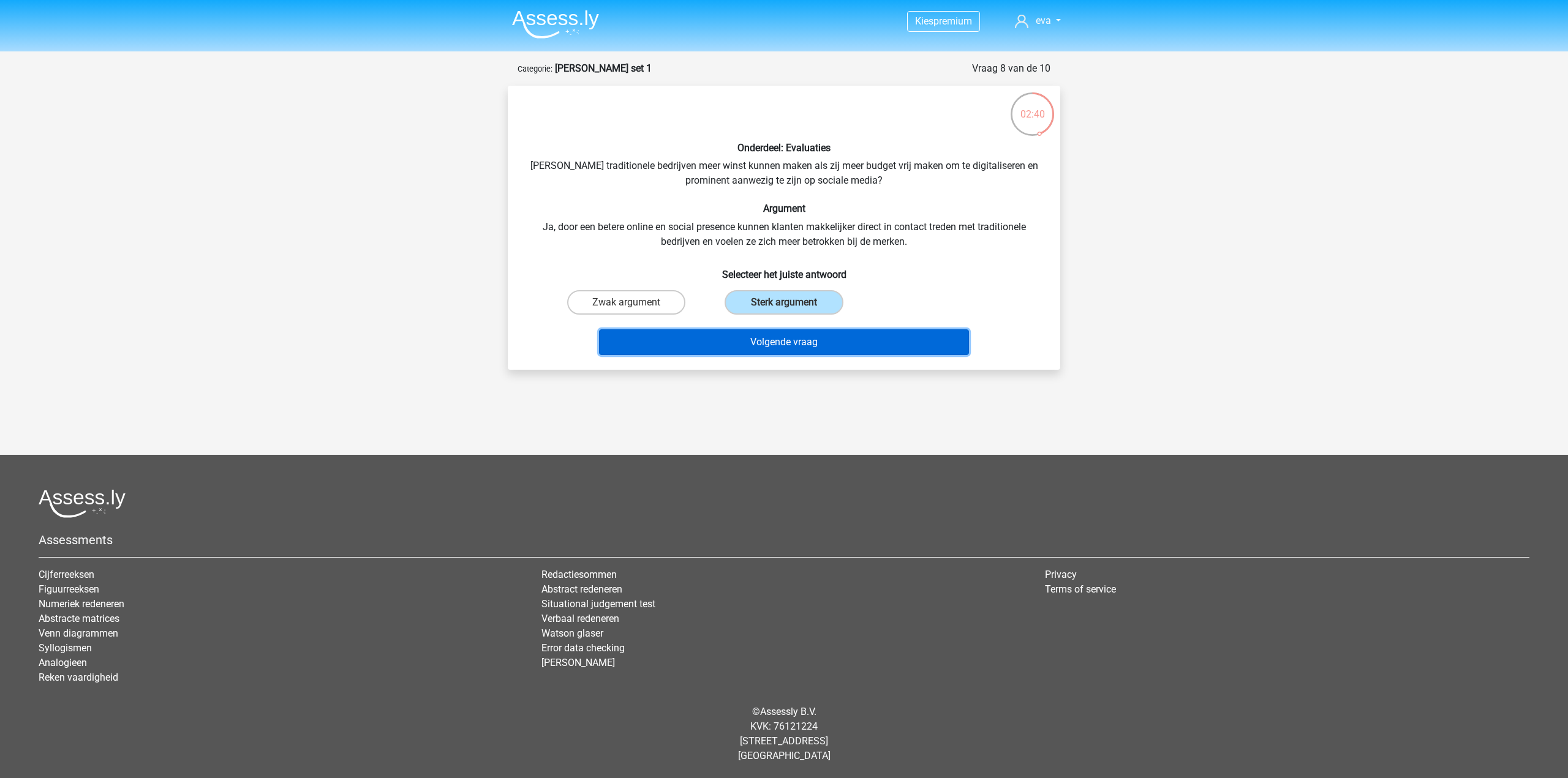
click at [827, 331] on button "Volgende vraag" at bounding box center [785, 341] width 371 height 25
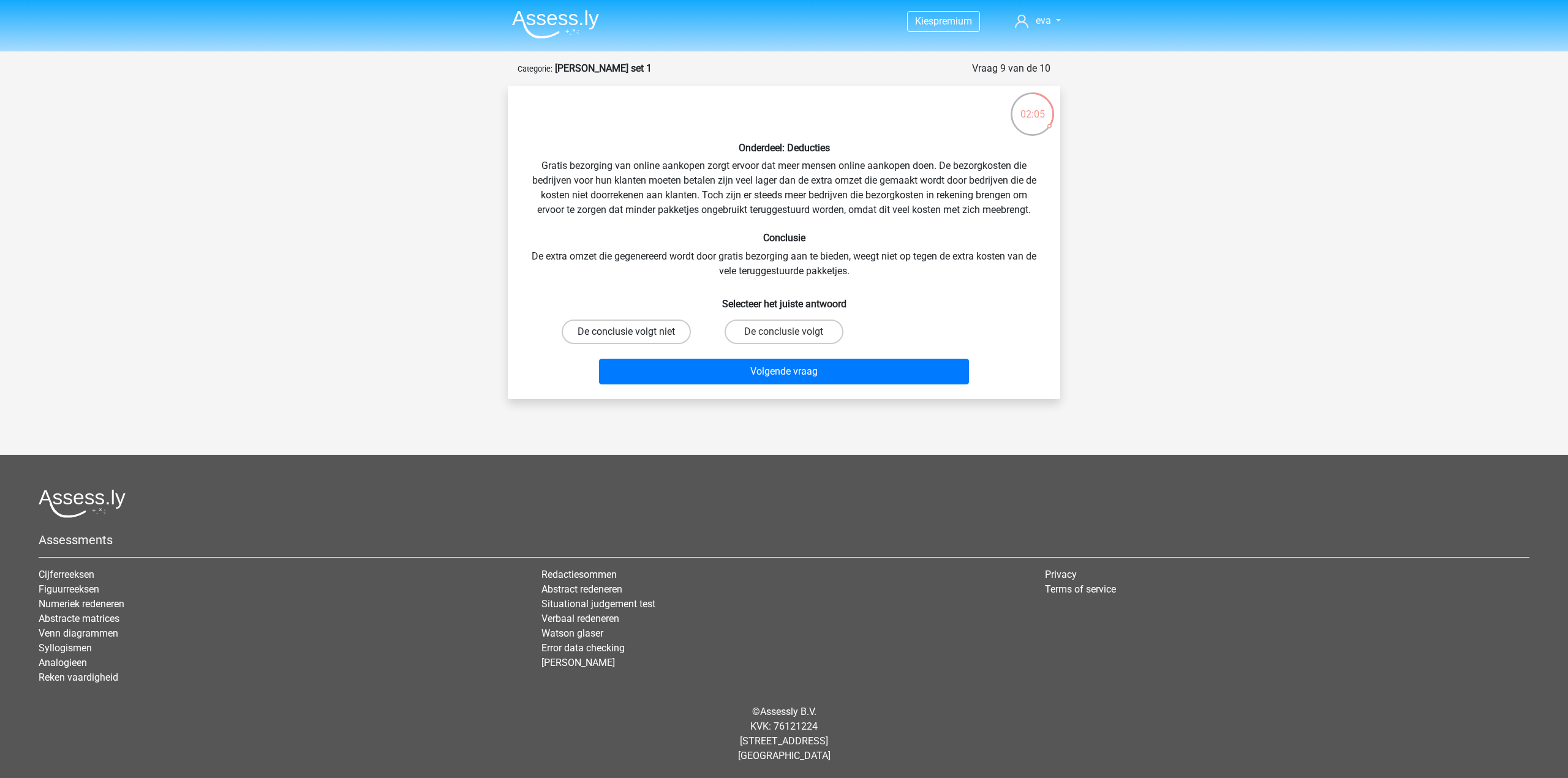
click at [672, 331] on label "De conclusie volgt niet" at bounding box center [626, 332] width 129 height 24
click at [634, 332] on input "De conclusie volgt niet" at bounding box center [631, 336] width 8 height 8
radio input "true"
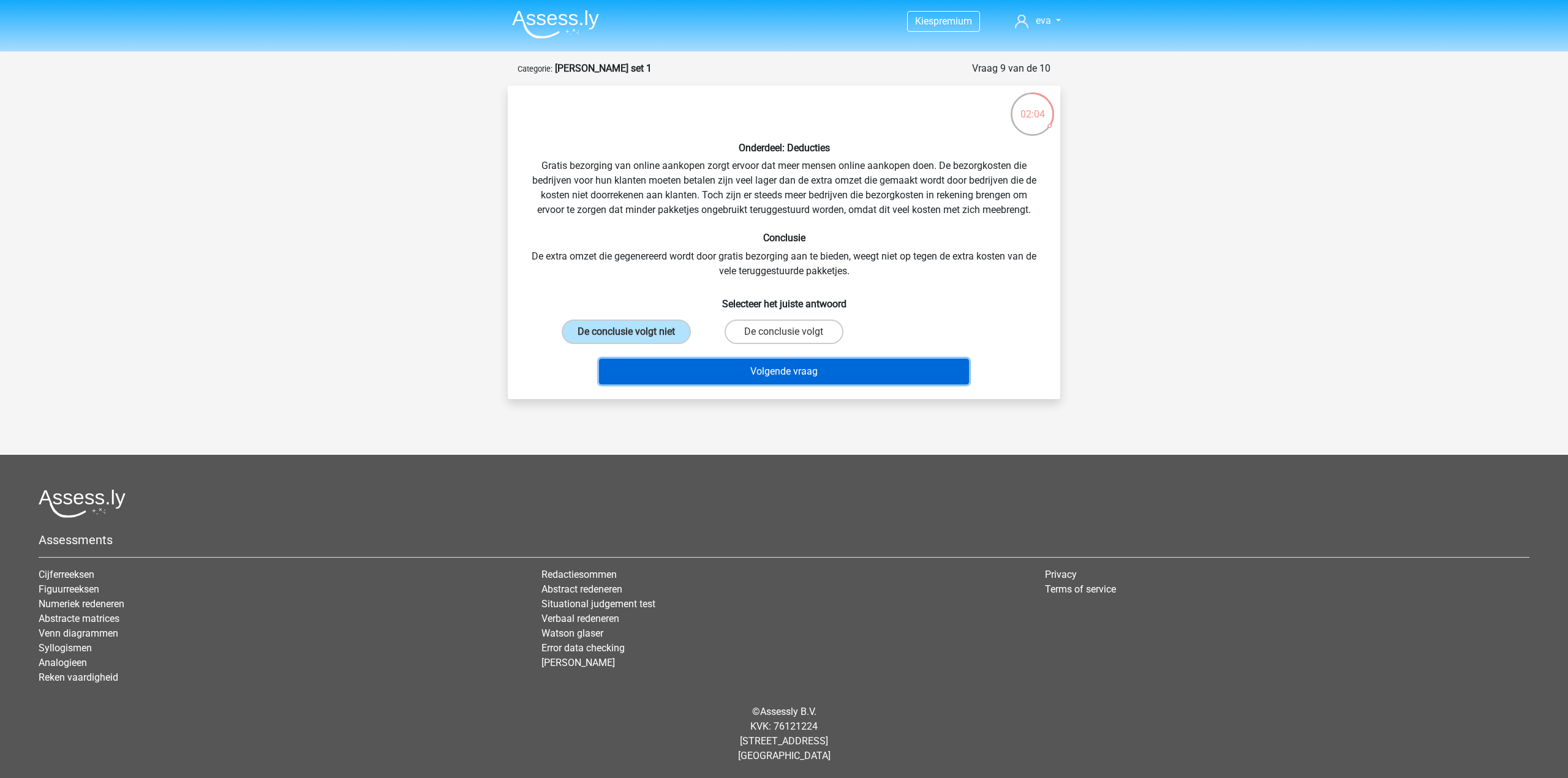
click at [709, 373] on button "Volgende vraag" at bounding box center [785, 371] width 371 height 25
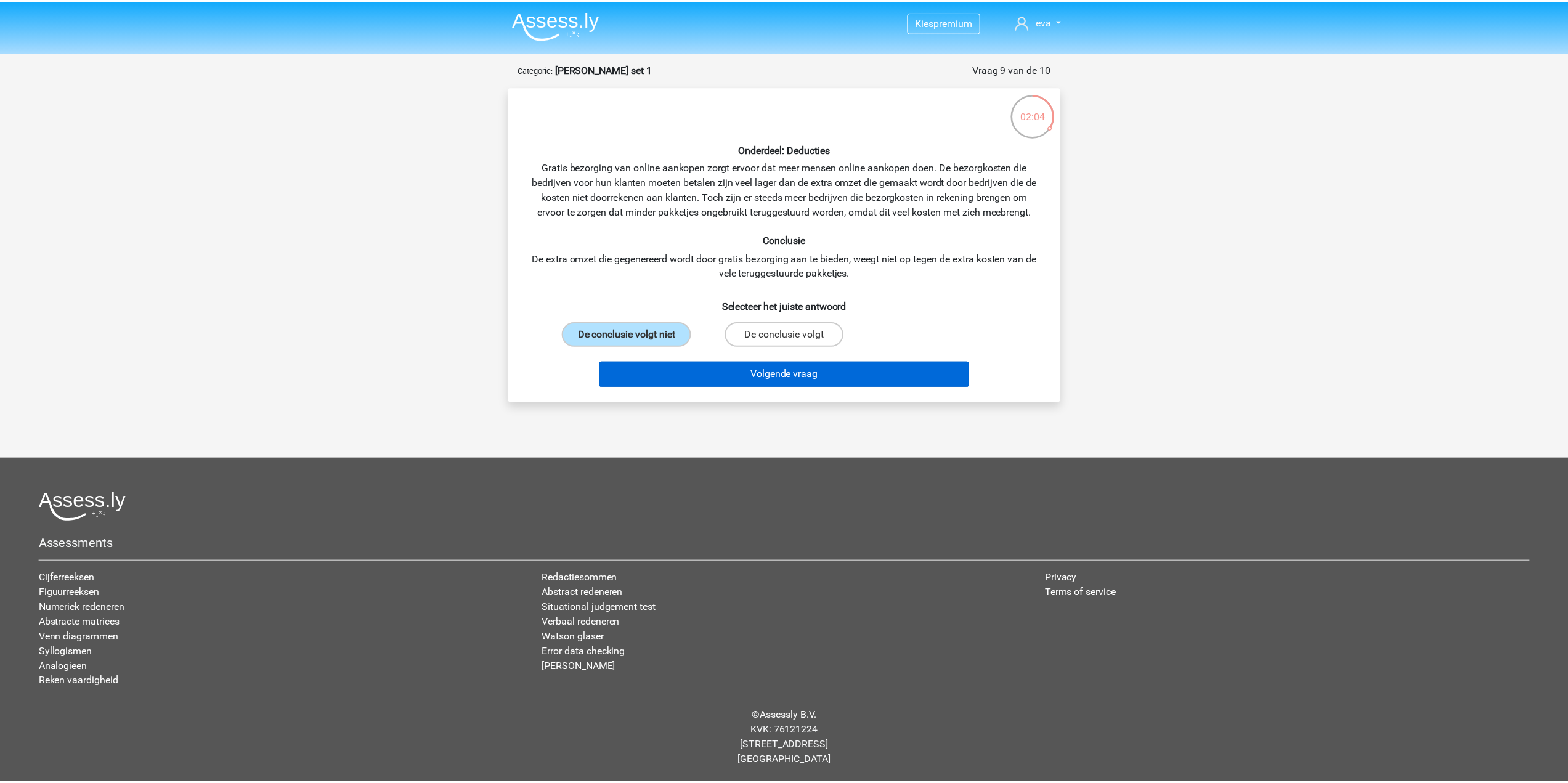
scroll to position [8, 0]
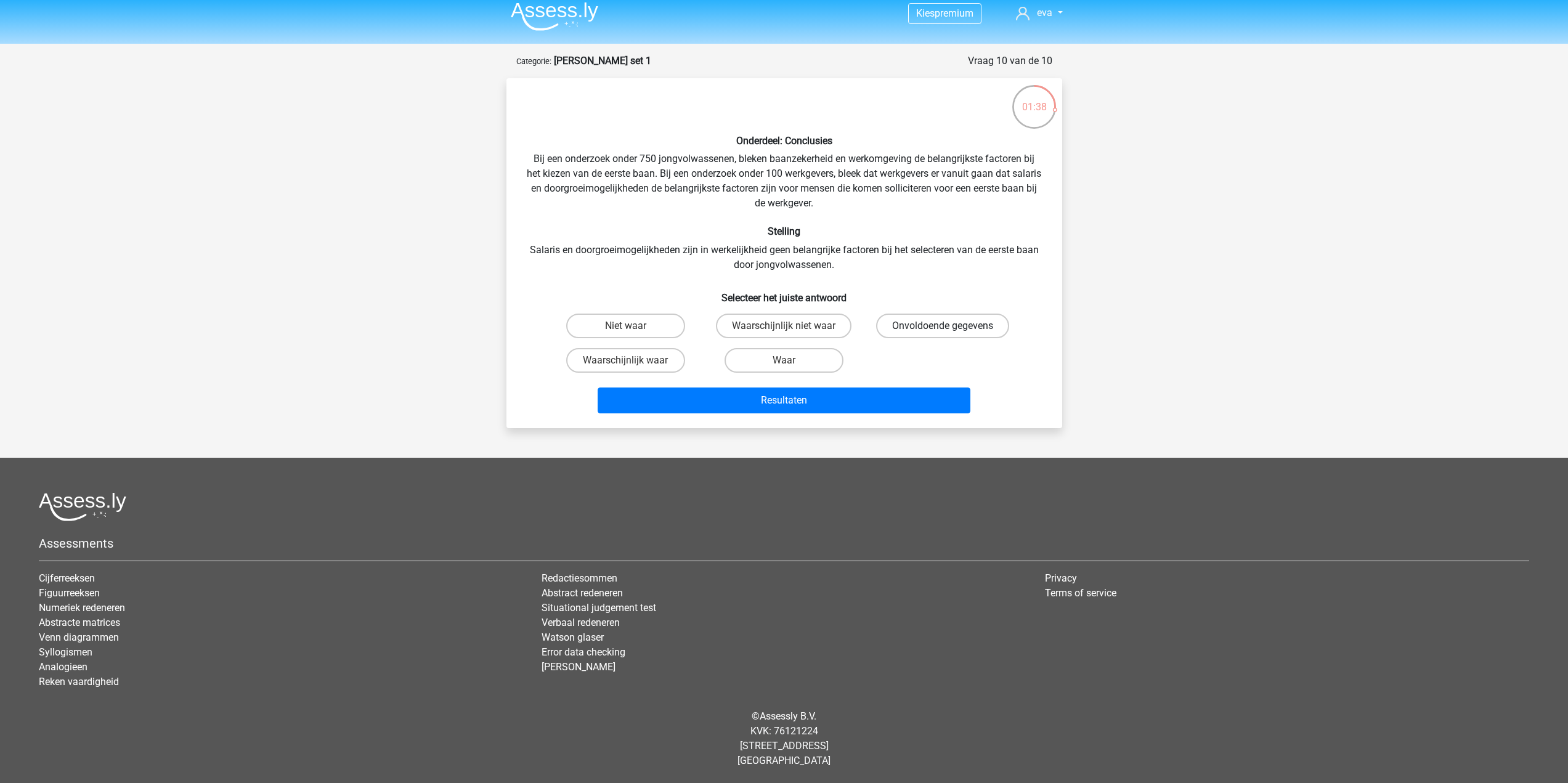
click at [908, 327] on label "Onvoldoende gegevens" at bounding box center [943, 326] width 133 height 25
click at [943, 327] on input "Onvoldoende gegevens" at bounding box center [946, 329] width 8 height 8
radio input "true"
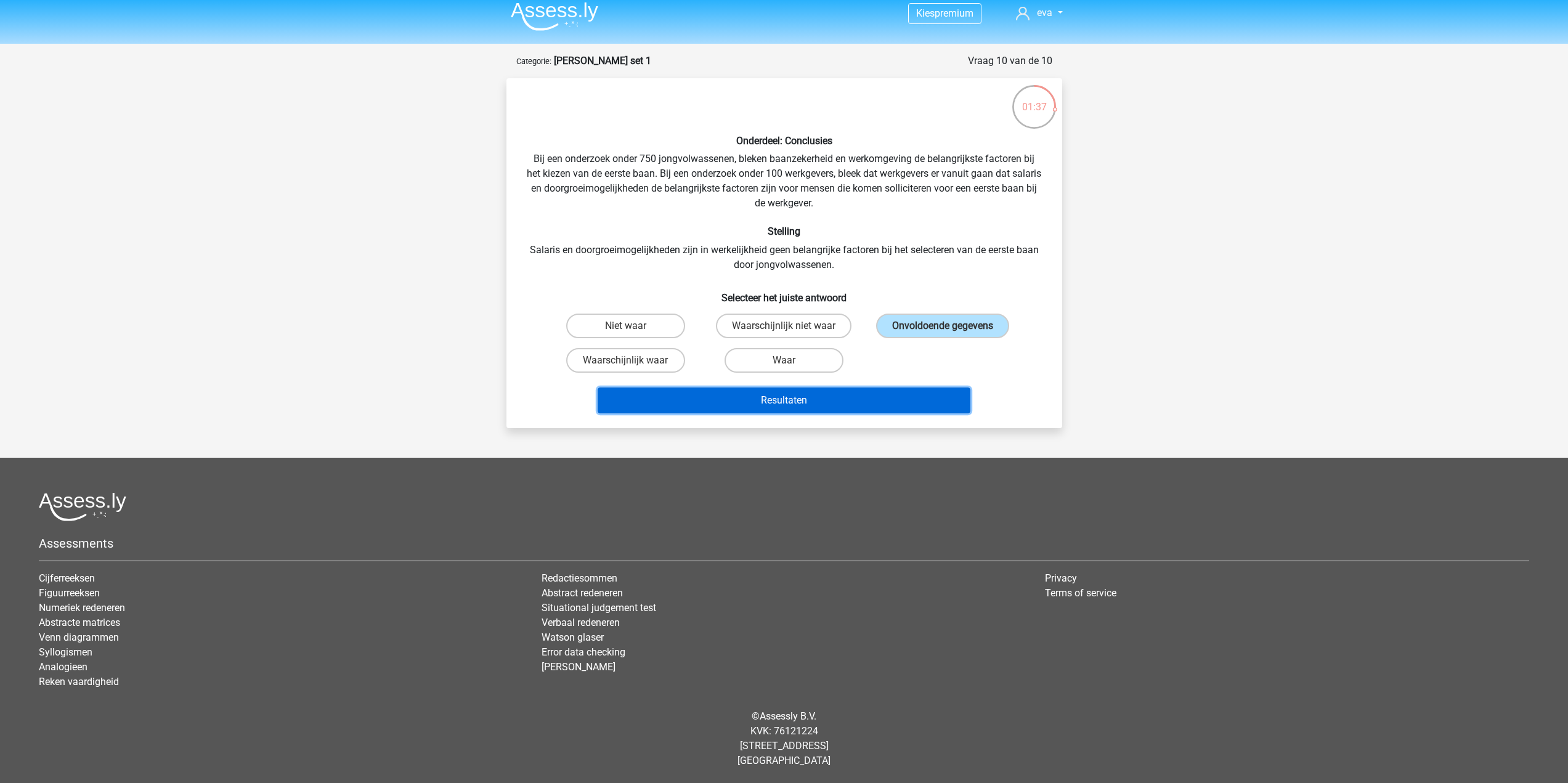
click at [877, 400] on button "Resultaten" at bounding box center [784, 400] width 373 height 26
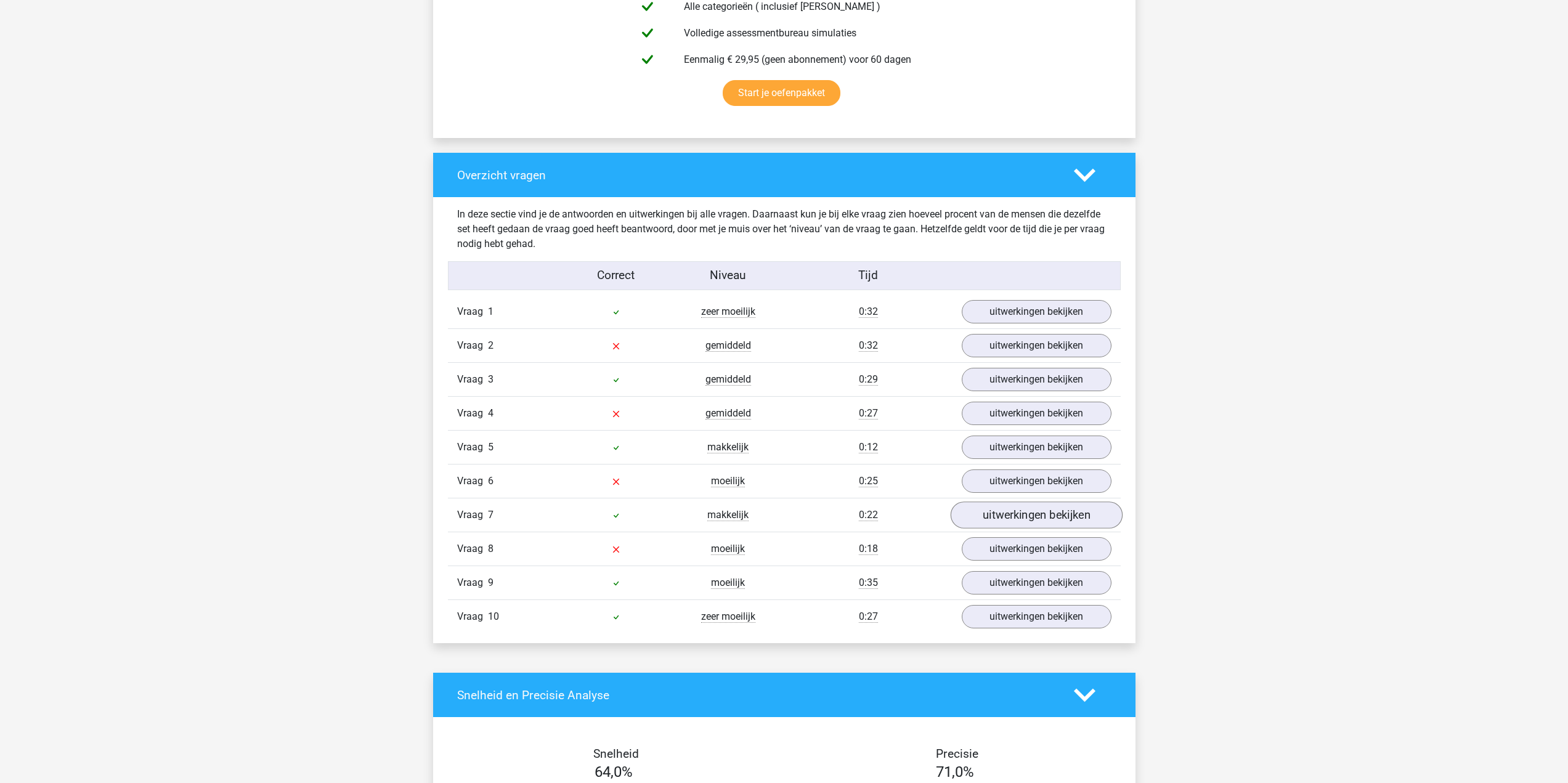
scroll to position [801, 0]
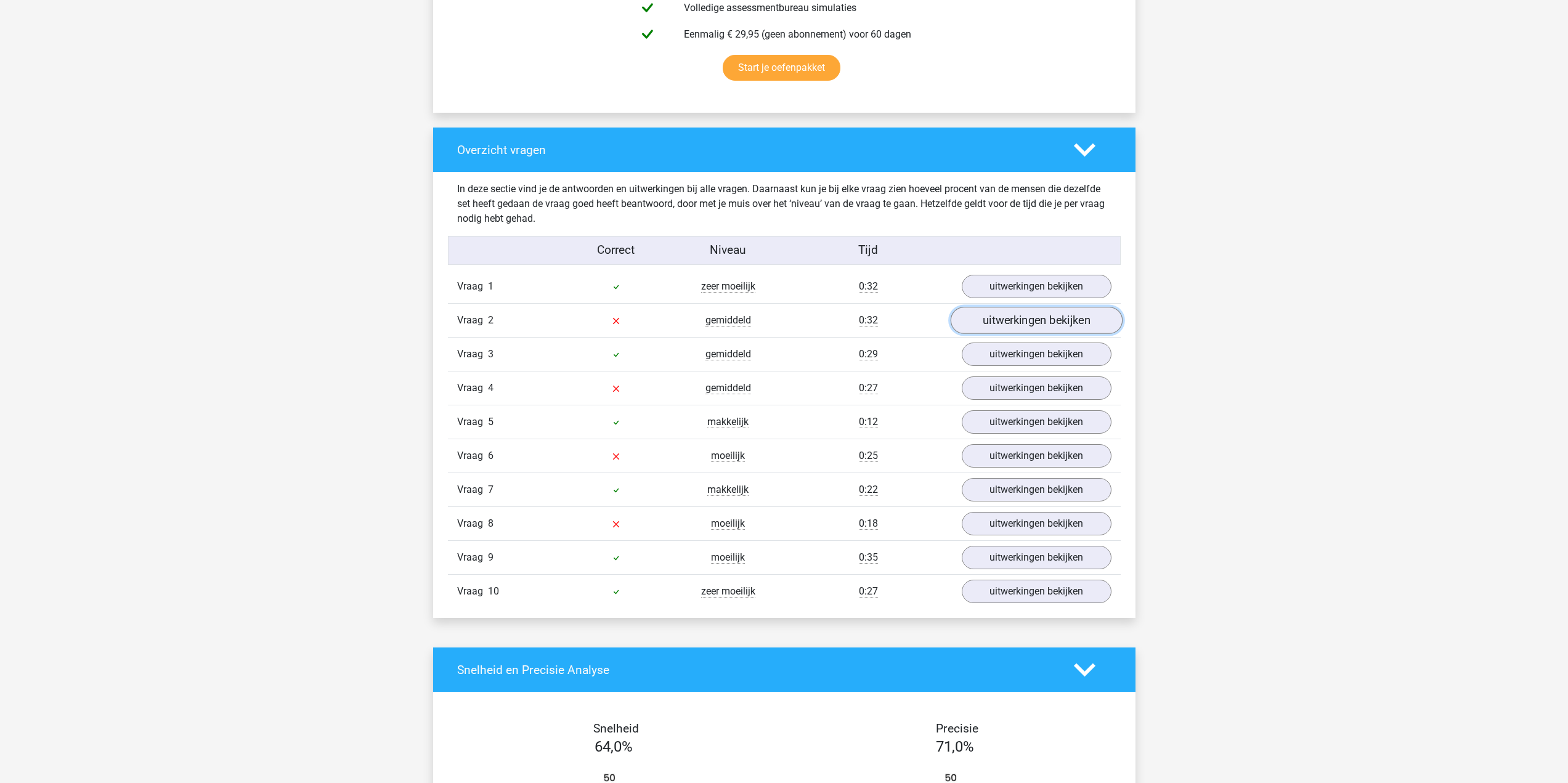
click at [1050, 326] on link "uitwerkingen bekijken" at bounding box center [1036, 320] width 172 height 27
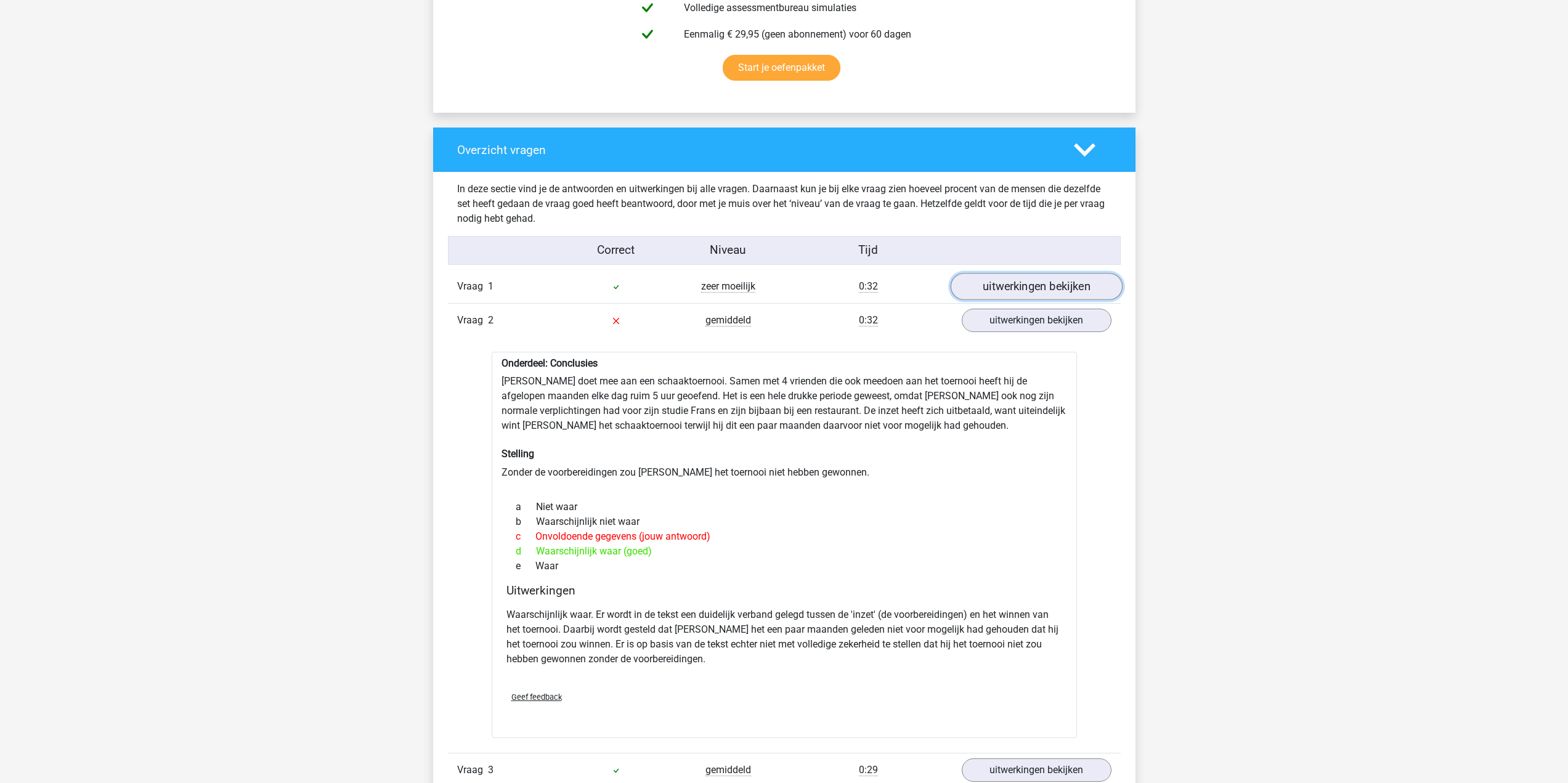
click at [1023, 283] on link "uitwerkingen bekijken" at bounding box center [1036, 286] width 172 height 27
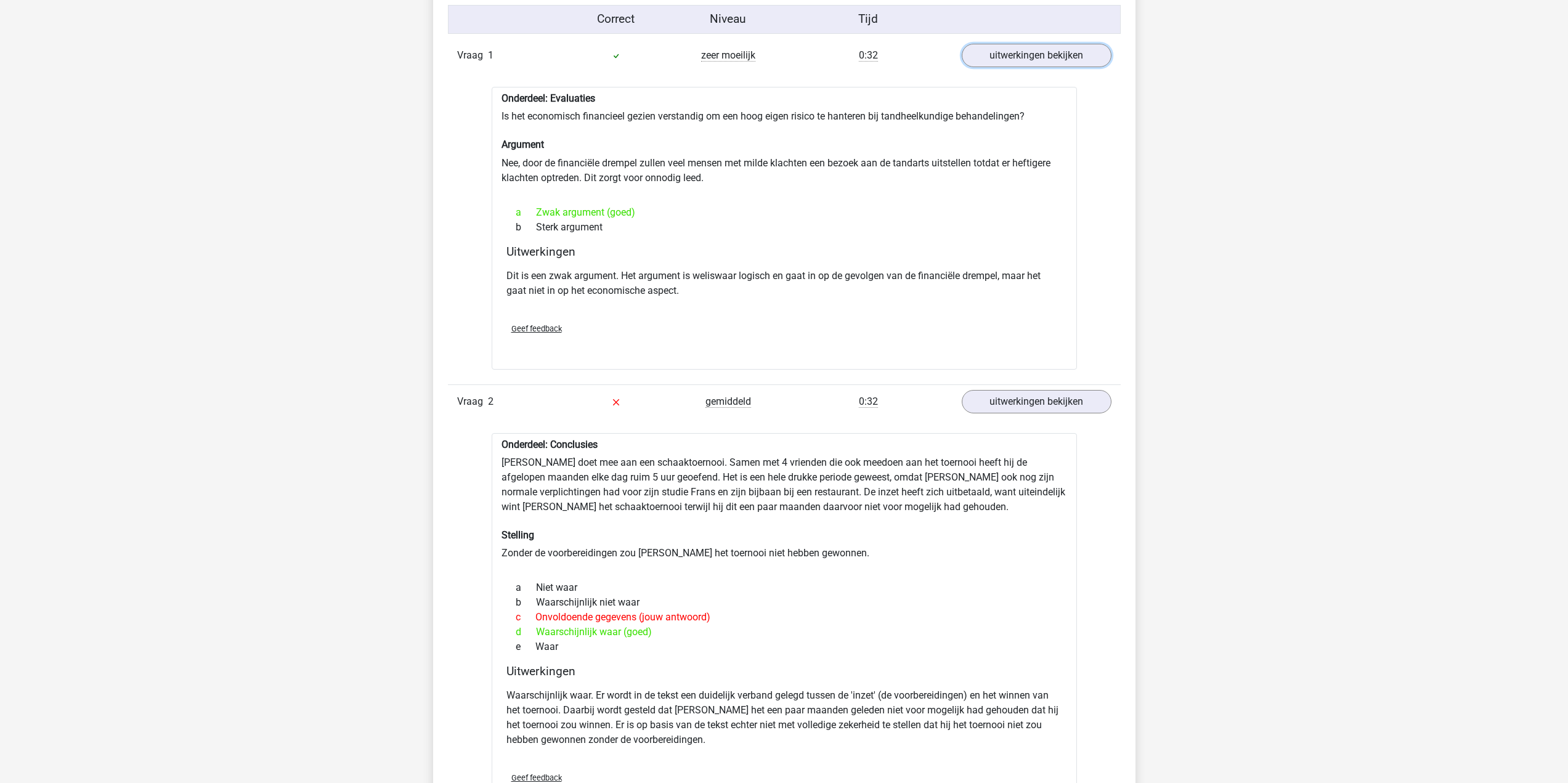
scroll to position [1110, 0]
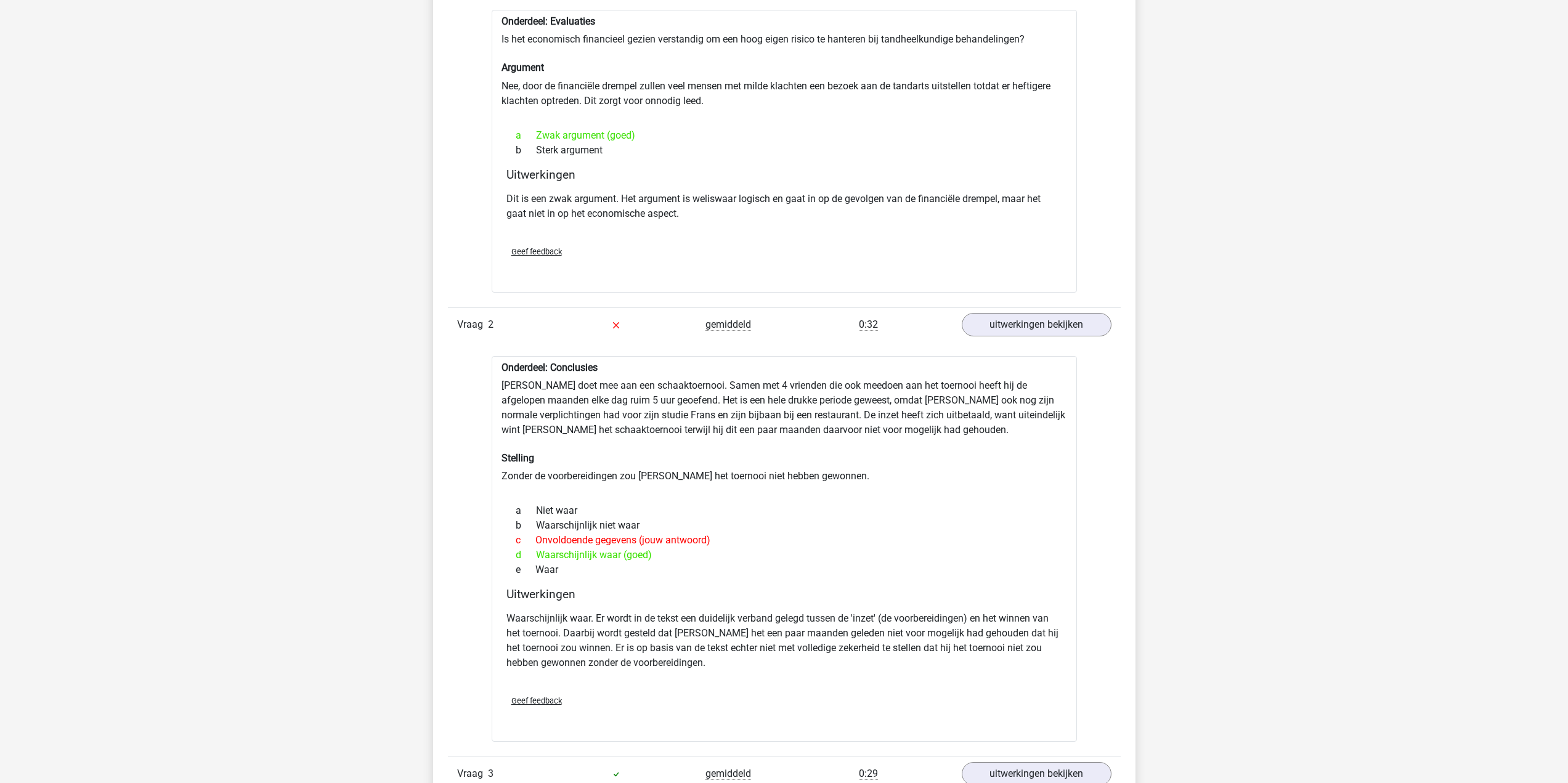
drag, startPoint x: 656, startPoint y: 559, endPoint x: 518, endPoint y: 507, distance: 147.5
click at [518, 507] on div "a Niet waar b Waarschijnlijk niet waar c Onvoldoende gegevens (jouw antwoord) d…" at bounding box center [784, 541] width 555 height 84
drag, startPoint x: 542, startPoint y: 530, endPoint x: 555, endPoint y: 527, distance: 13.3
click at [544, 530] on div "b Waarschijnlijk niet waar" at bounding box center [784, 525] width 555 height 15
click at [623, 563] on div "e Waar" at bounding box center [784, 570] width 555 height 15
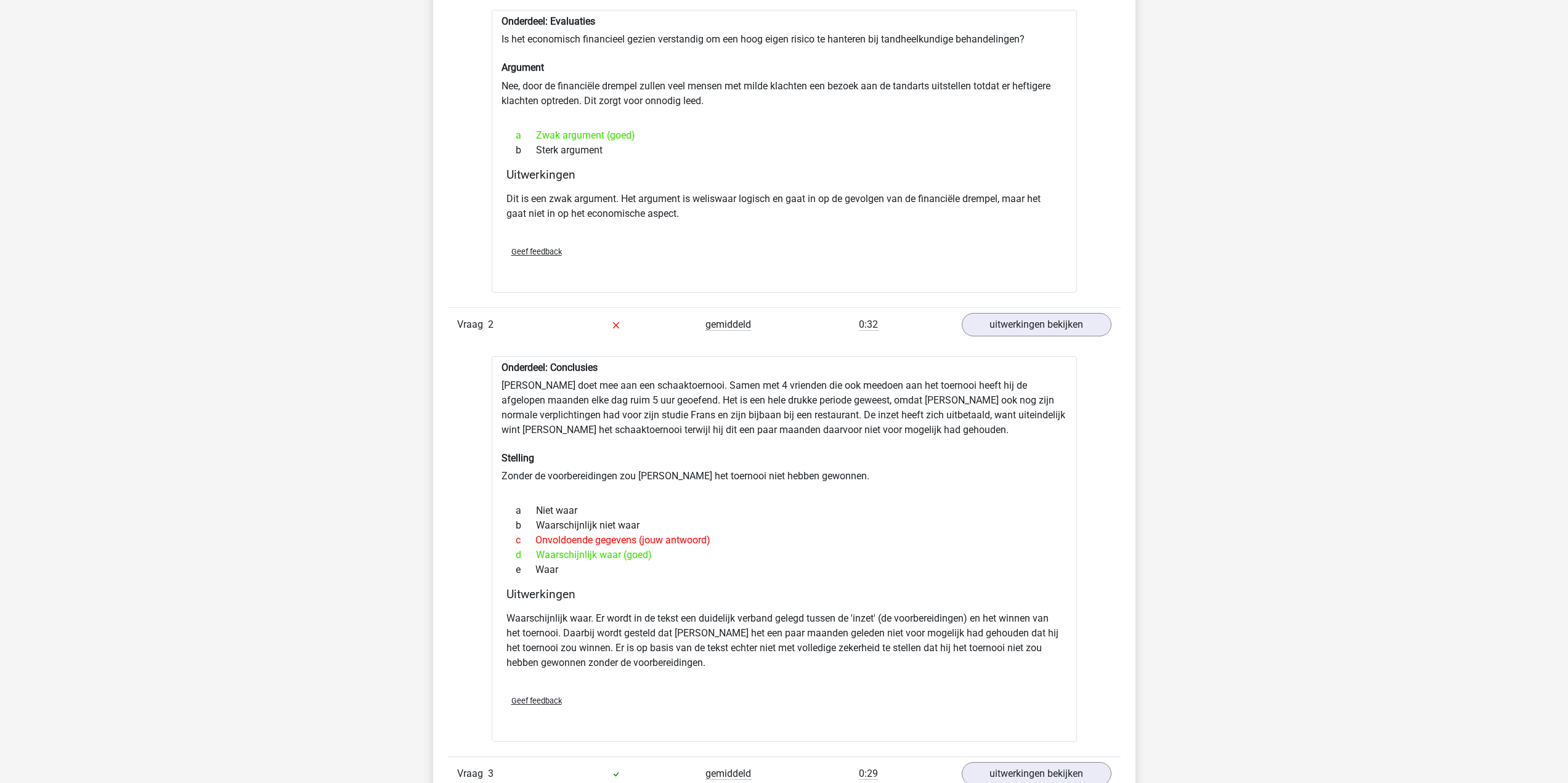
drag, startPoint x: 664, startPoint y: 554, endPoint x: 505, endPoint y: 524, distance: 161.8
click at [506, 524] on div "a Niet waar b Waarschijnlijk niet waar c Onvoldoende gegevens (jouw antwoord) d…" at bounding box center [784, 541] width 555 height 84
click at [670, 507] on div "a Niet waar" at bounding box center [784, 511] width 555 height 15
drag, startPoint x: 589, startPoint y: 543, endPoint x: 636, endPoint y: 536, distance: 47.5
click at [636, 536] on div "c Onvoldoende gegevens (jouw antwoord)" at bounding box center [784, 541] width 555 height 15
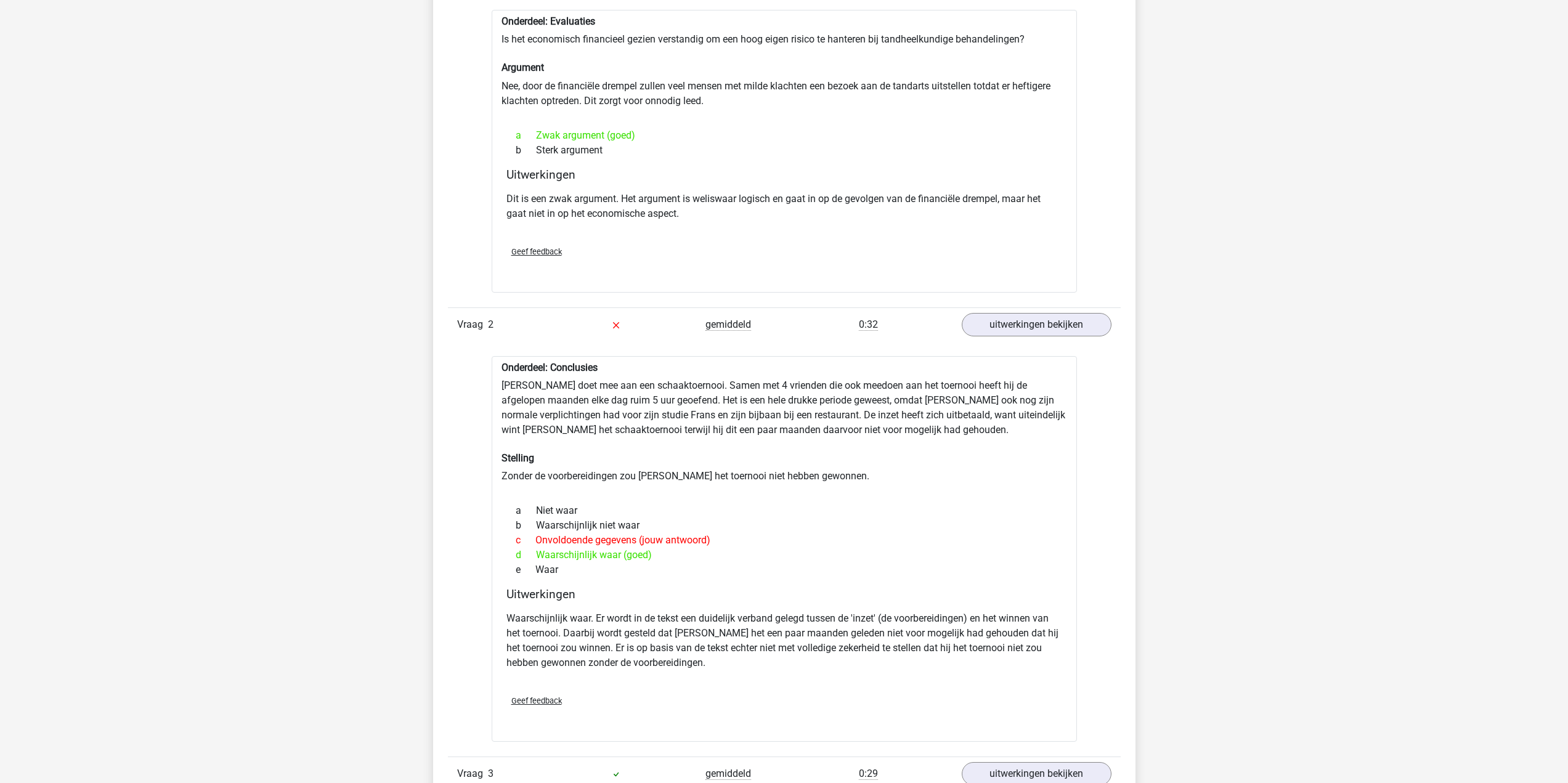
click at [658, 574] on div "e Waar" at bounding box center [784, 570] width 555 height 15
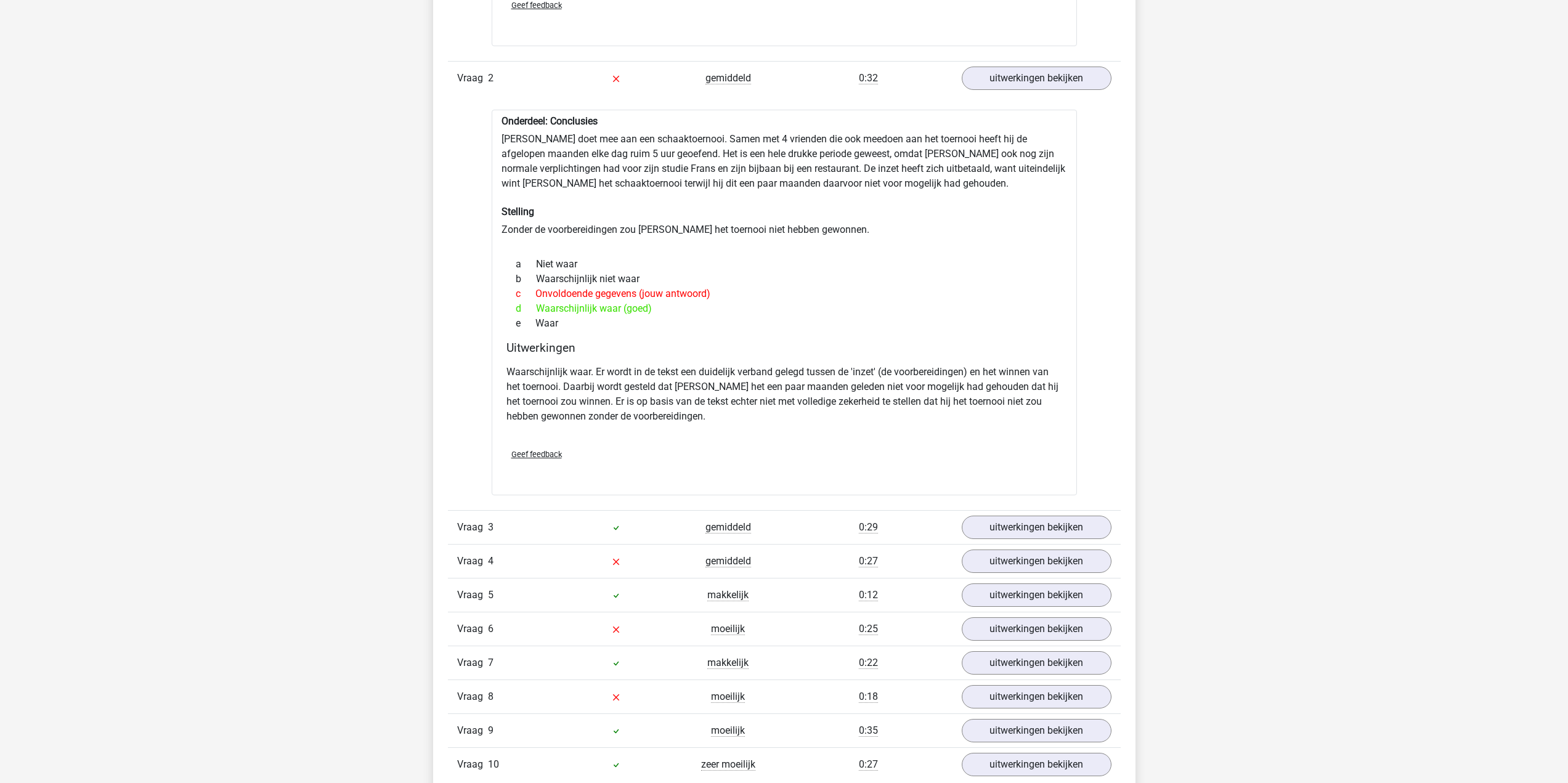
scroll to position [1417, 0]
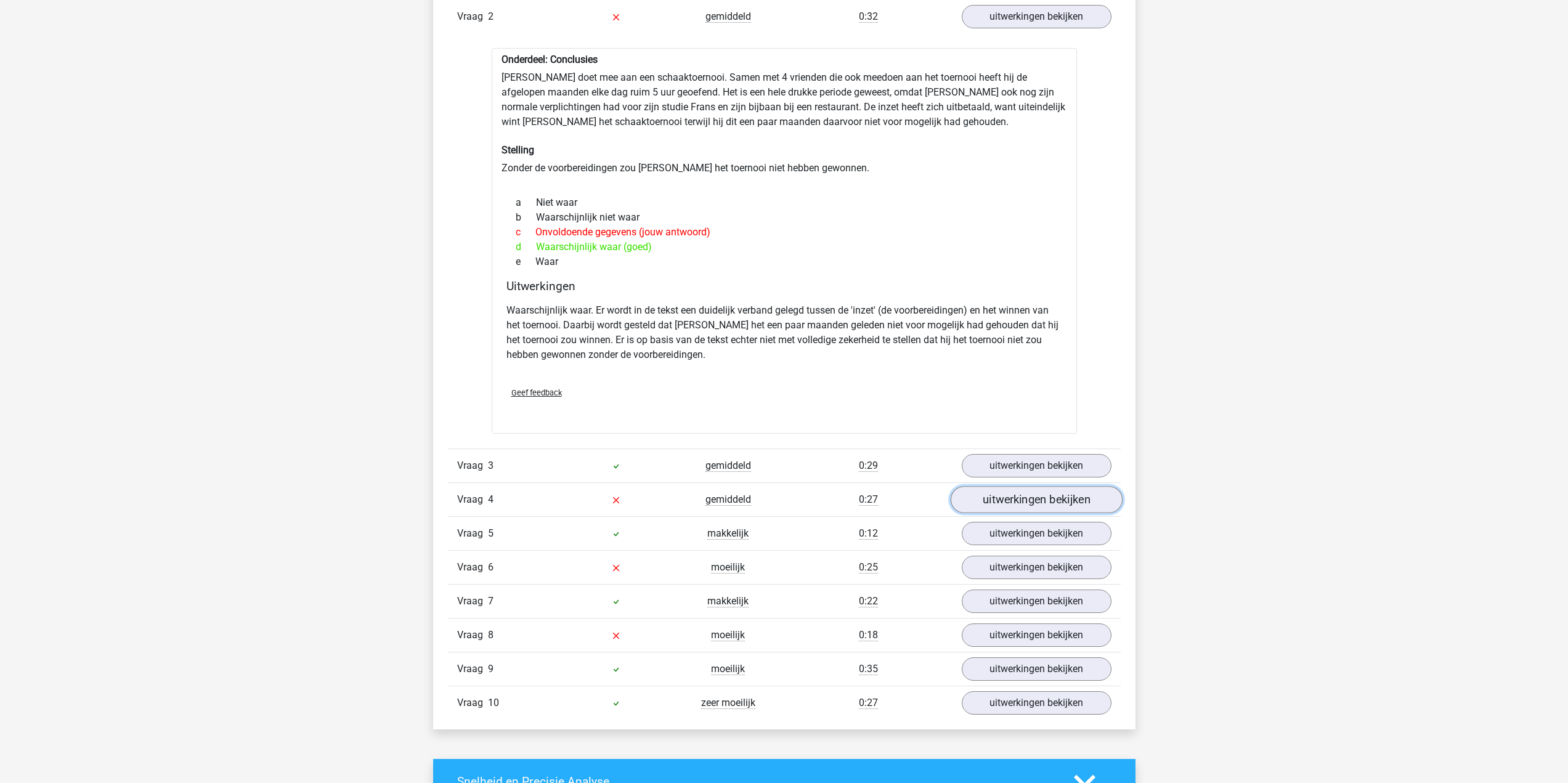
click at [984, 491] on link "uitwerkingen bekijken" at bounding box center [1036, 500] width 172 height 27
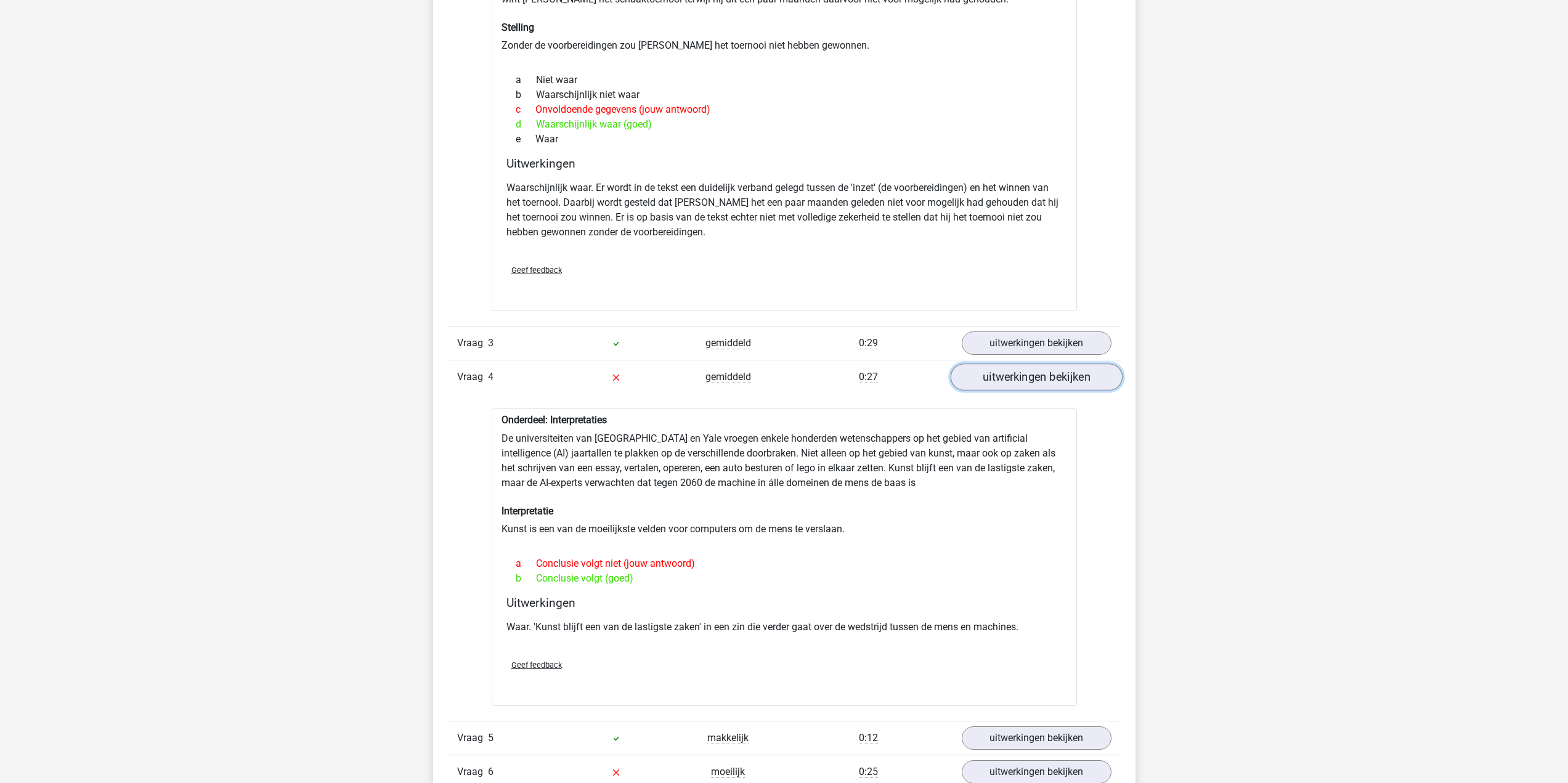
scroll to position [1540, 0]
drag, startPoint x: 574, startPoint y: 525, endPoint x: 770, endPoint y: 544, distance: 196.9
click at [770, 544] on div "Onderdeel: Interpretaties De universiteiten van [GEOGRAPHIC_DATA] en Yale vroeg…" at bounding box center [784, 557] width 585 height 297
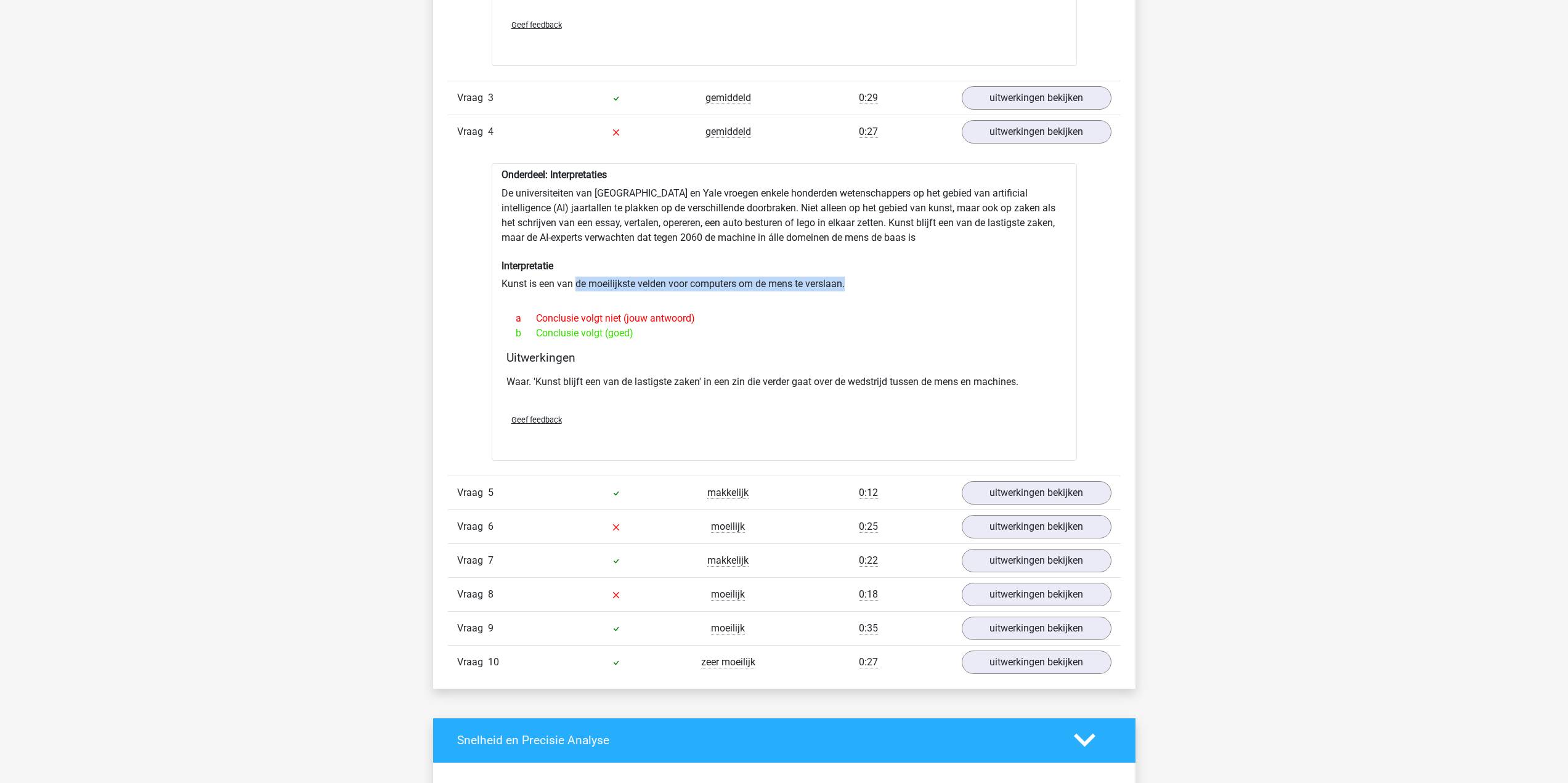
scroll to position [1788, 0]
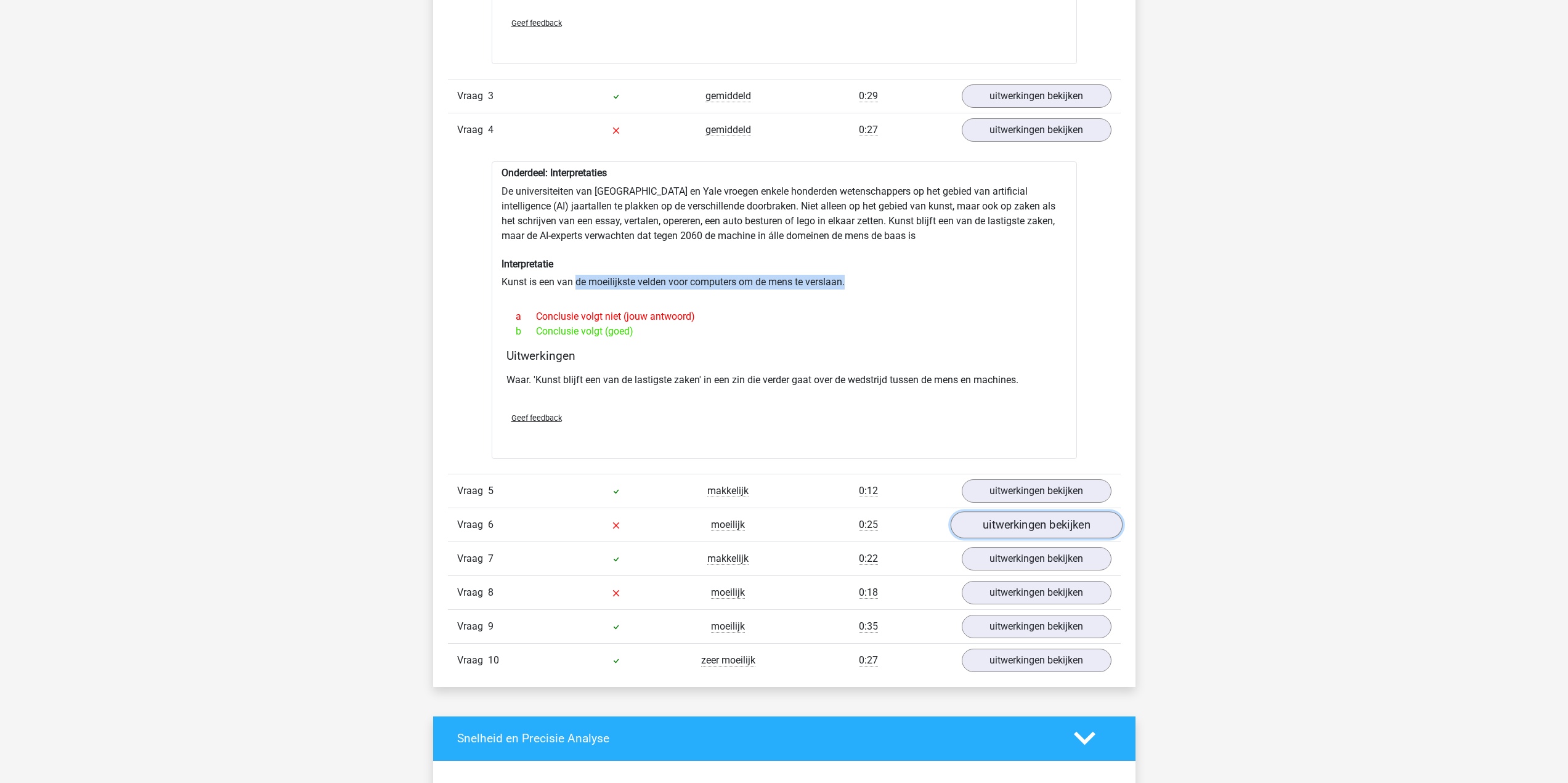
click at [1001, 526] on link "uitwerkingen bekijken" at bounding box center [1036, 525] width 172 height 27
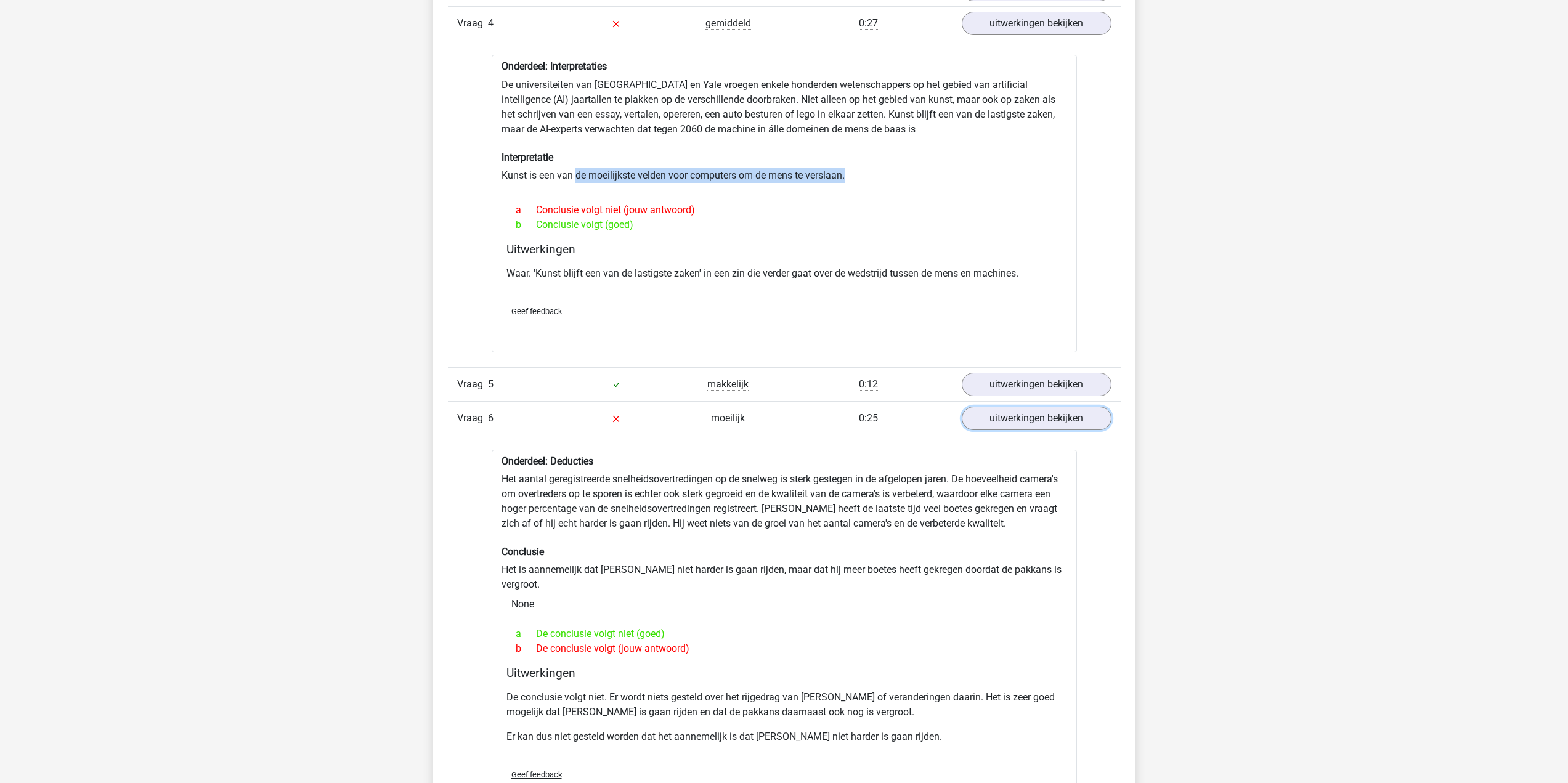
scroll to position [1911, 0]
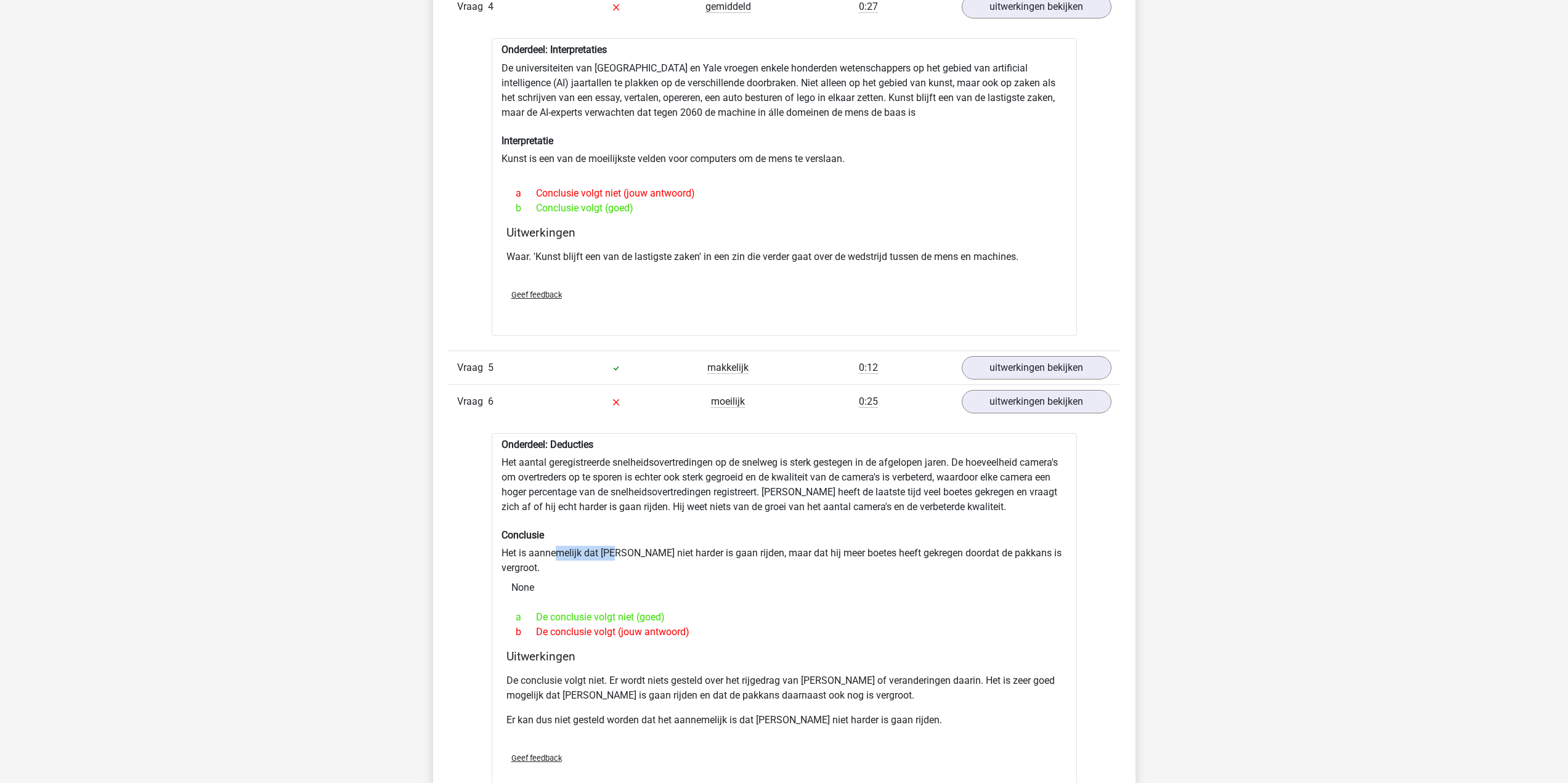
drag, startPoint x: 556, startPoint y: 550, endPoint x: 616, endPoint y: 548, distance: 60.0
click at [616, 548] on div "Onderdeel: Deducties Het aantal geregistreerde snelheidsovertredingen op de sne…" at bounding box center [784, 616] width 585 height 366
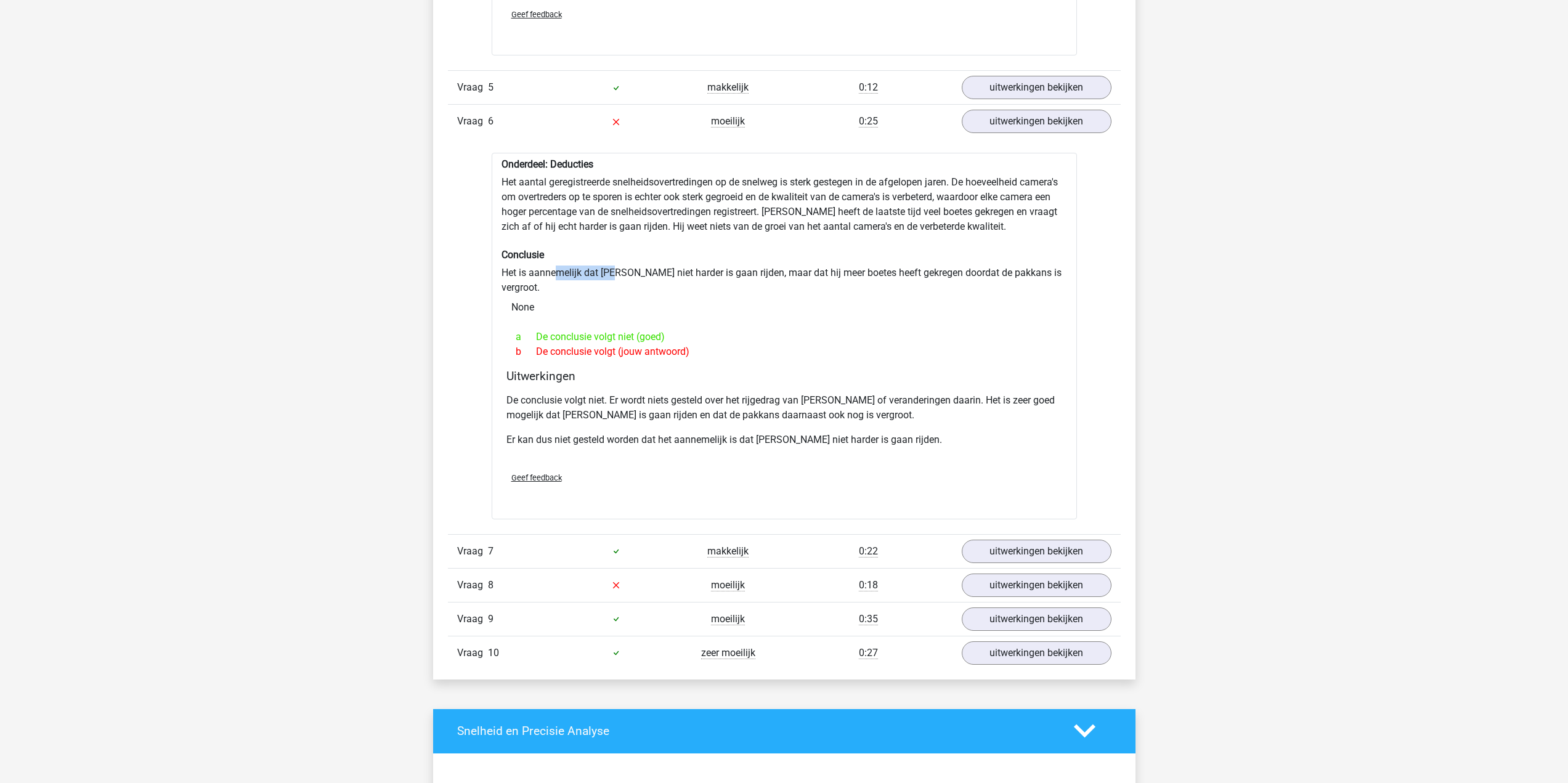
scroll to position [2218, 0]
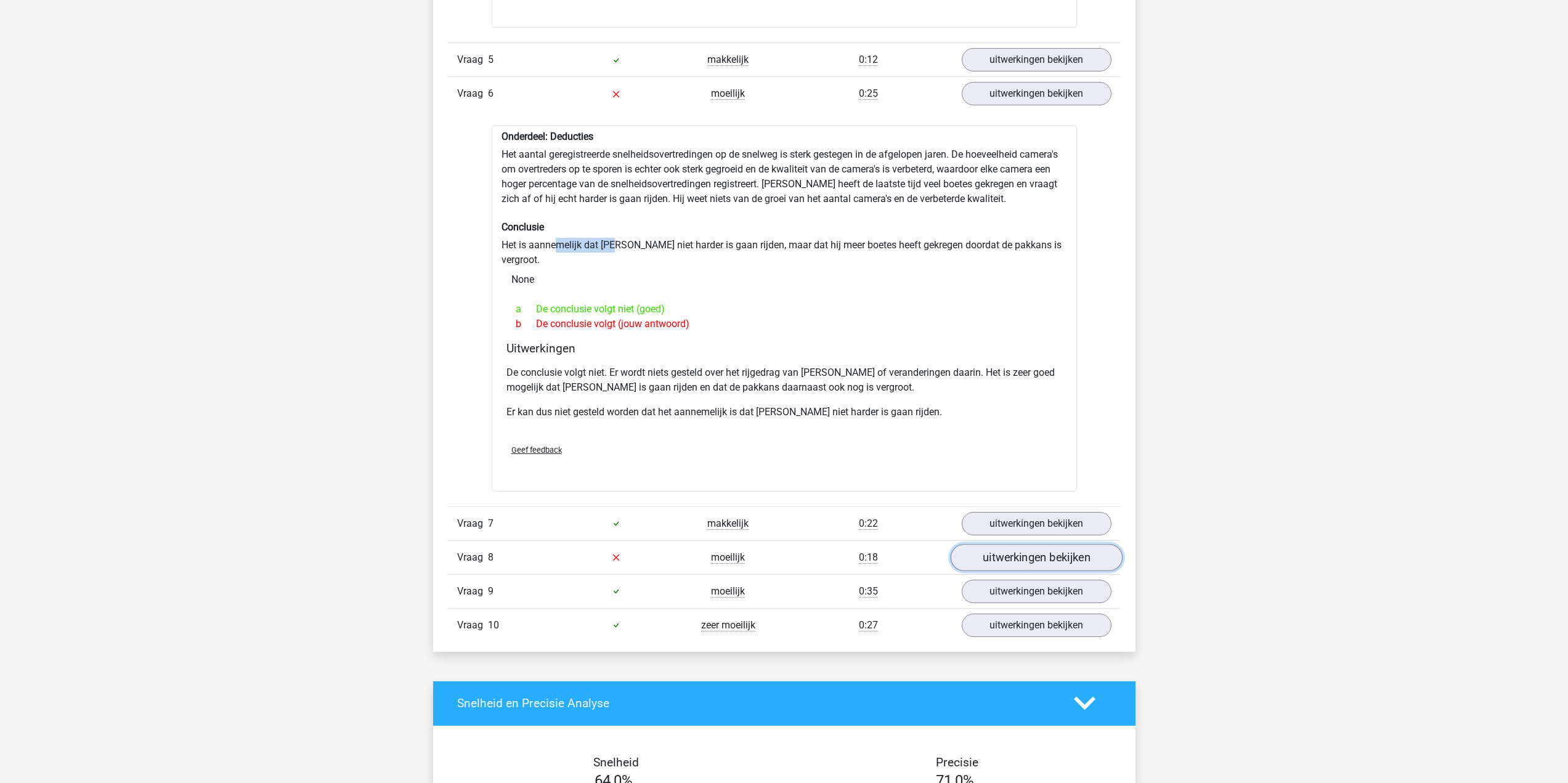
click at [1008, 552] on link "uitwerkingen bekijken" at bounding box center [1036, 558] width 172 height 27
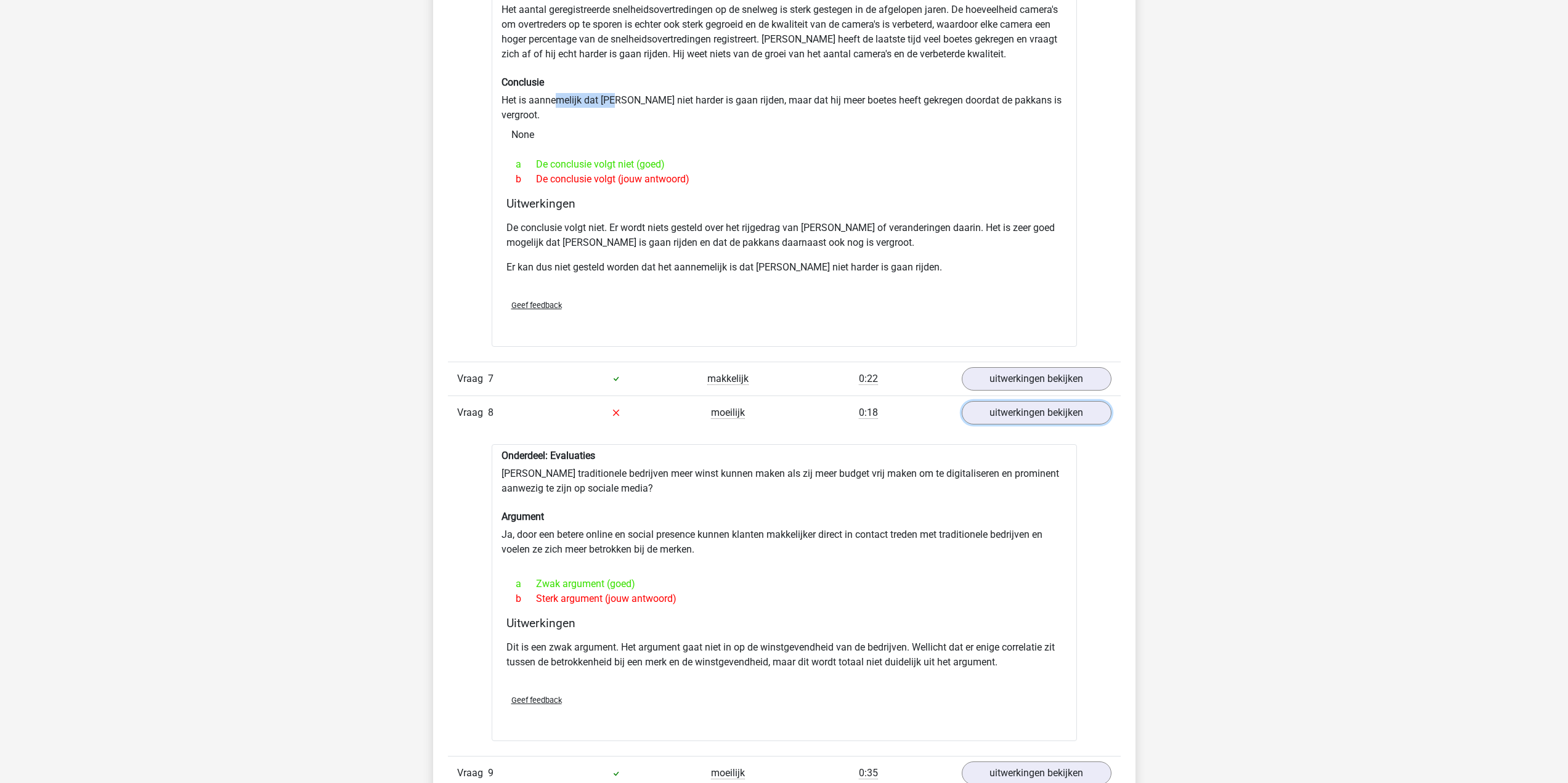
scroll to position [2341, 0]
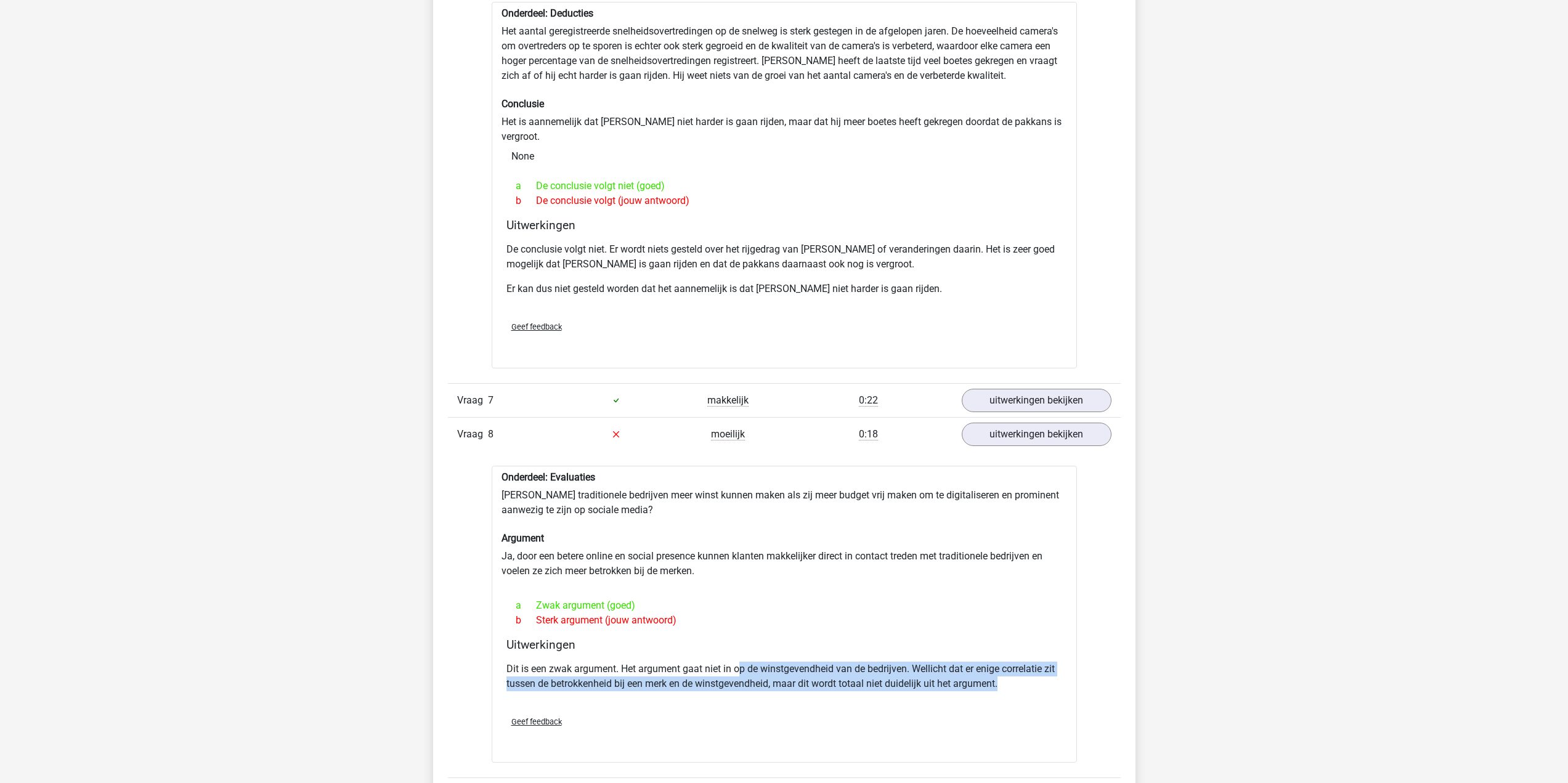
drag, startPoint x: 1026, startPoint y: 671, endPoint x: 743, endPoint y: 662, distance: 283.1
click at [743, 662] on p "Dit is een zwak argument. Het argument gaat niet in op de winstgevendheid van d…" at bounding box center [784, 676] width 555 height 29
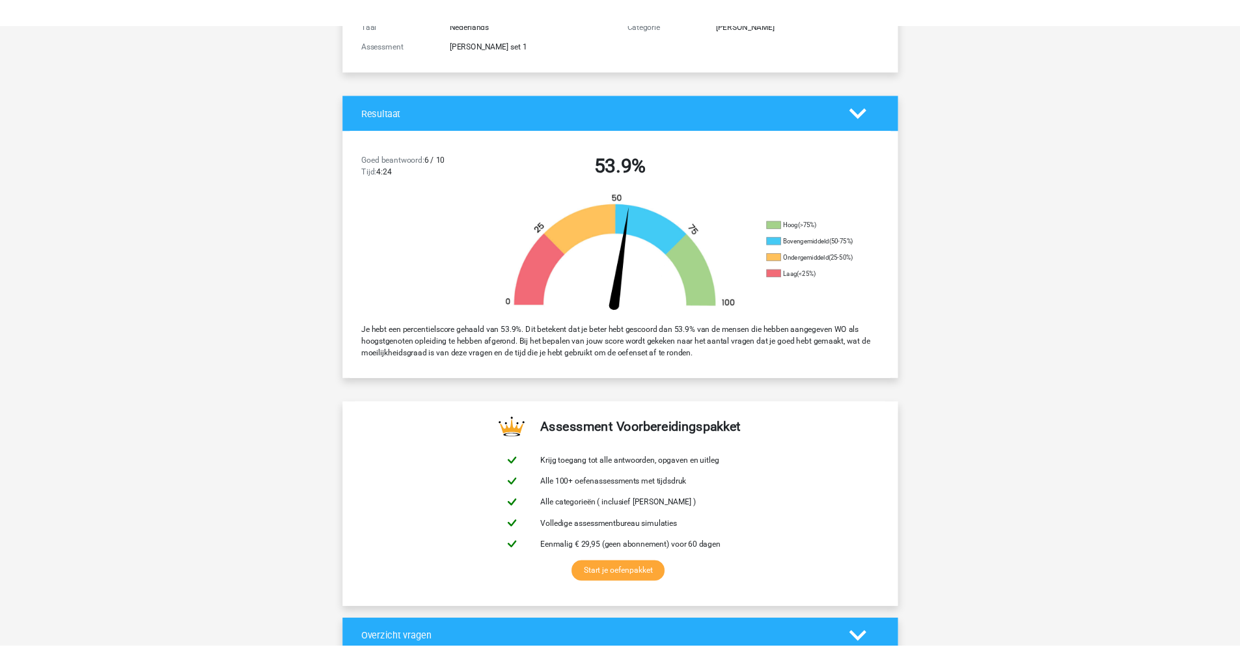
scroll to position [0, 0]
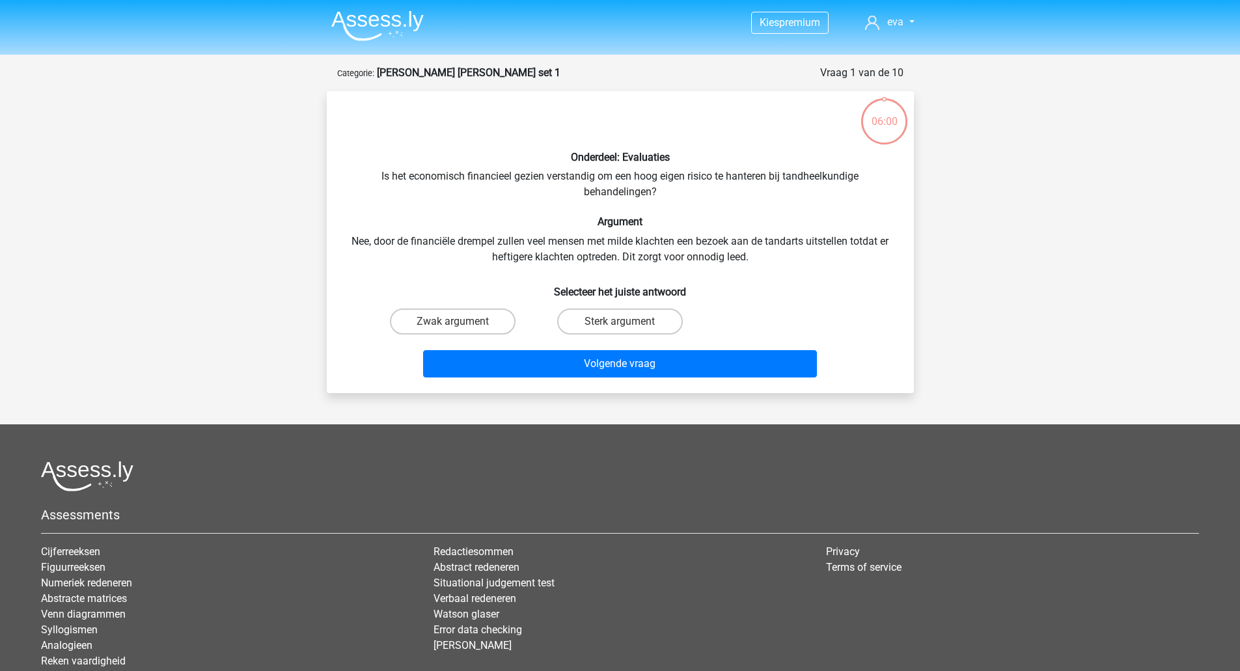
scroll to position [8, 0]
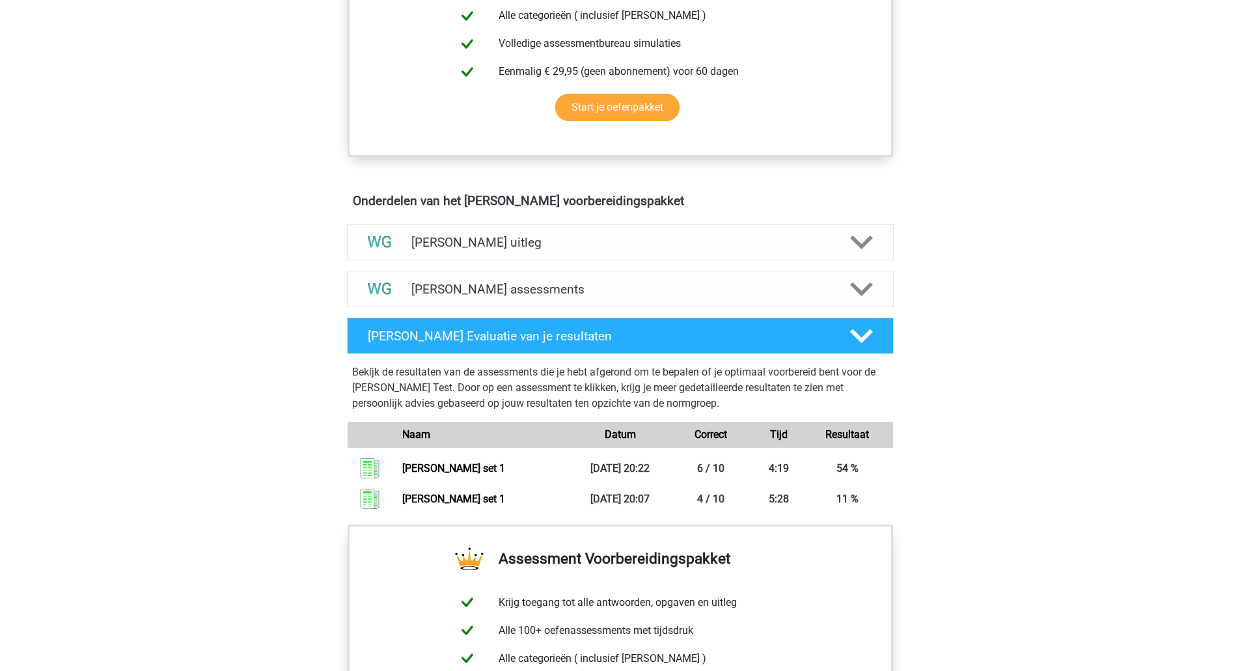
scroll to position [587, 0]
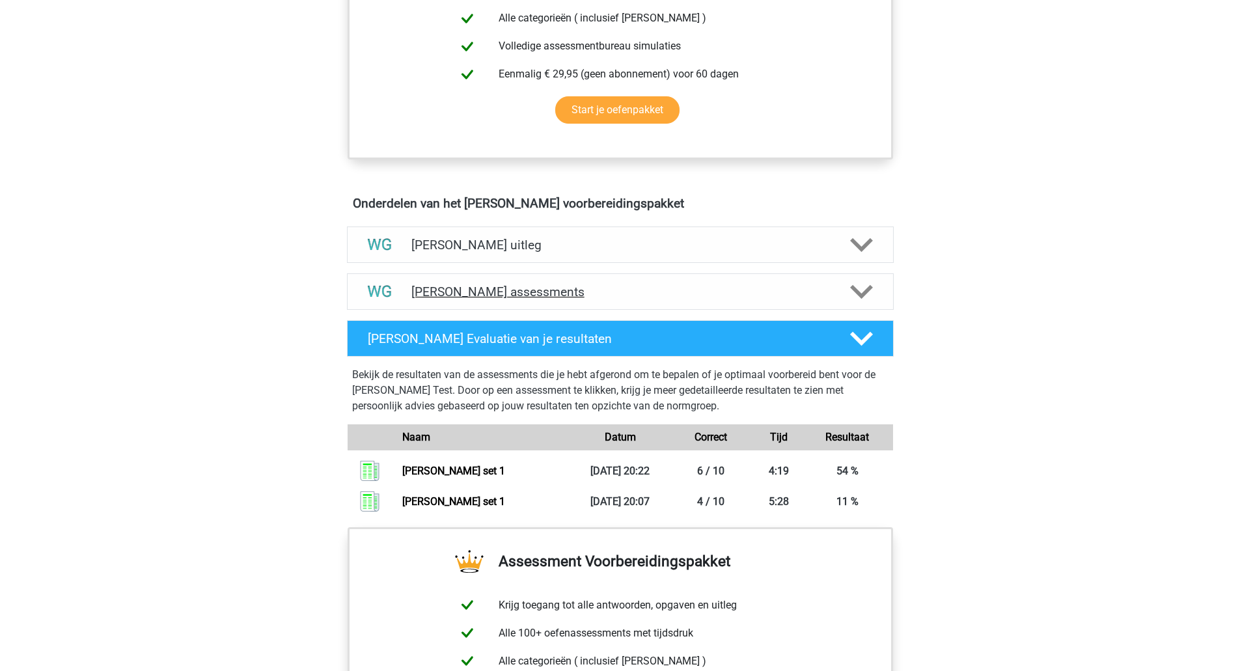
click at [864, 289] on icon at bounding box center [861, 292] width 23 height 23
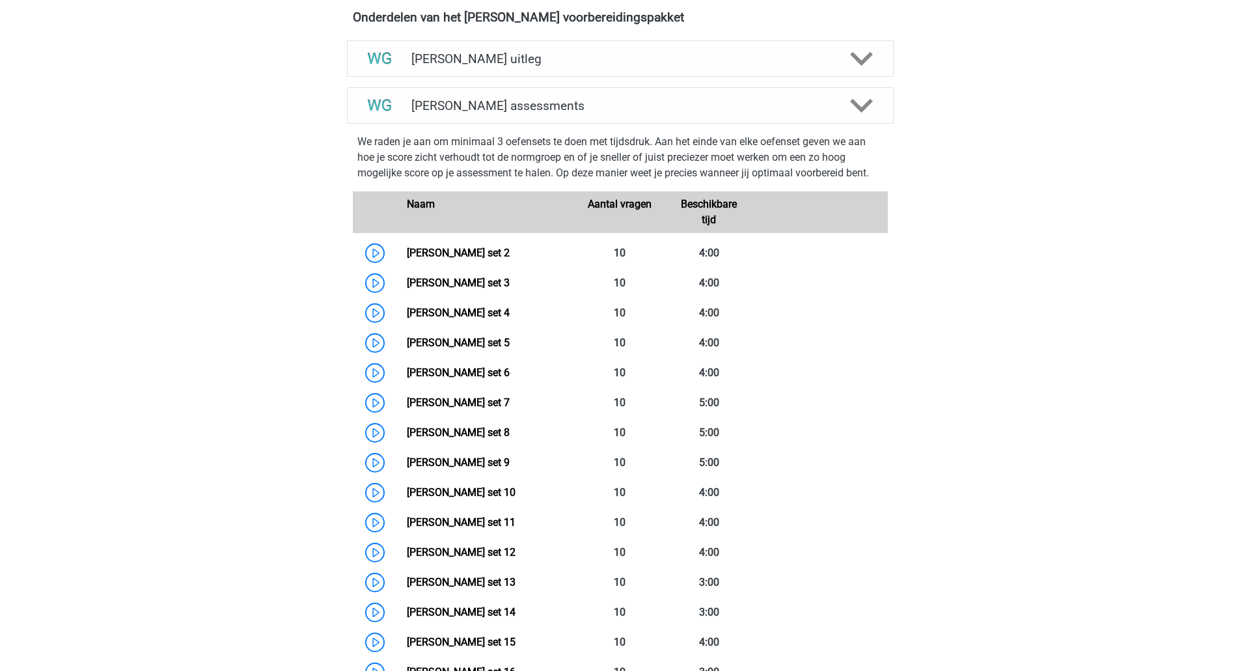
scroll to position [773, 0]
click at [472, 257] on link "Watson Glaser set 2" at bounding box center [458, 253] width 103 height 12
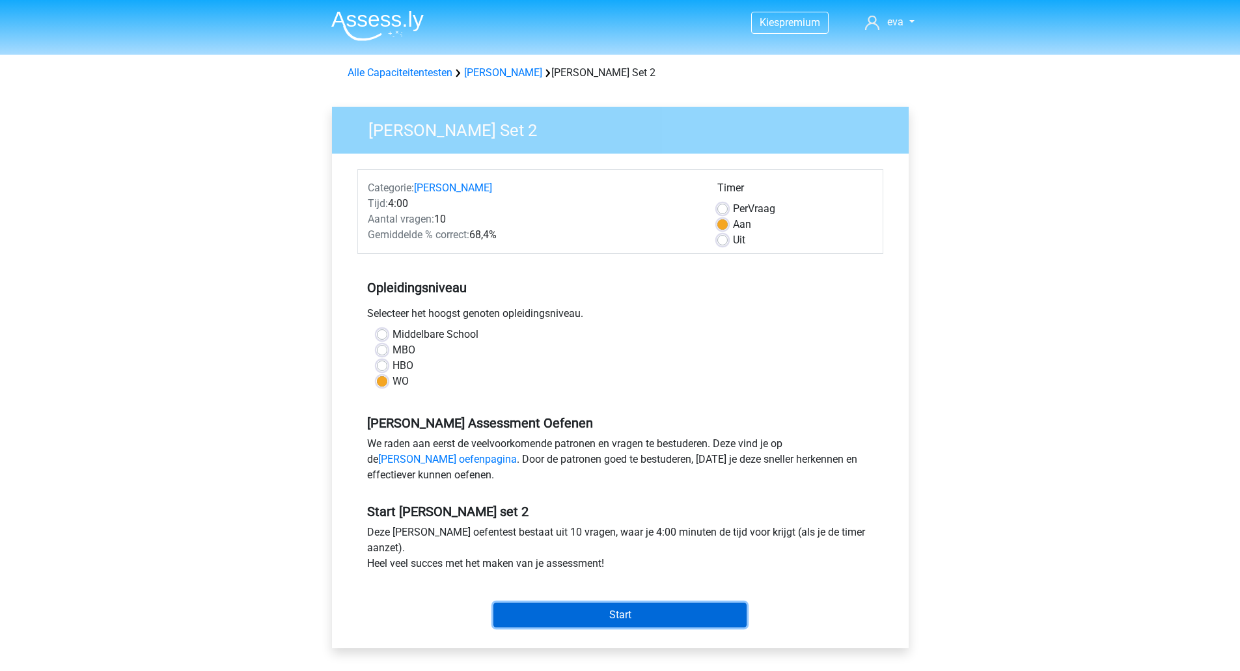
click at [613, 619] on input "Start" at bounding box center [619, 615] width 253 height 25
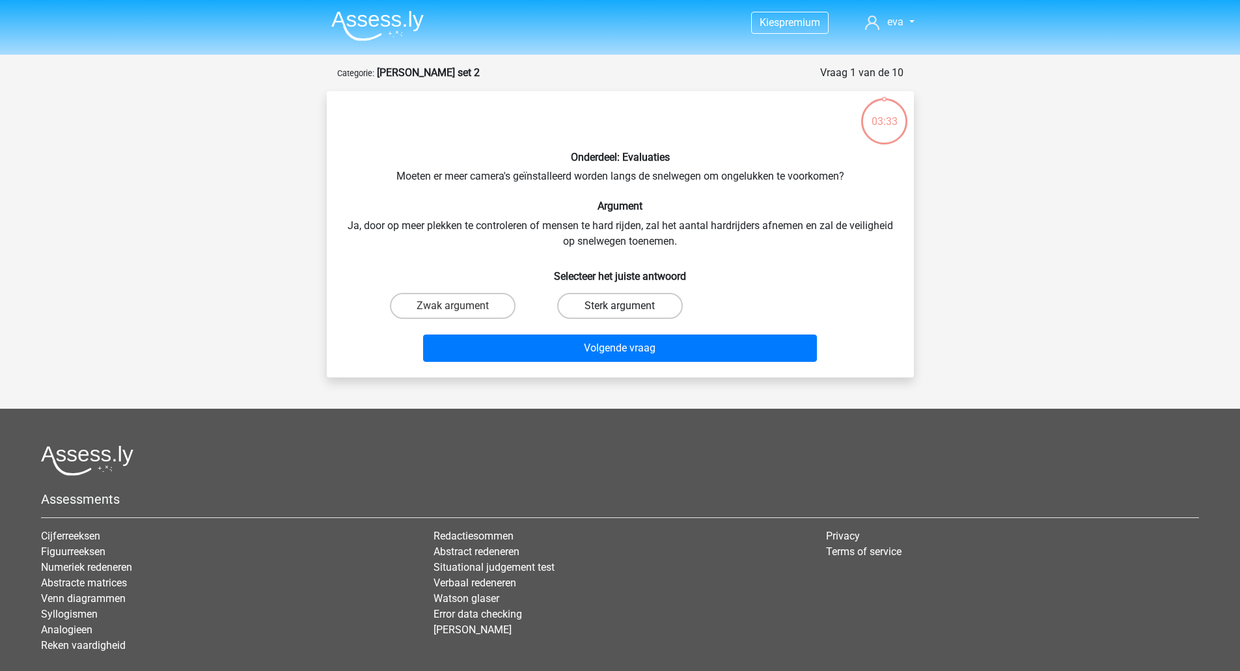
click at [600, 305] on label "Sterk argument" at bounding box center [620, 306] width 126 height 26
click at [620, 306] on input "Sterk argument" at bounding box center [624, 310] width 8 height 8
radio input "true"
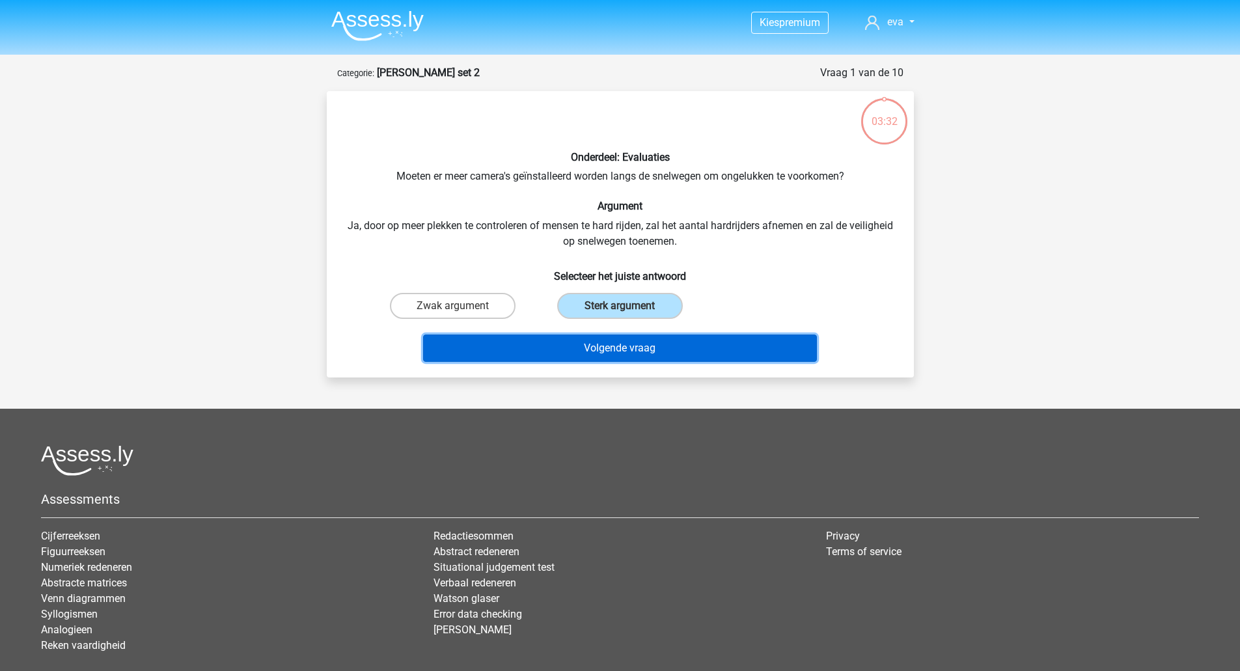
click at [609, 354] on button "Volgende vraag" at bounding box center [620, 348] width 394 height 27
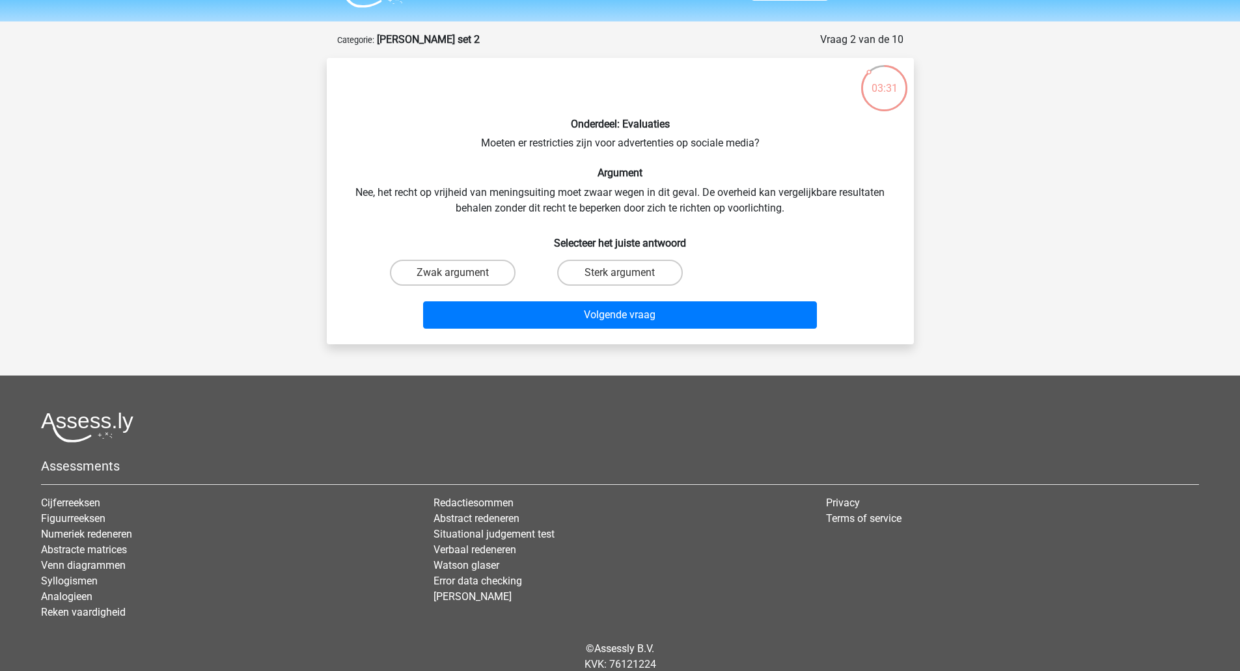
scroll to position [31, 0]
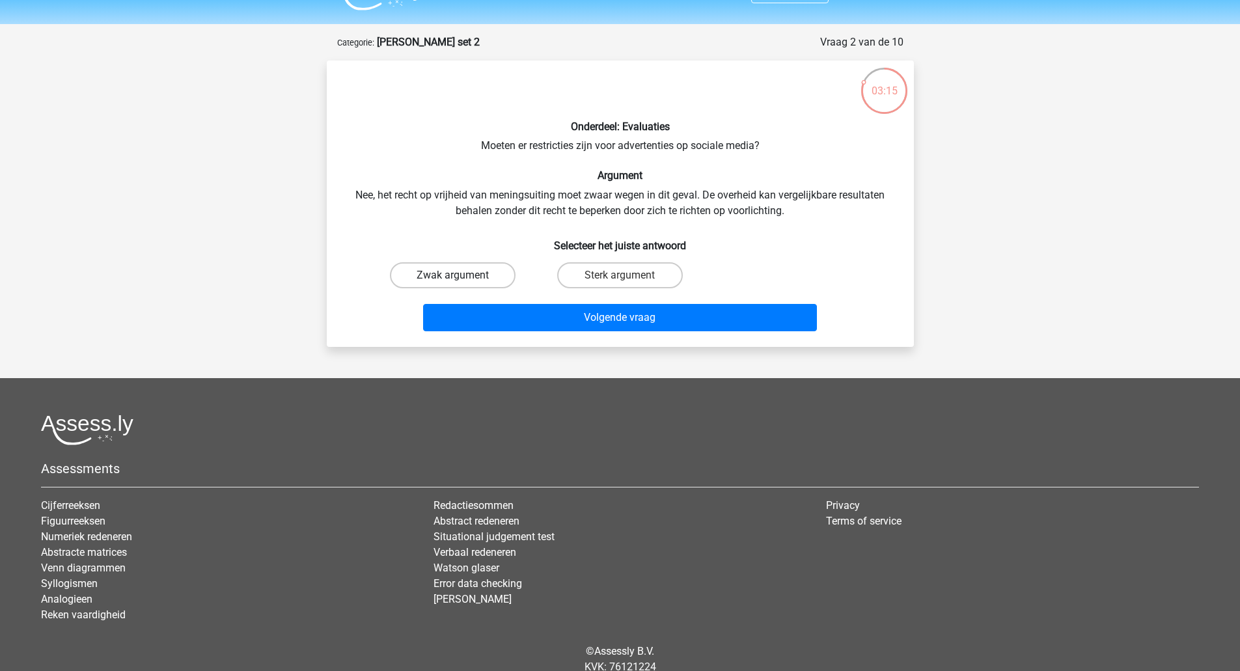
click at [491, 272] on label "Zwak argument" at bounding box center [453, 275] width 126 height 26
click at [461, 275] on input "Zwak argument" at bounding box center [456, 279] width 8 height 8
radio input "true"
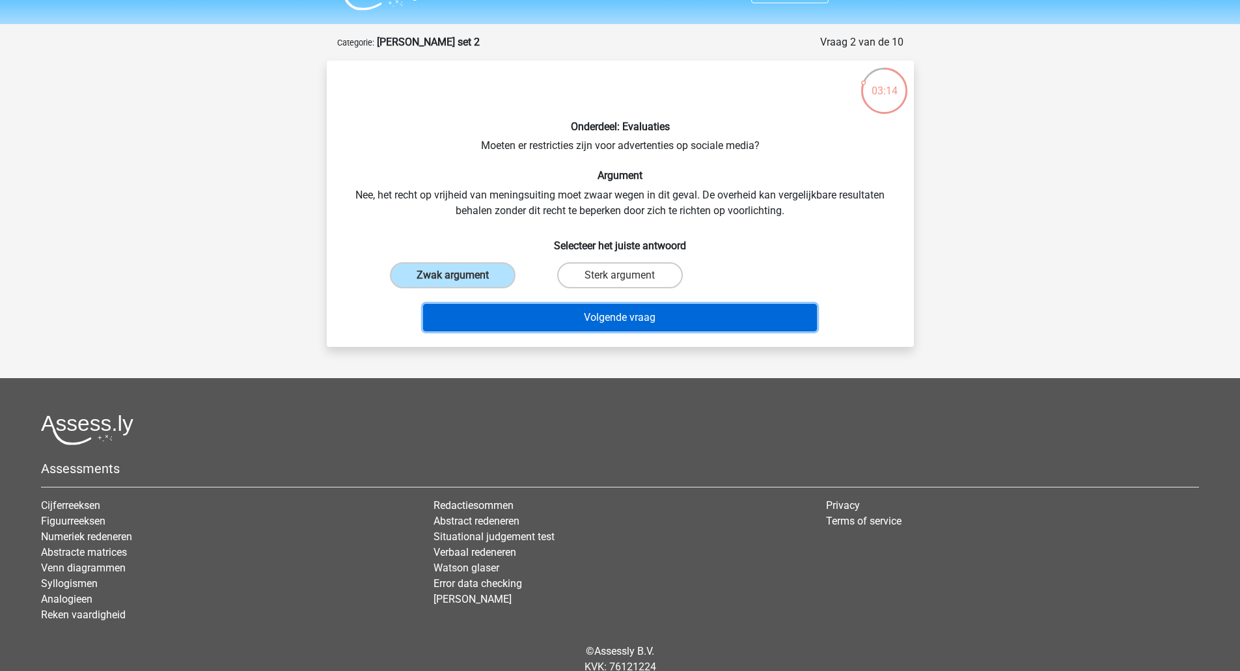
click at [545, 314] on button "Volgende vraag" at bounding box center [620, 317] width 394 height 27
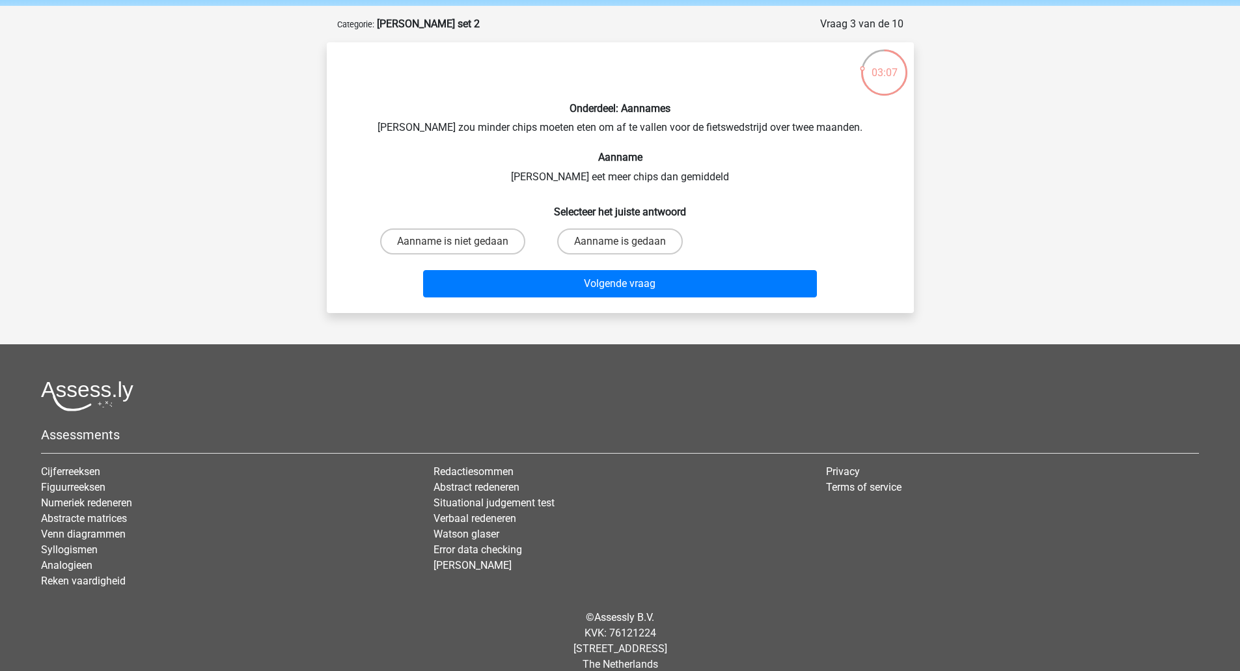
scroll to position [48, 0]
click at [579, 241] on label "Aanname is gedaan" at bounding box center [620, 242] width 126 height 26
click at [620, 242] on input "Aanname is gedaan" at bounding box center [624, 246] width 8 height 8
radio input "true"
click at [495, 240] on label "Aanname is niet gedaan" at bounding box center [452, 242] width 145 height 26
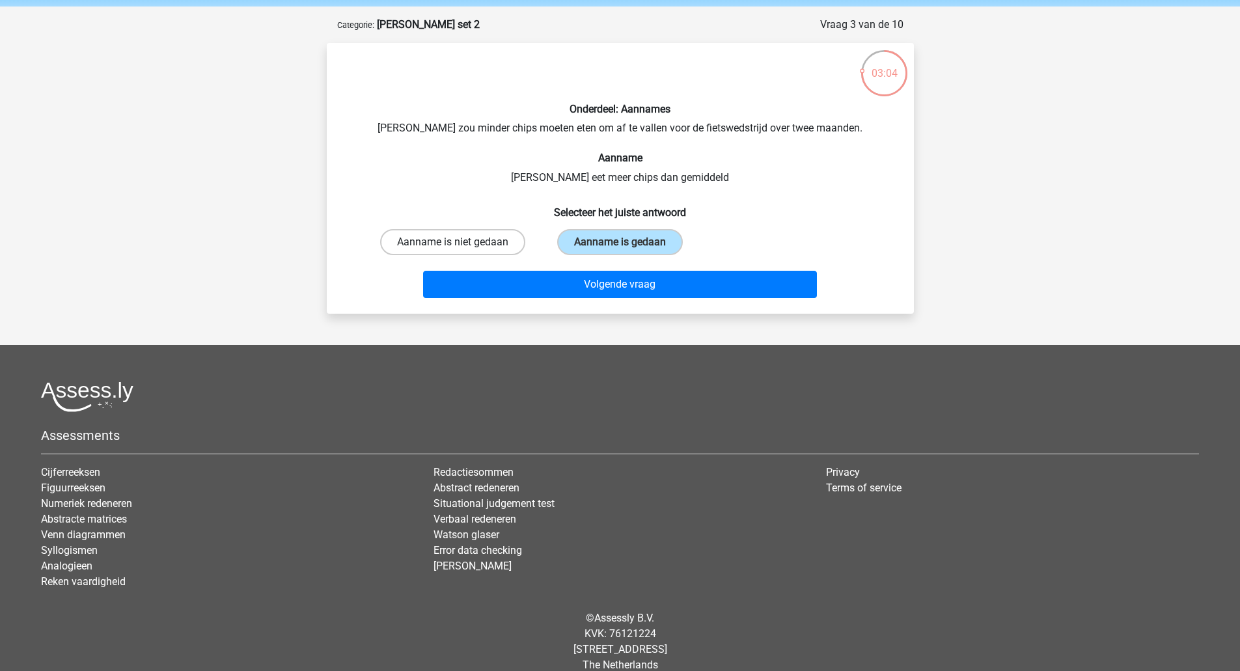
click at [461, 242] on input "Aanname is niet gedaan" at bounding box center [456, 246] width 8 height 8
radio input "true"
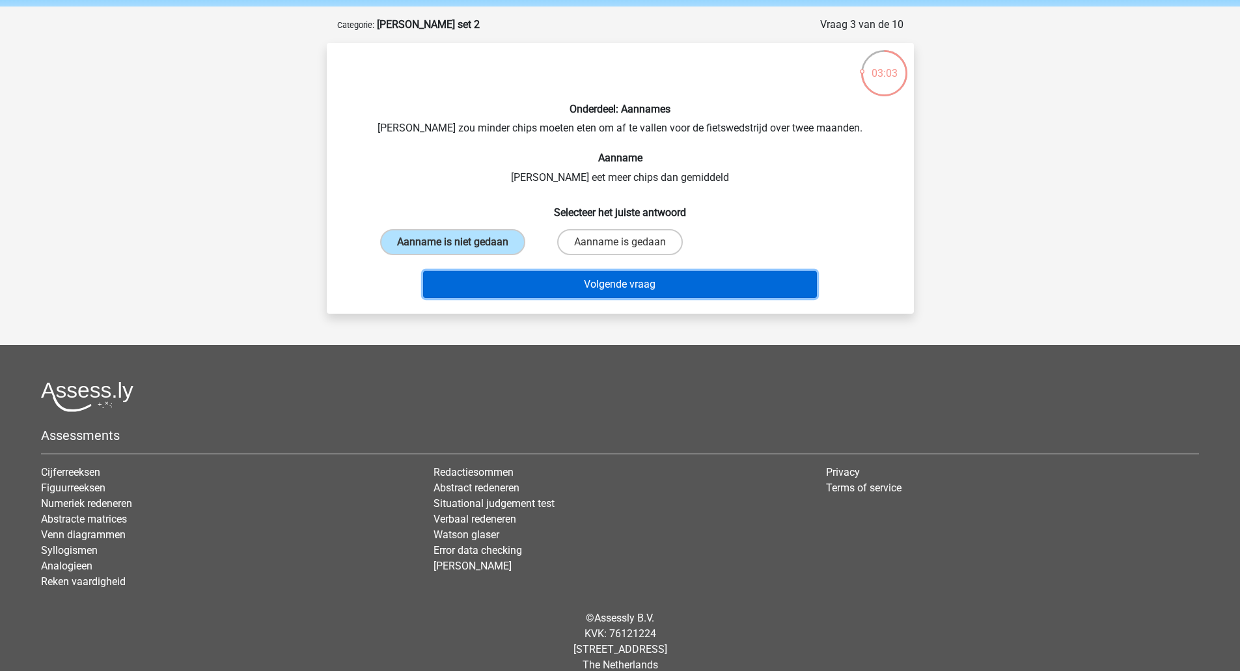
click at [537, 280] on button "Volgende vraag" at bounding box center [620, 284] width 394 height 27
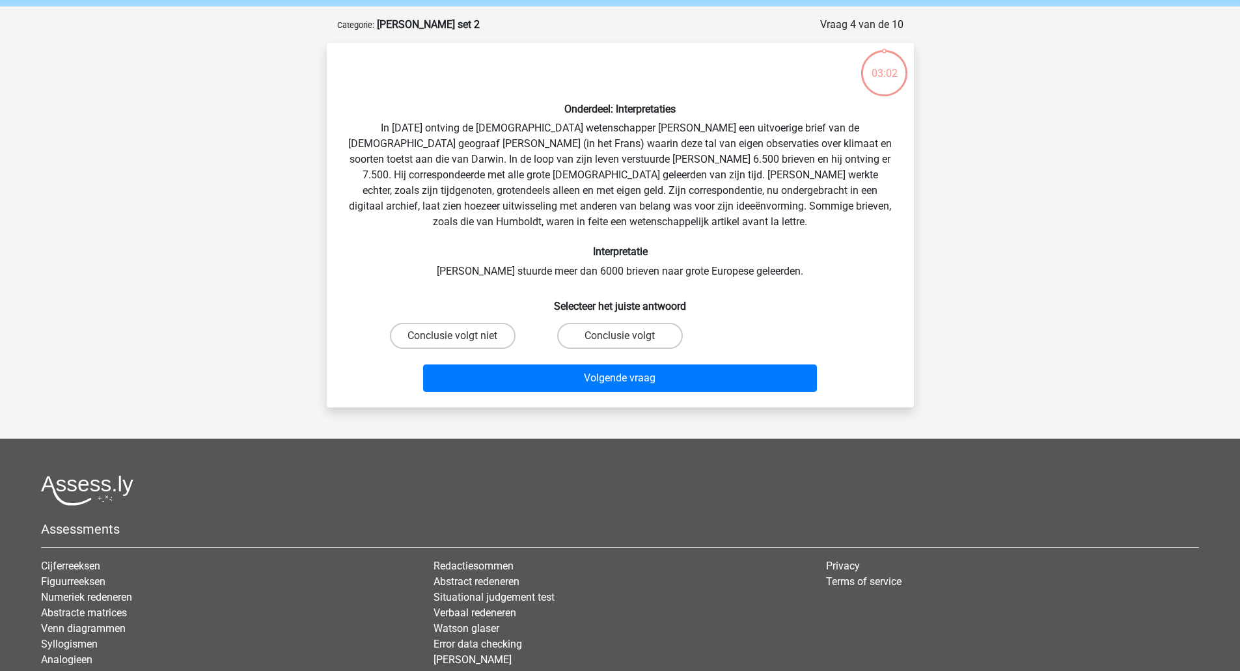
scroll to position [65, 0]
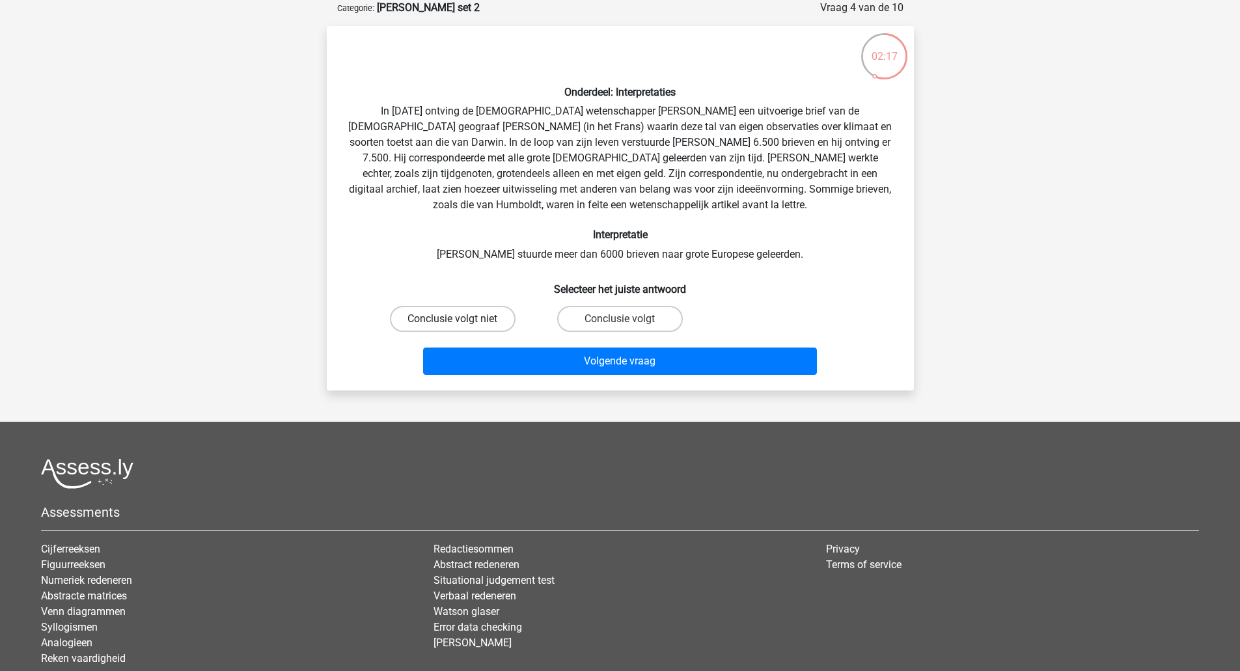
click at [496, 322] on label "Conclusie volgt niet" at bounding box center [453, 319] width 126 height 26
click at [461, 322] on input "Conclusie volgt niet" at bounding box center [456, 323] width 8 height 8
radio input "true"
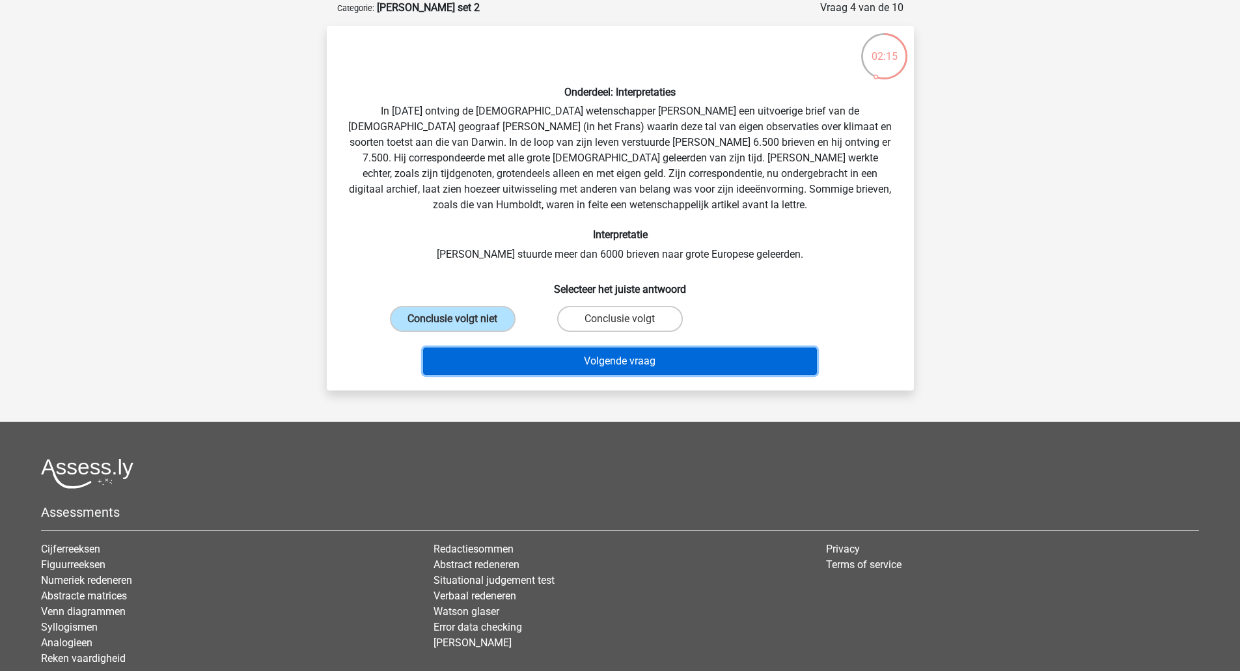
click at [531, 372] on button "Volgende vraag" at bounding box center [620, 361] width 394 height 27
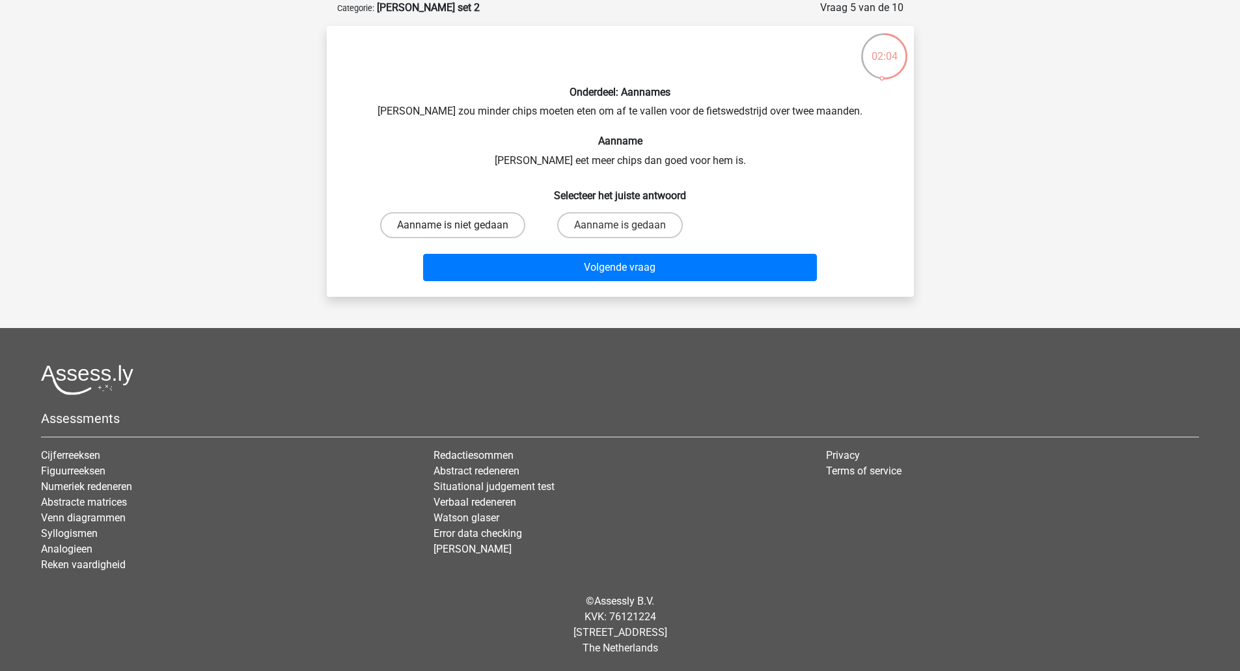
click at [496, 227] on label "Aanname is niet gedaan" at bounding box center [452, 225] width 145 height 26
click at [461, 227] on input "Aanname is niet gedaan" at bounding box center [456, 229] width 8 height 8
radio input "true"
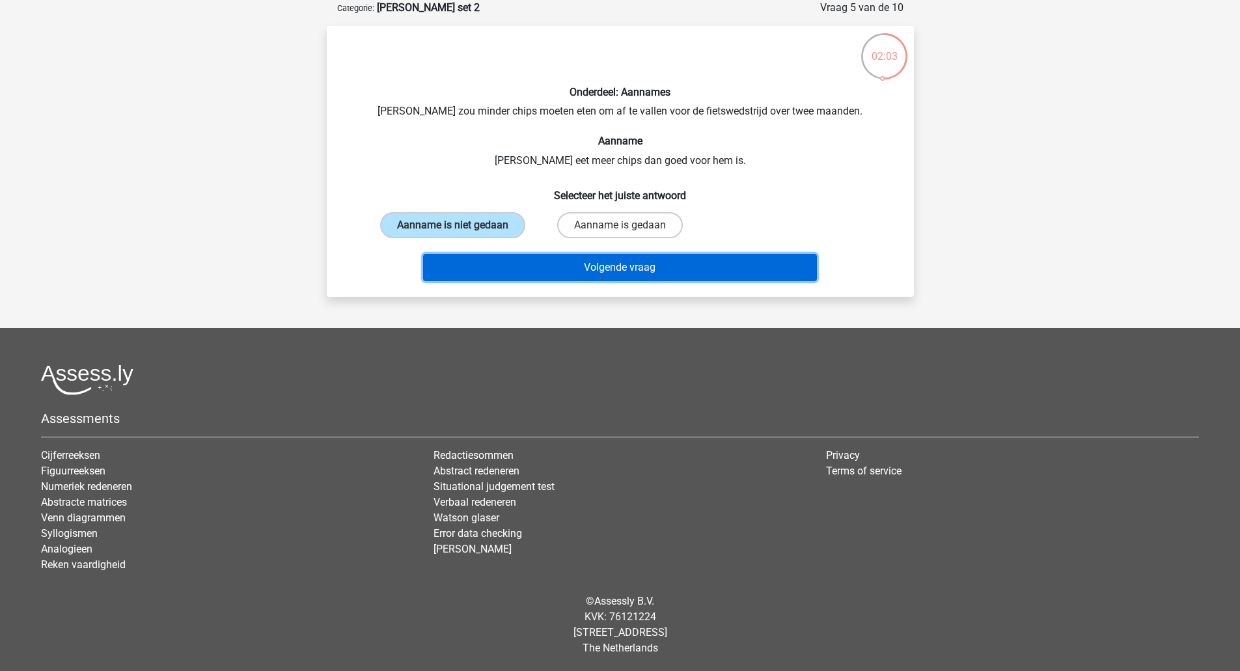
click at [517, 266] on button "Volgende vraag" at bounding box center [620, 267] width 394 height 27
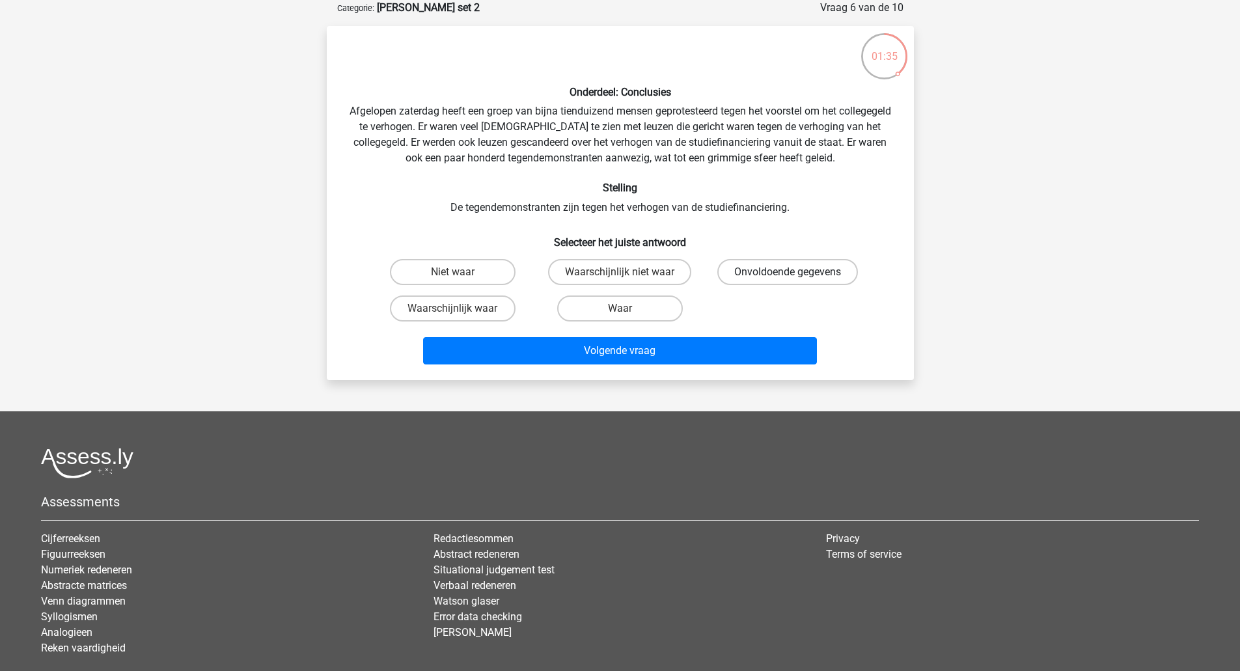
click at [737, 273] on label "Onvoldoende gegevens" at bounding box center [787, 272] width 141 height 26
click at [788, 273] on input "Onvoldoende gegevens" at bounding box center [792, 276] width 8 height 8
radio input "true"
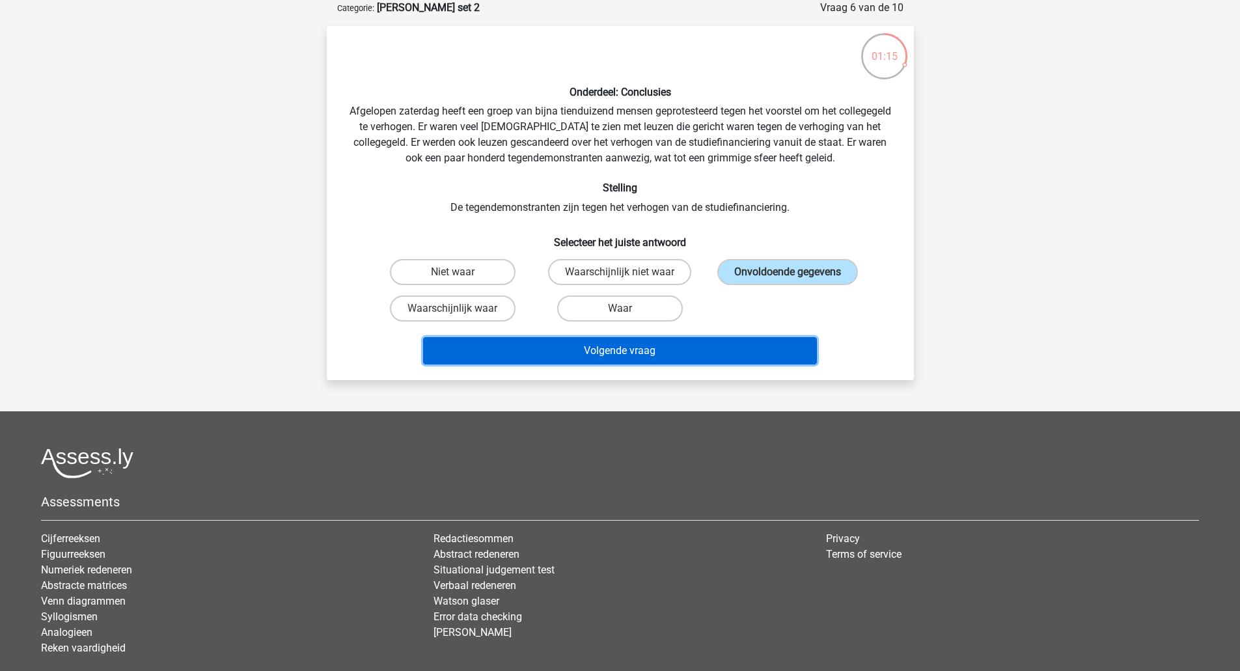
click at [563, 357] on button "Volgende vraag" at bounding box center [620, 350] width 394 height 27
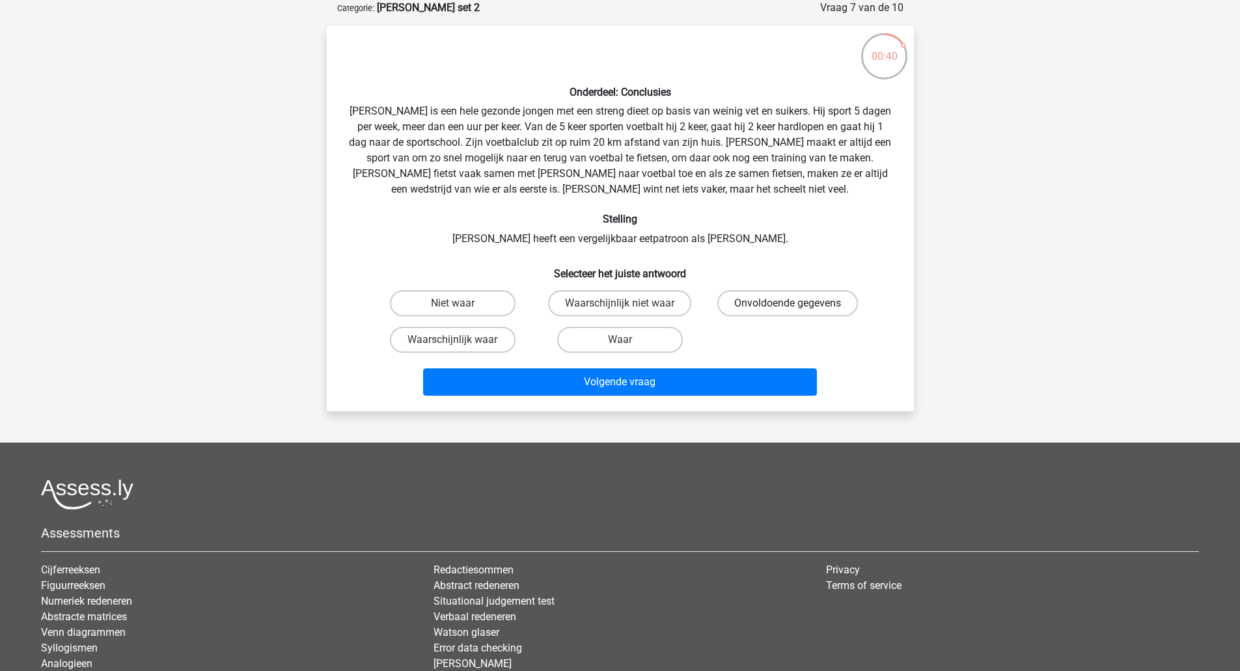
click at [760, 309] on label "Onvoldoende gegevens" at bounding box center [787, 303] width 141 height 26
click at [788, 309] on input "Onvoldoende gegevens" at bounding box center [792, 307] width 8 height 8
radio input "true"
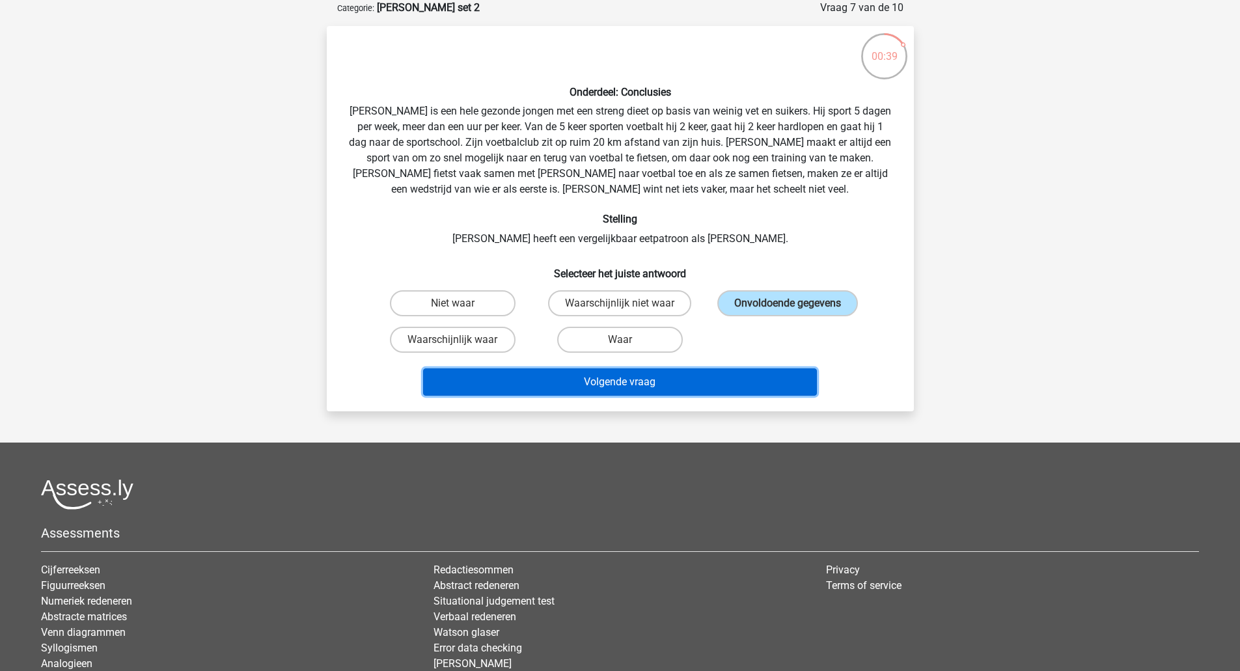
click at [696, 388] on button "Volgende vraag" at bounding box center [620, 381] width 394 height 27
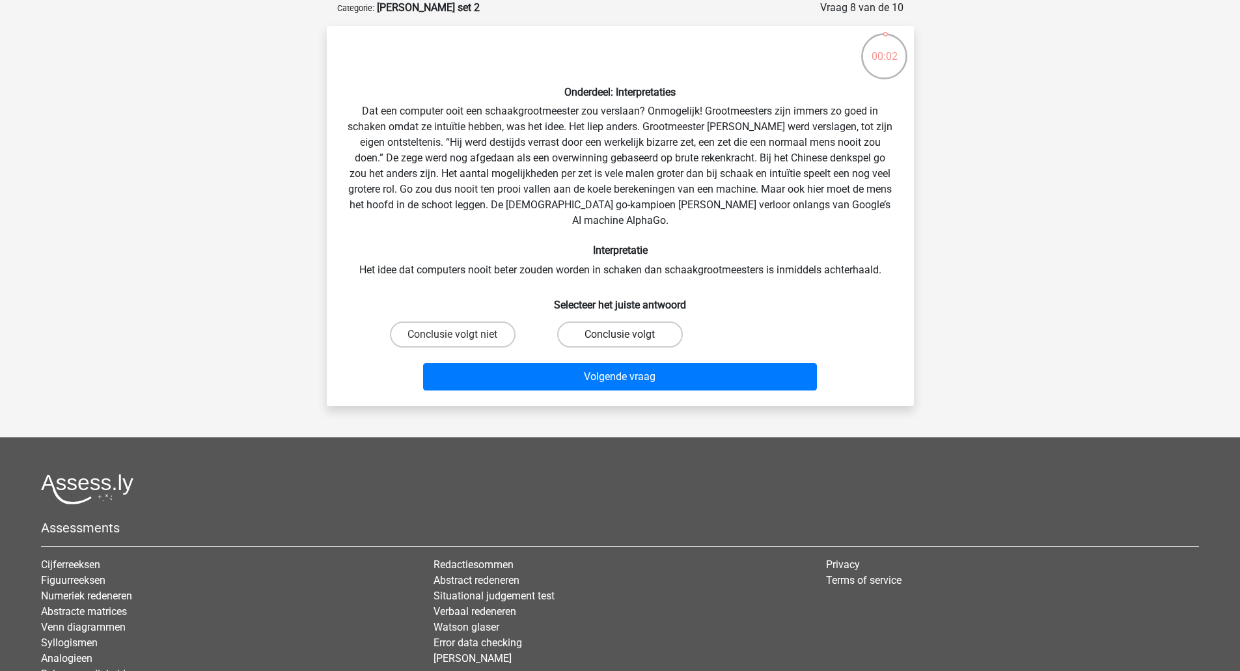
click at [579, 328] on label "Conclusie volgt" at bounding box center [620, 335] width 126 height 26
click at [620, 335] on input "Conclusie volgt" at bounding box center [624, 339] width 8 height 8
radio input "true"
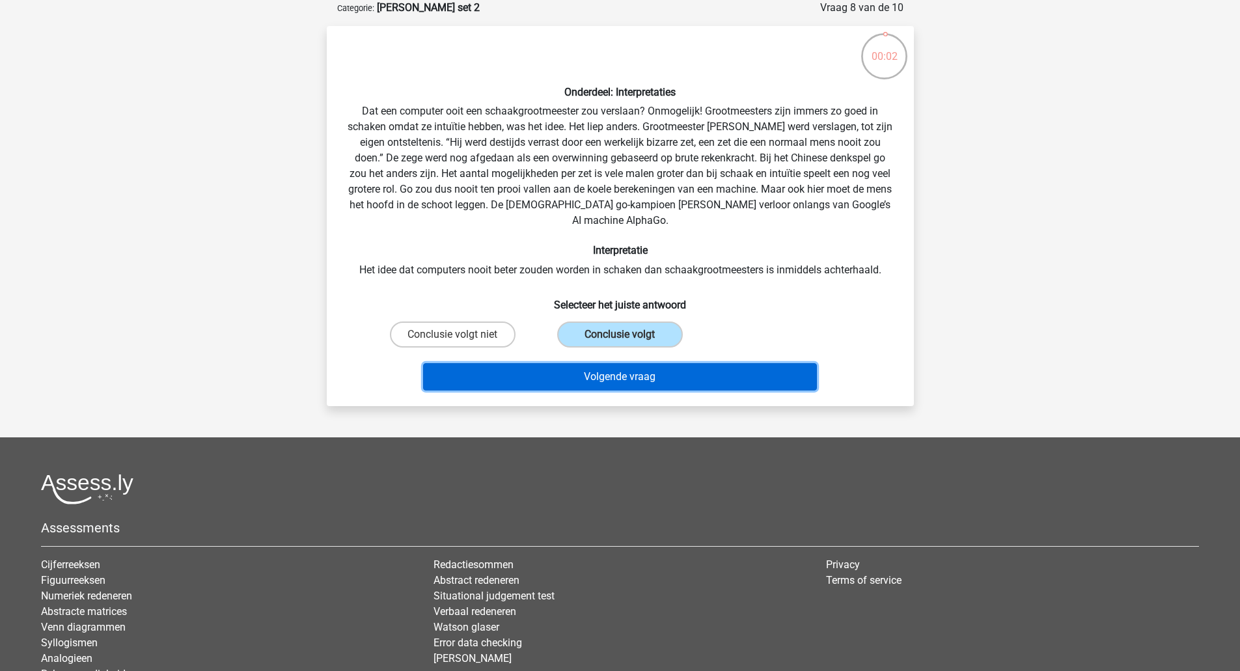
click at [585, 363] on button "Volgende vraag" at bounding box center [620, 376] width 394 height 27
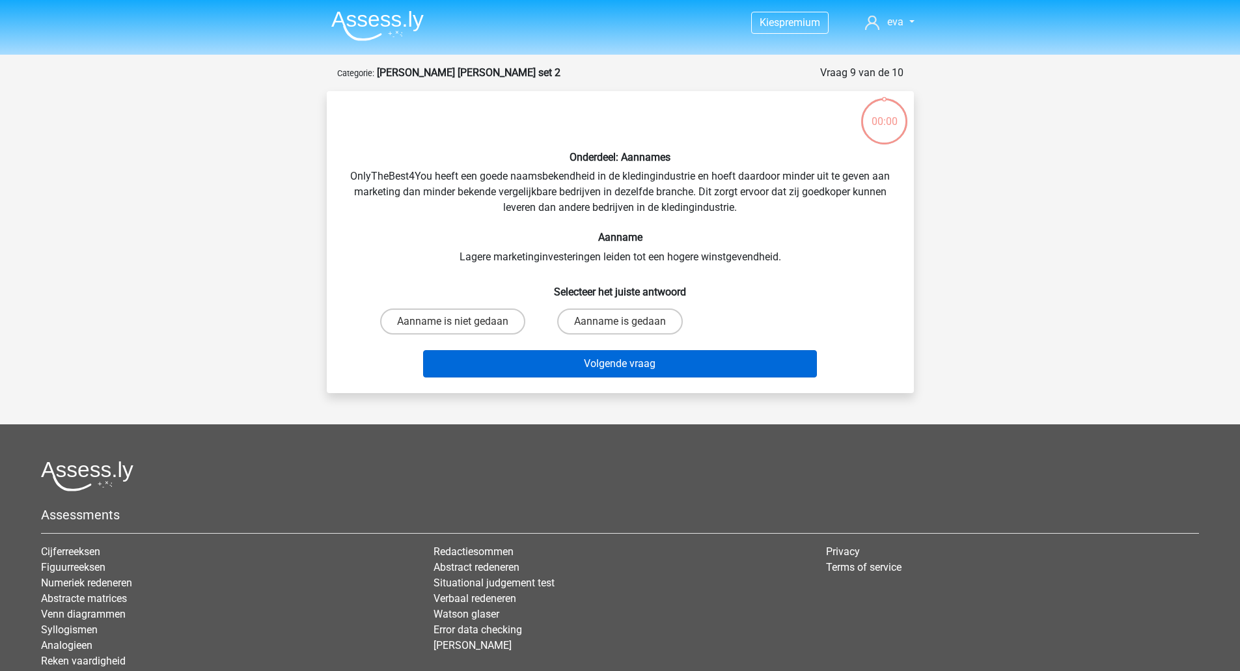
scroll to position [65, 0]
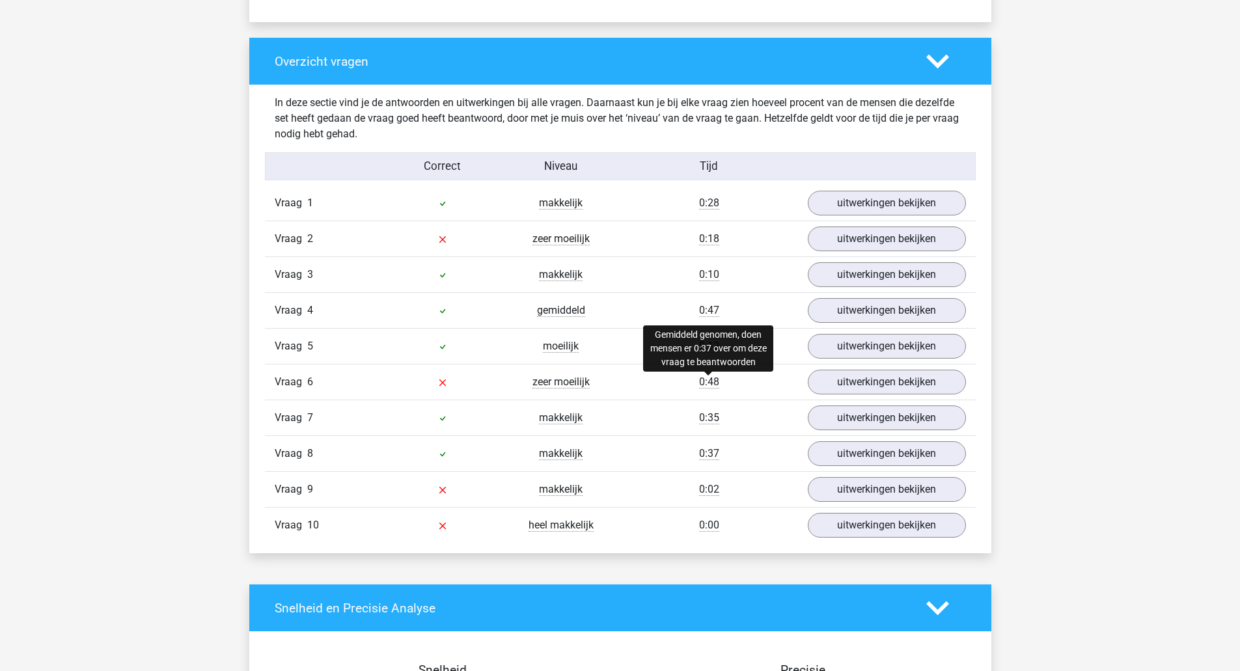
scroll to position [942, 0]
